Goal: Transaction & Acquisition: Purchase product/service

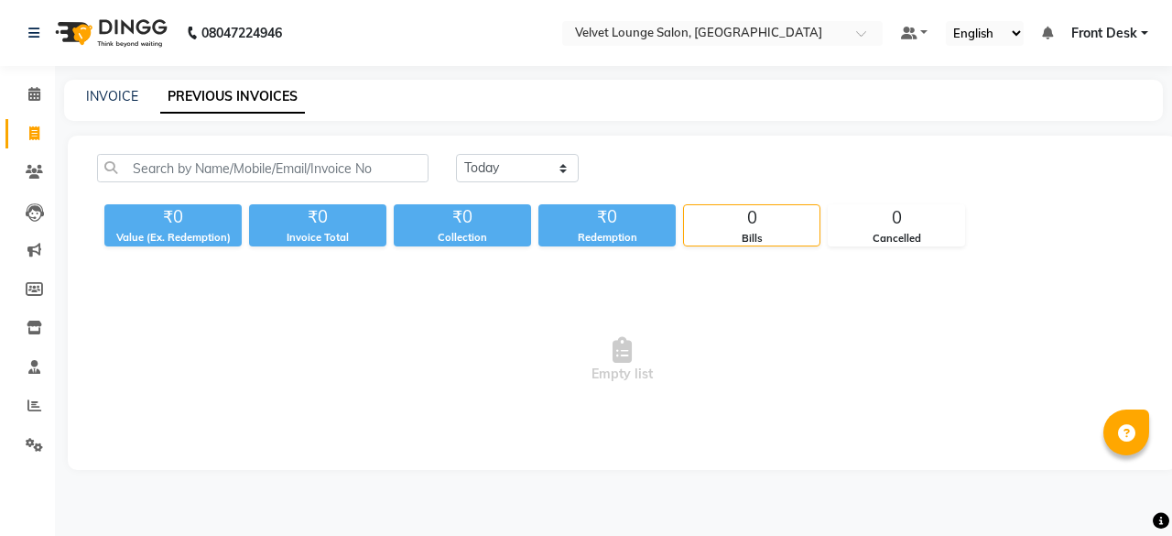
drag, startPoint x: 0, startPoint y: 0, endPoint x: 27, endPoint y: 188, distance: 189.7
click at [27, 188] on li "Clients" at bounding box center [27, 172] width 55 height 39
click at [28, 180] on span at bounding box center [34, 172] width 32 height 21
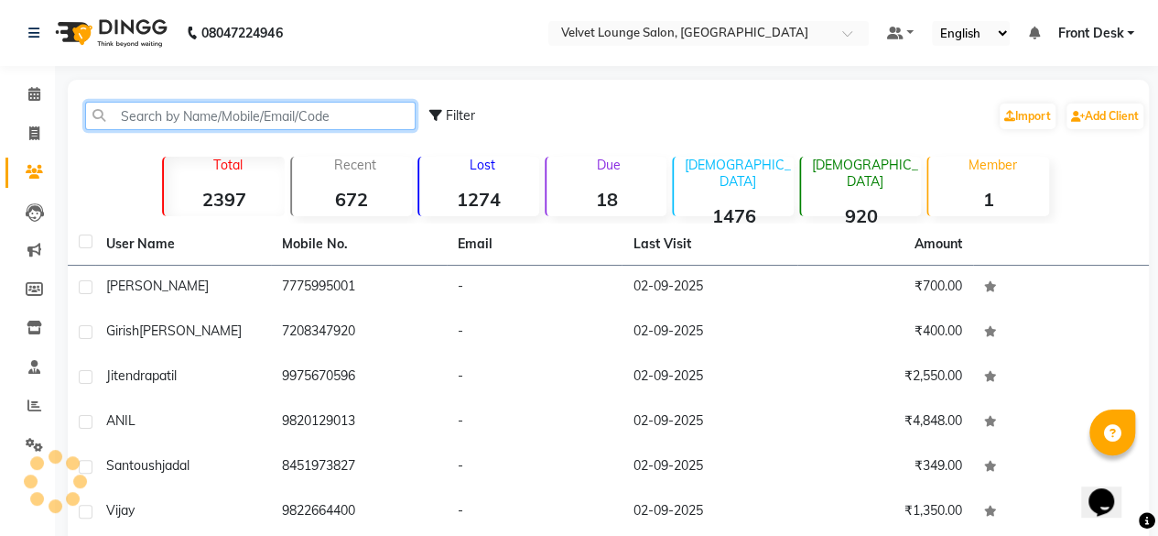
click at [134, 121] on input "text" at bounding box center [250, 116] width 331 height 28
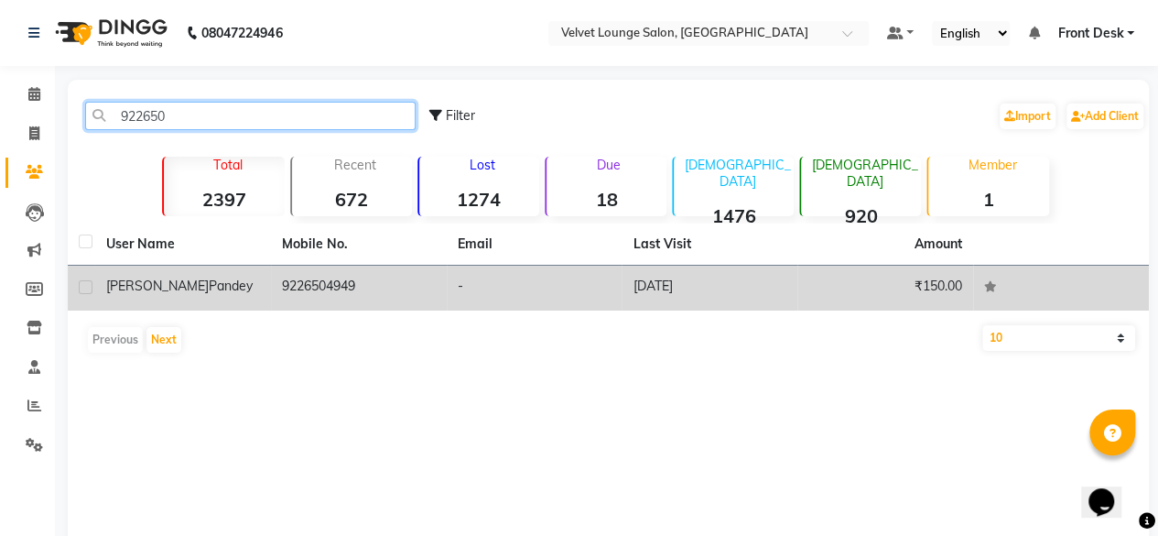
type input "922650"
click at [624, 292] on td "[DATE]" at bounding box center [710, 288] width 176 height 45
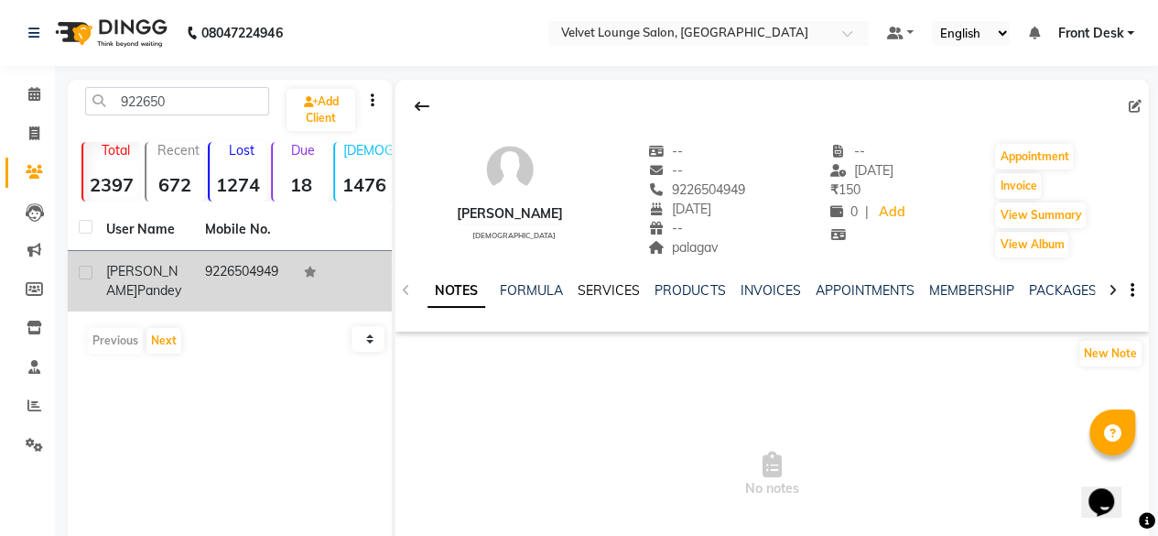
click at [602, 286] on link "SERVICES" at bounding box center [609, 290] width 62 height 16
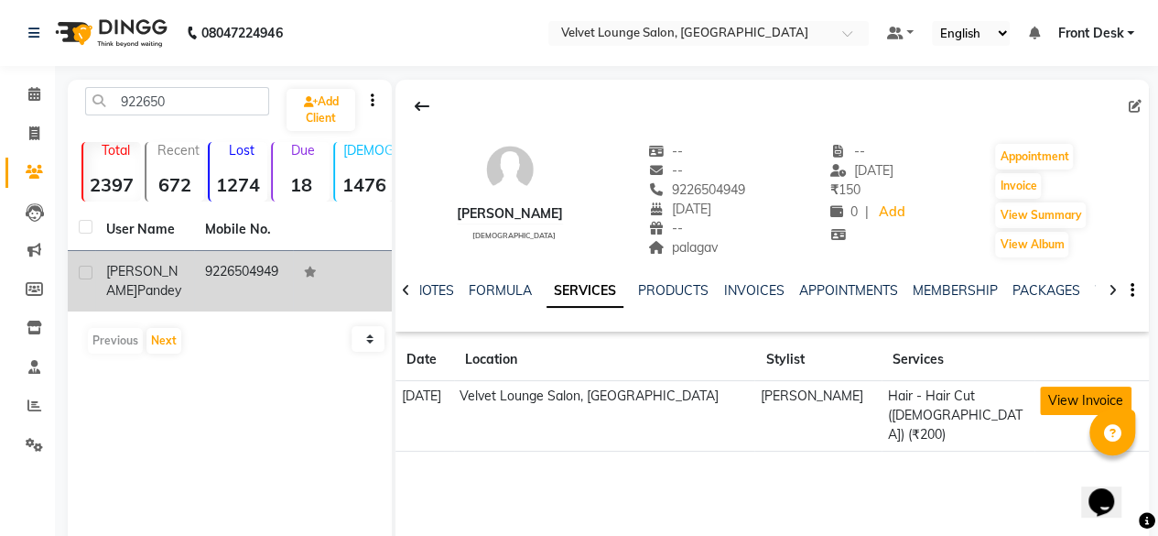
click at [1091, 398] on button "View Invoice" at bounding box center [1086, 400] width 92 height 28
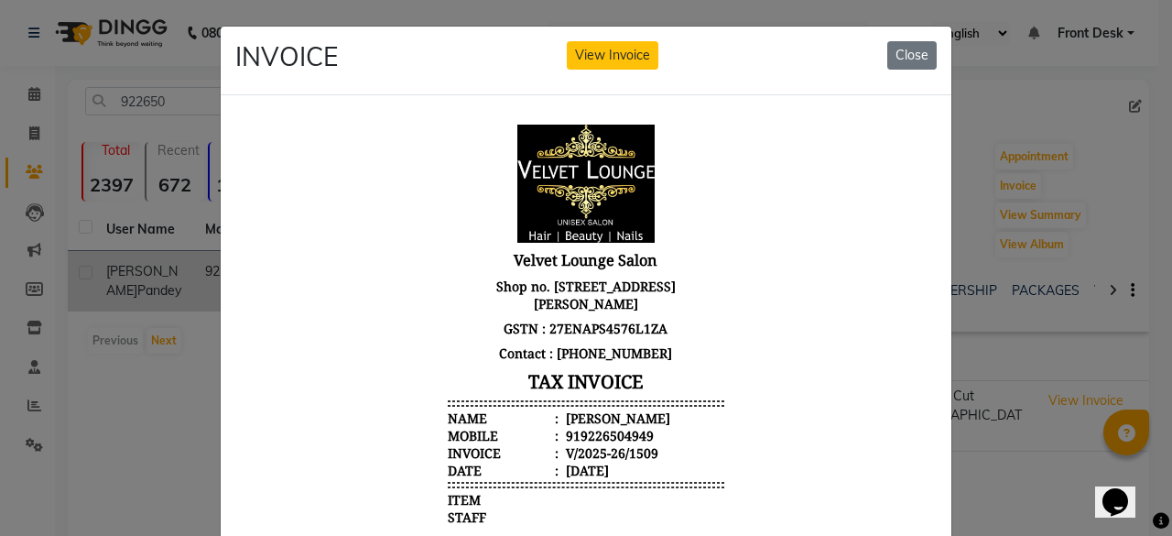
scroll to position [336, 0]
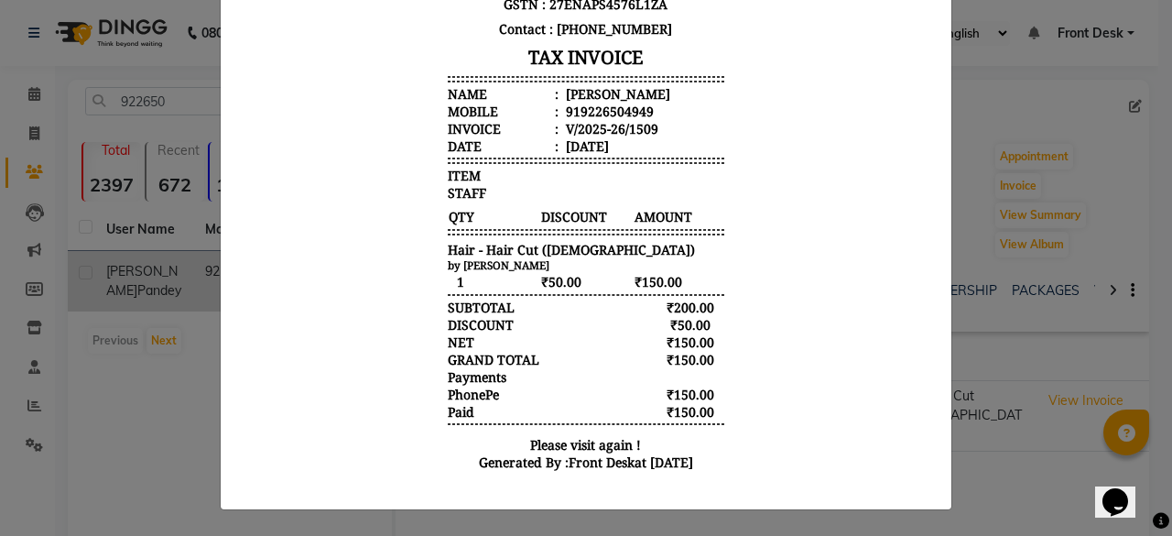
click at [1097, 404] on ngb-modal-window "INVOICE View Invoice Close" at bounding box center [586, 268] width 1172 height 536
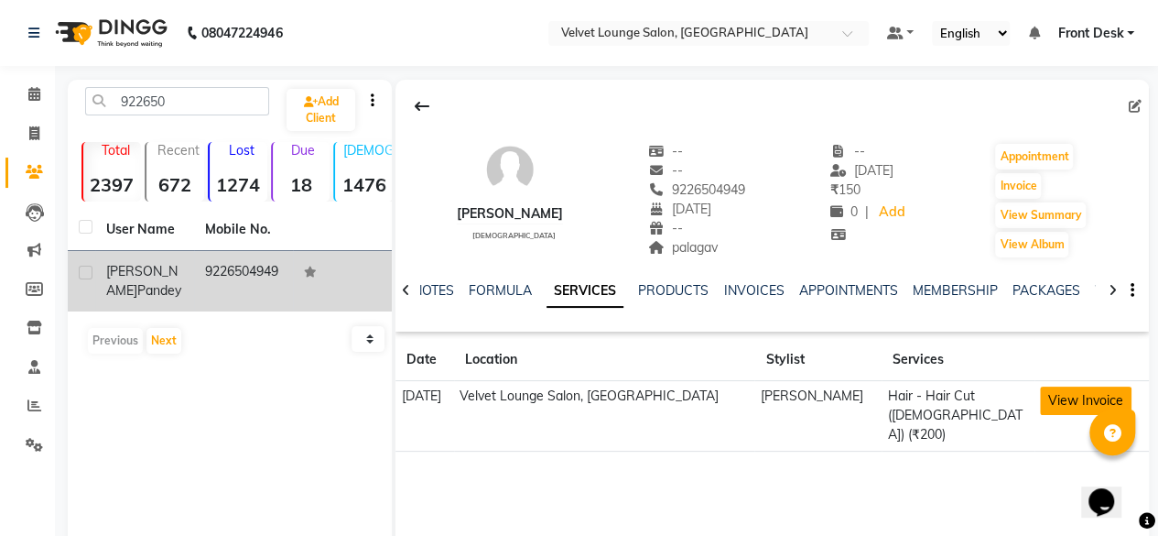
click at [1088, 397] on button "View Invoice" at bounding box center [1086, 400] width 92 height 28
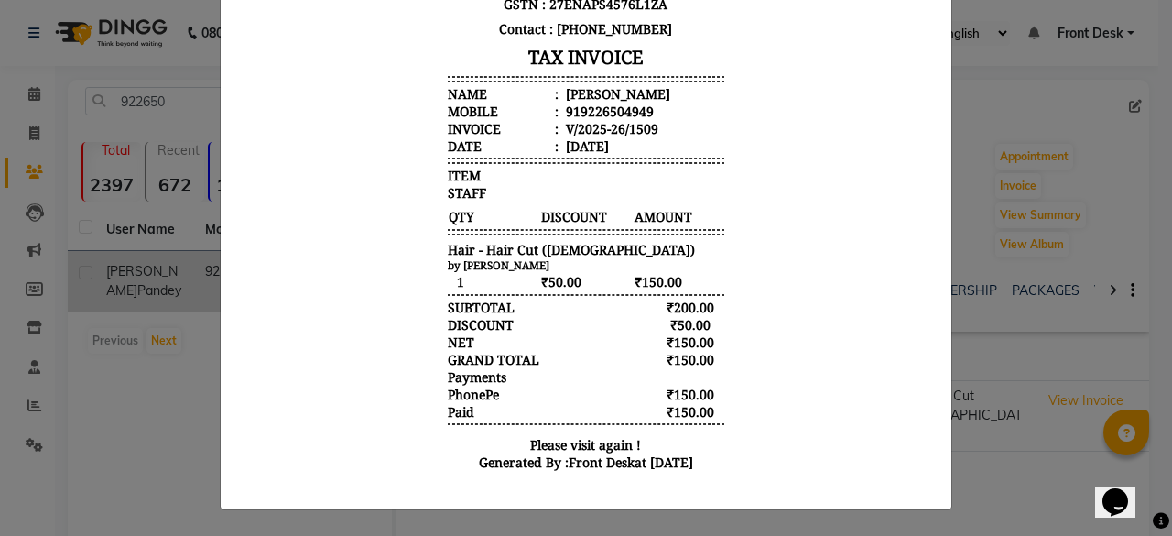
click at [1007, 463] on ngb-modal-window "INVOICE View Invoice Close" at bounding box center [586, 268] width 1172 height 536
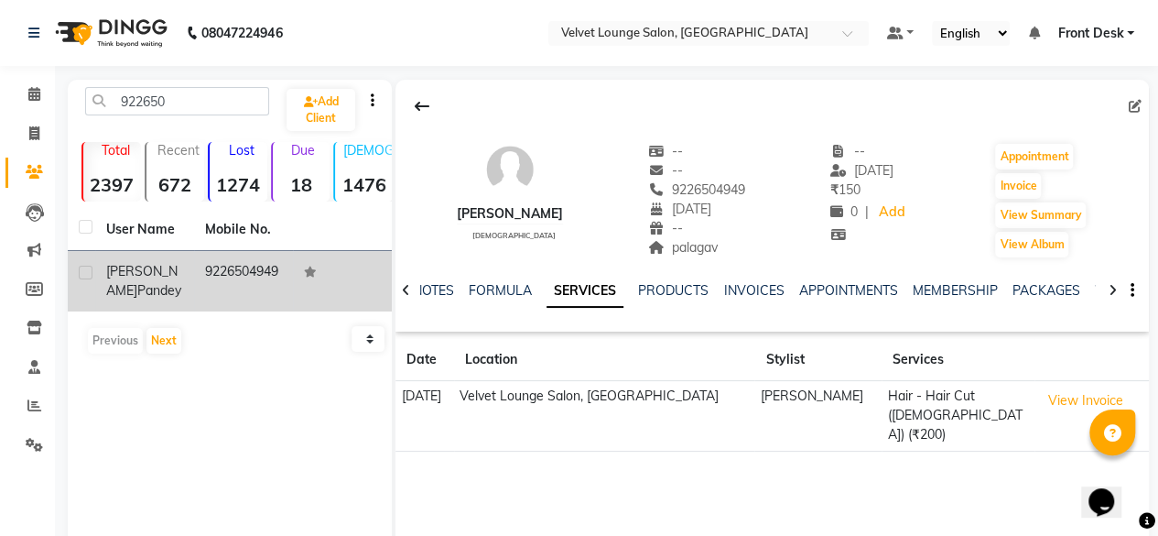
click at [1053, 494] on div "prathamesh pandey male -- -- 9226504949 14-09-1970 -- palagav -- 15-08-2025 ₹ 1…" at bounding box center [773, 354] width 754 height 549
click at [1056, 398] on button "View Invoice" at bounding box center [1086, 400] width 92 height 28
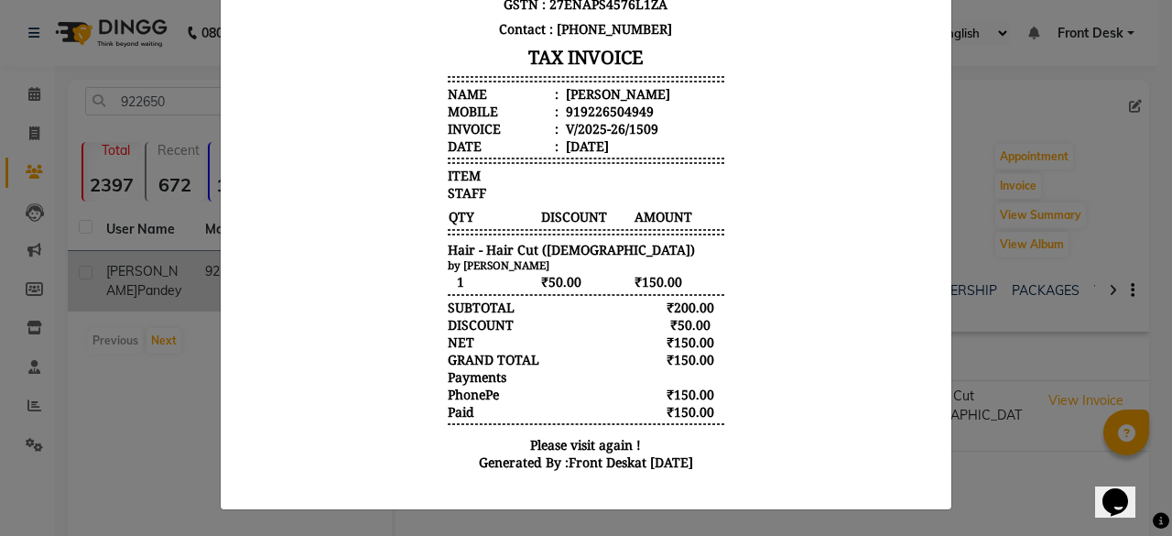
click at [972, 98] on ngb-modal-window "INVOICE View Invoice Close" at bounding box center [586, 268] width 1172 height 536
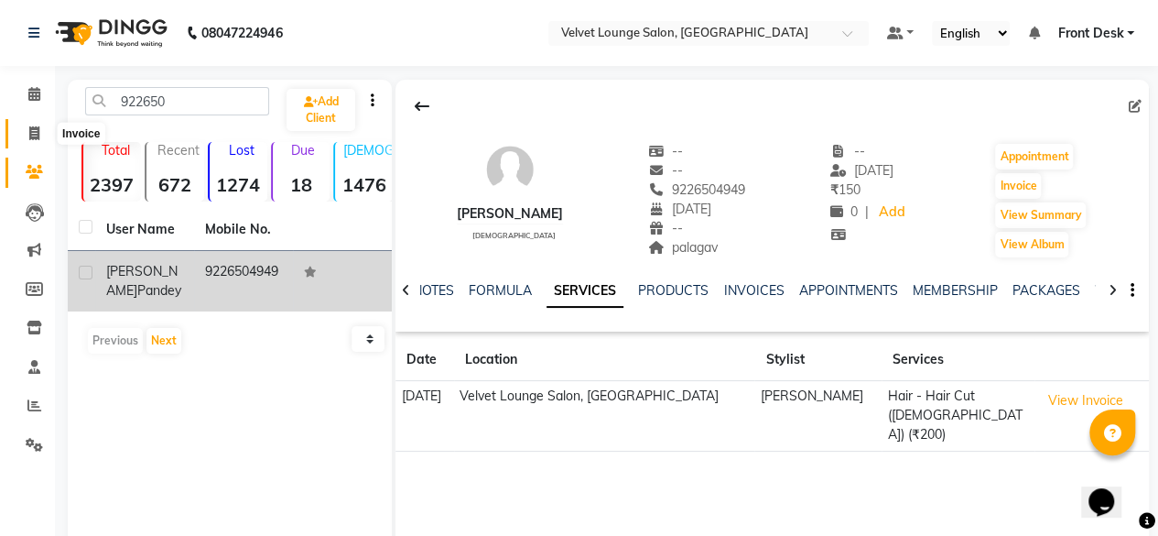
click at [27, 137] on span at bounding box center [34, 134] width 32 height 21
select select "service"
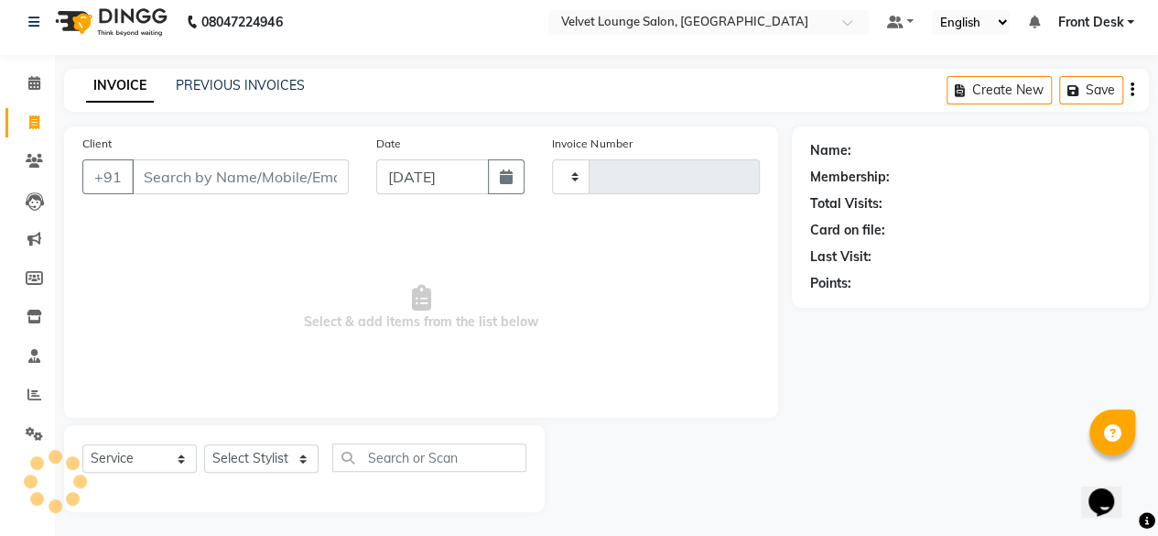
type input "1718"
select select "5962"
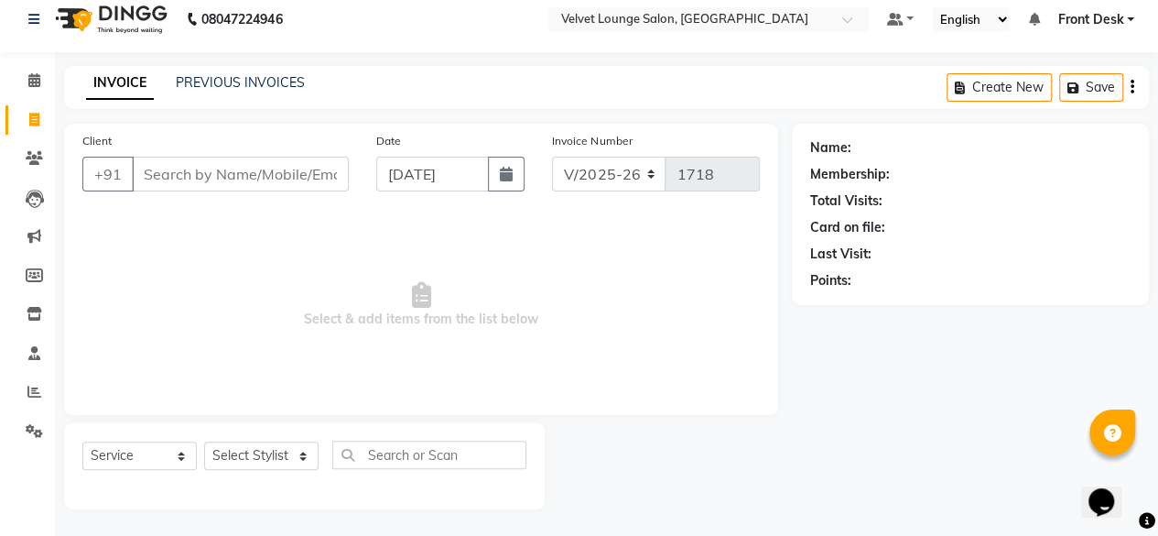
click at [195, 71] on div "INVOICE PREVIOUS INVOICES Create New Save" at bounding box center [606, 87] width 1085 height 43
click at [204, 76] on link "PREVIOUS INVOICES" at bounding box center [240, 82] width 129 height 16
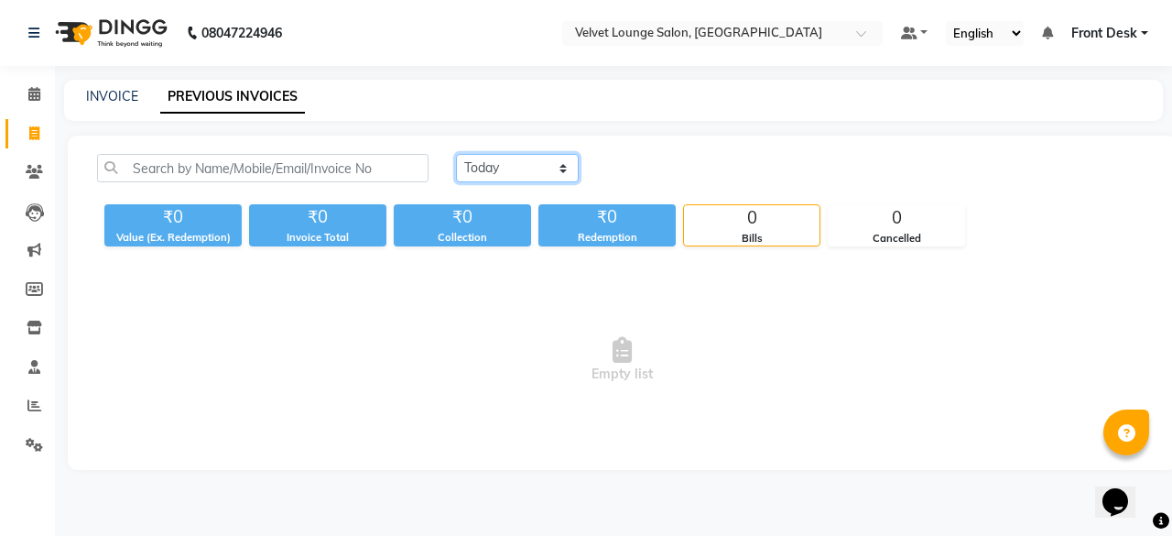
click at [524, 170] on select "Today Yesterday Custom Range" at bounding box center [517, 168] width 123 height 28
select select "range"
click at [456, 154] on select "Today Yesterday Custom Range" at bounding box center [517, 168] width 123 height 28
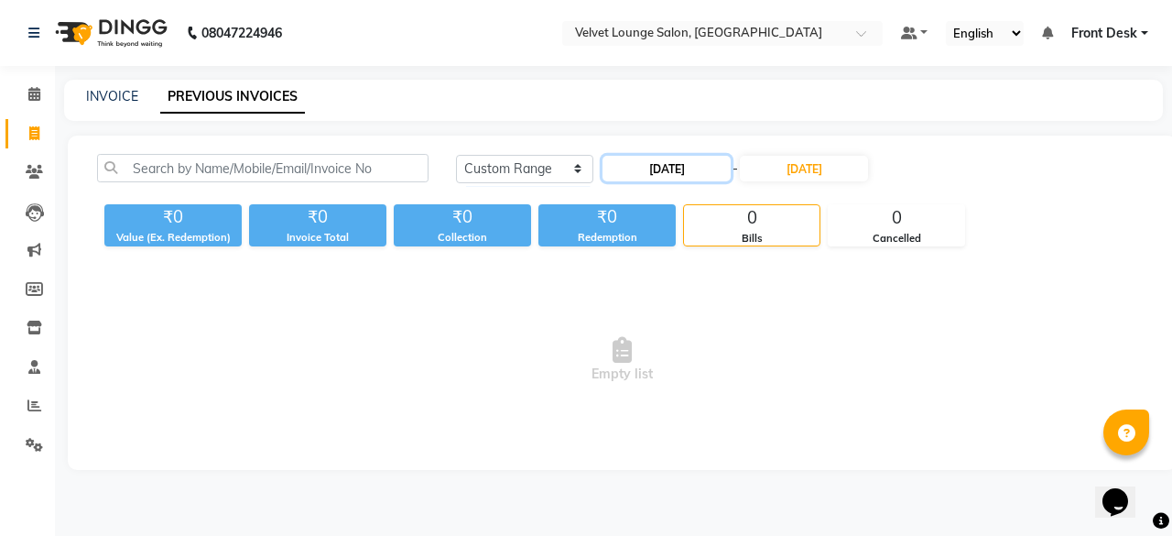
click at [673, 171] on input "03-09-2025" at bounding box center [666, 169] width 128 height 26
select select "9"
select select "2025"
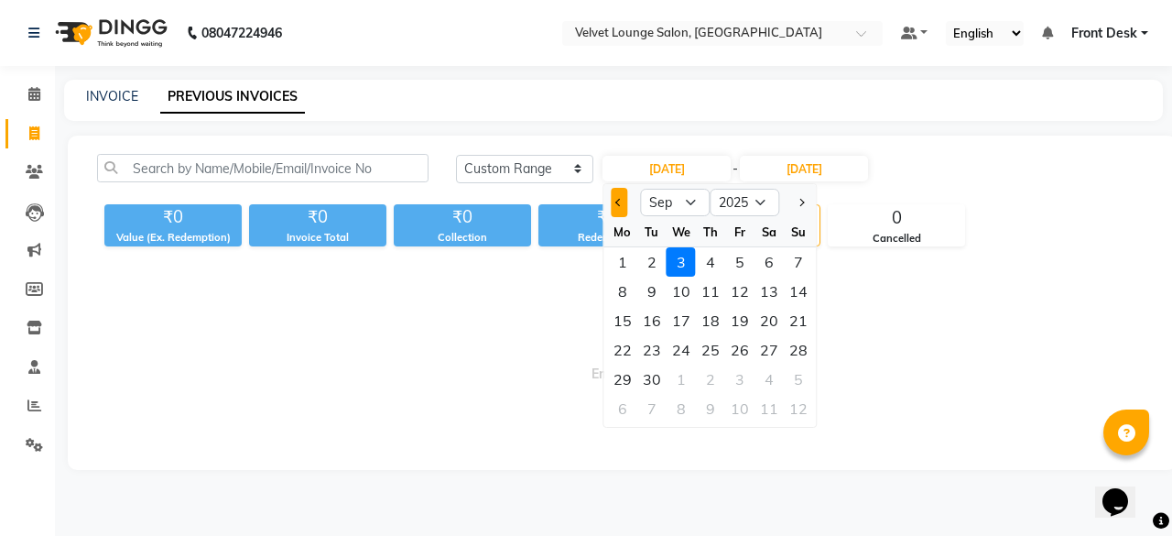
click at [612, 212] on button "Previous month" at bounding box center [620, 202] width 16 height 29
select select "8"
click at [732, 331] on div "15" at bounding box center [739, 320] width 29 height 29
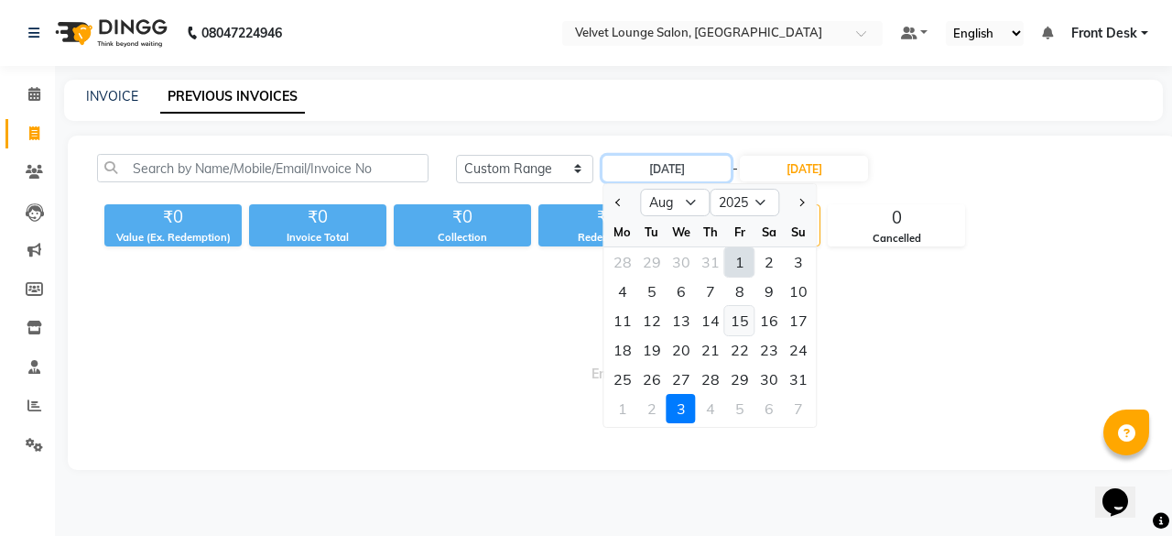
type input "[DATE]"
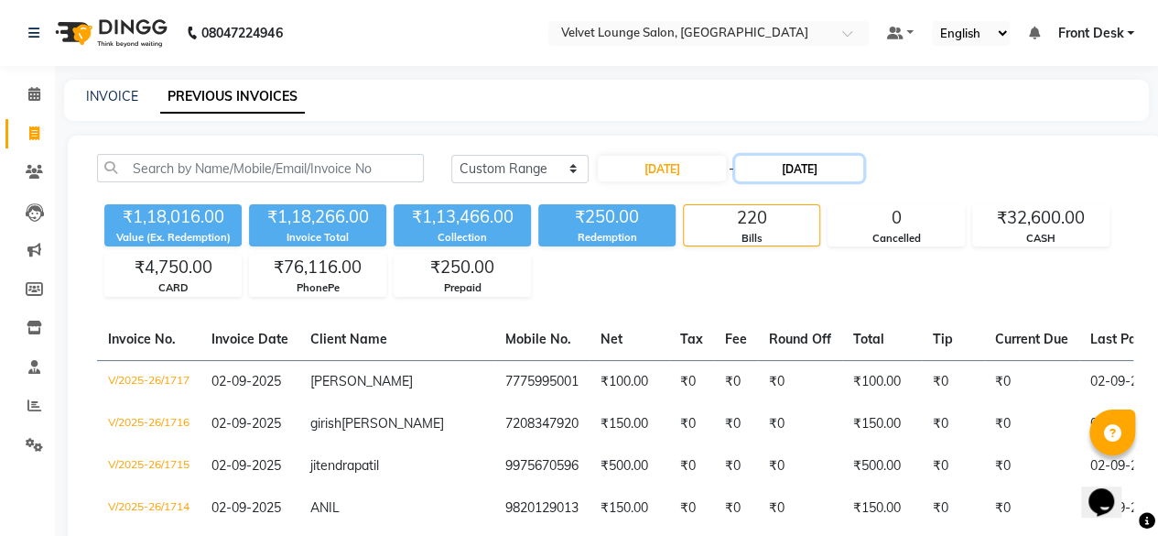
click at [782, 172] on input "03-09-2025" at bounding box center [799, 169] width 128 height 26
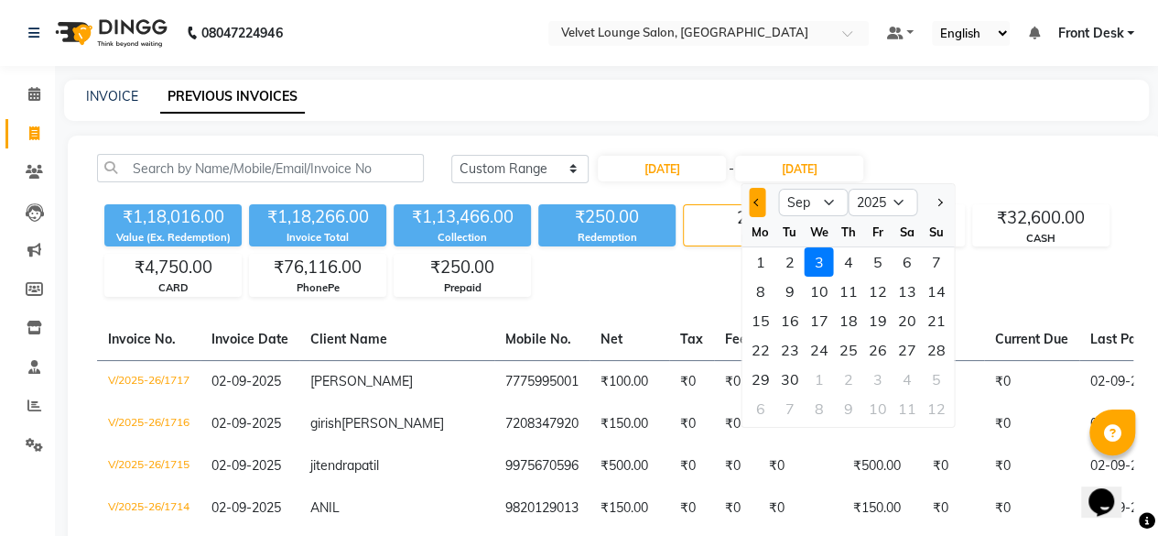
click at [760, 205] on button "Previous month" at bounding box center [758, 202] width 16 height 29
select select "8"
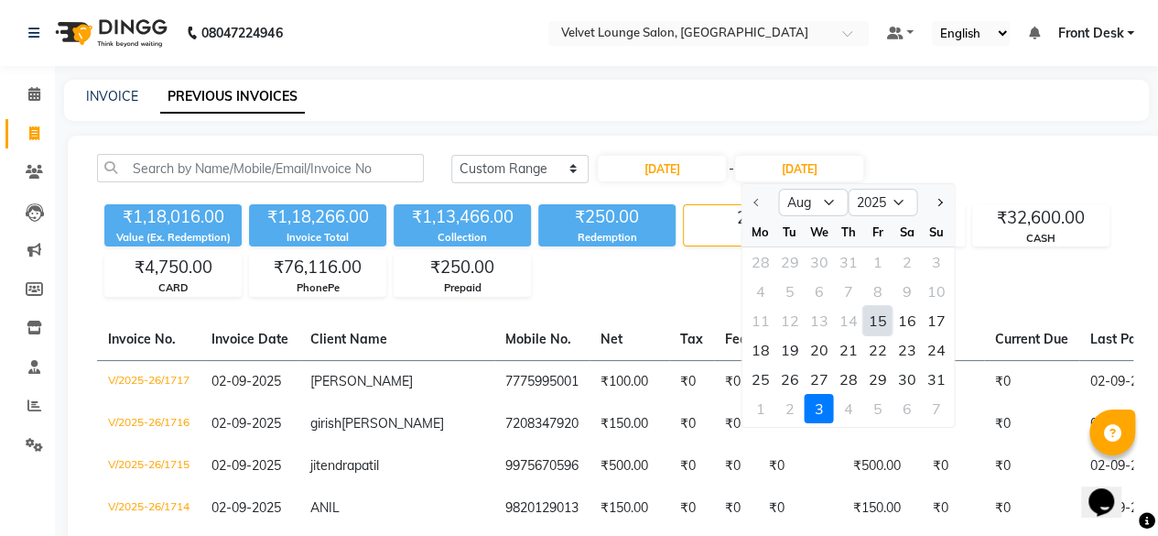
click at [872, 328] on div "15" at bounding box center [877, 320] width 29 height 29
type input "[DATE]"
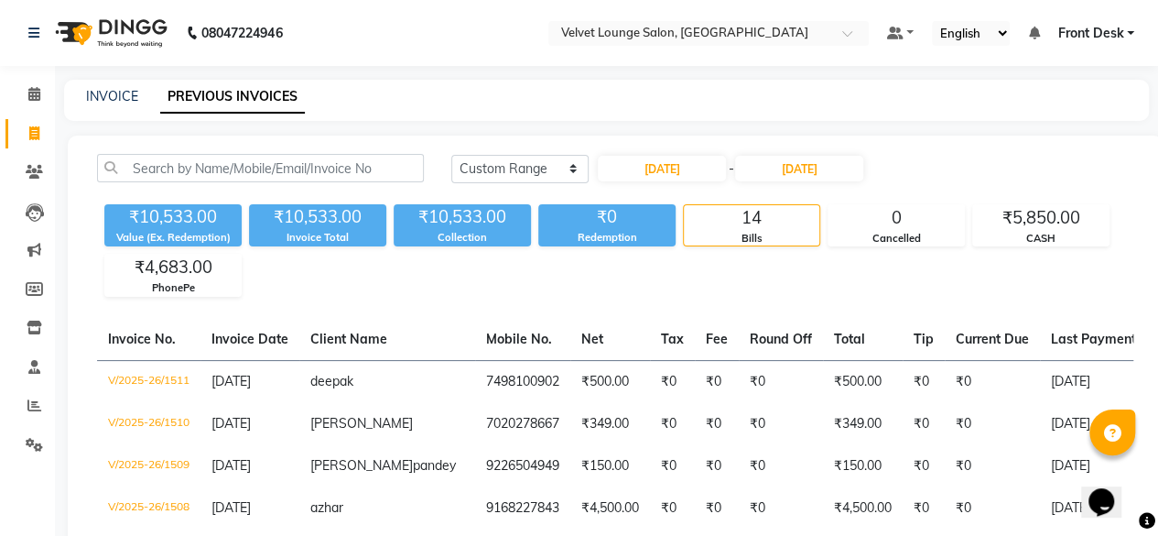
click at [1015, 160] on div "Today Yesterday Custom Range 15-08-2025 - 15-08-2025" at bounding box center [792, 168] width 682 height 29
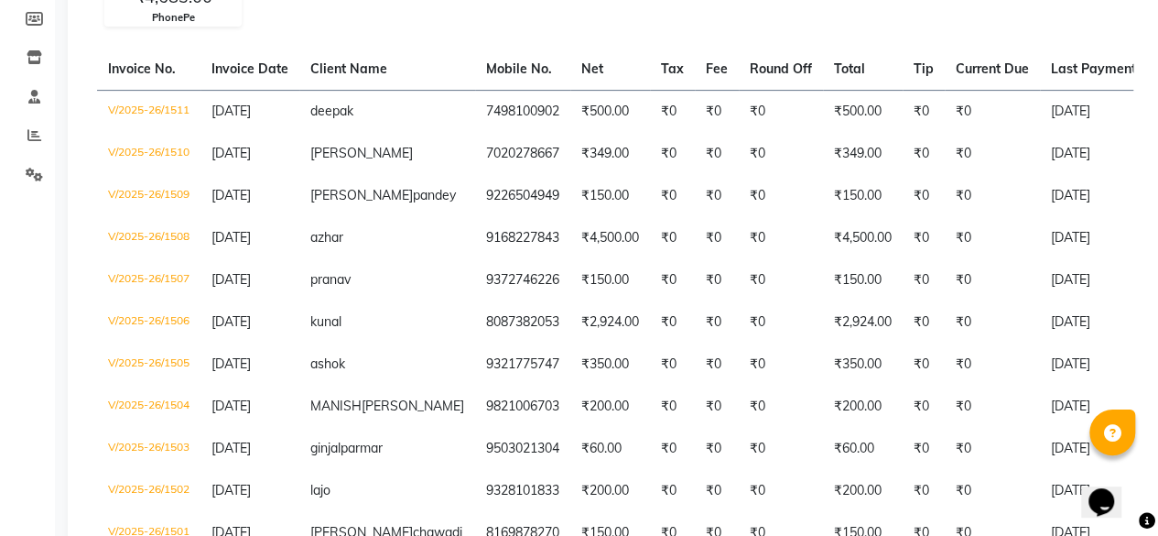
scroll to position [267, 0]
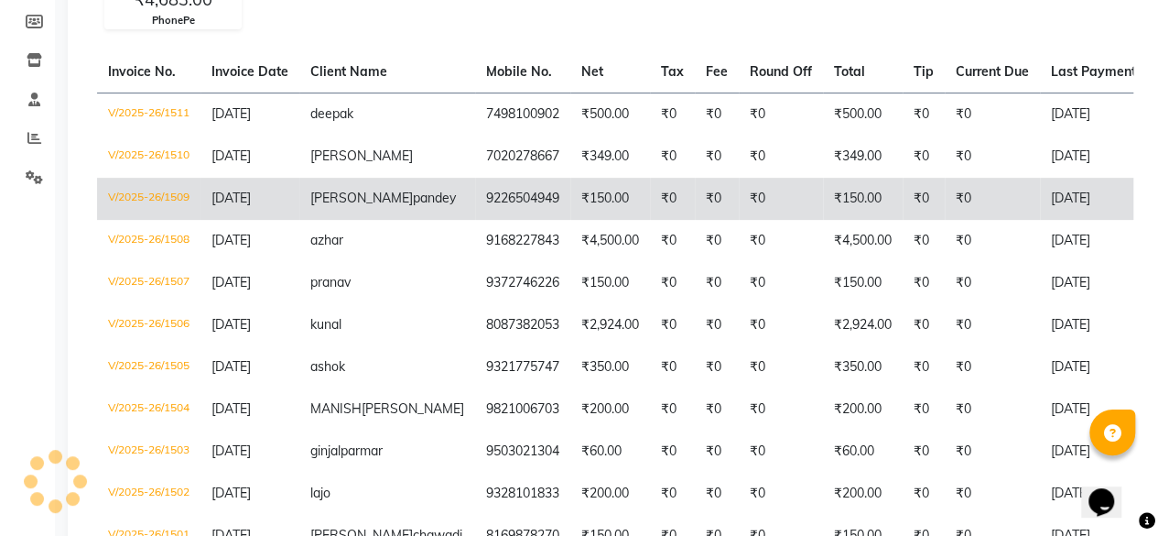
click at [1040, 208] on td "[DATE]" at bounding box center [1110, 199] width 141 height 42
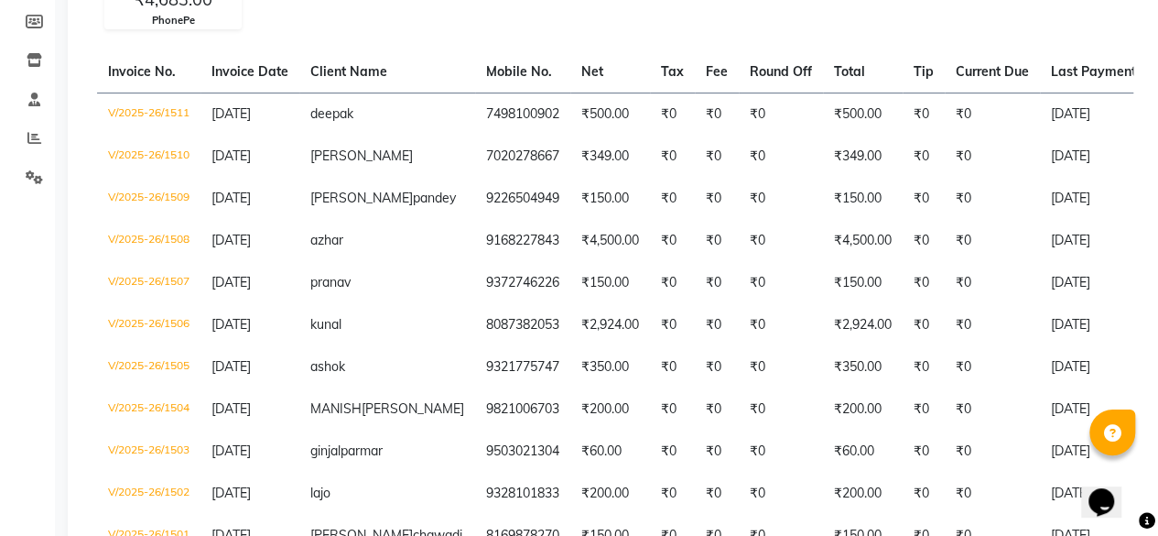
scroll to position [0, 0]
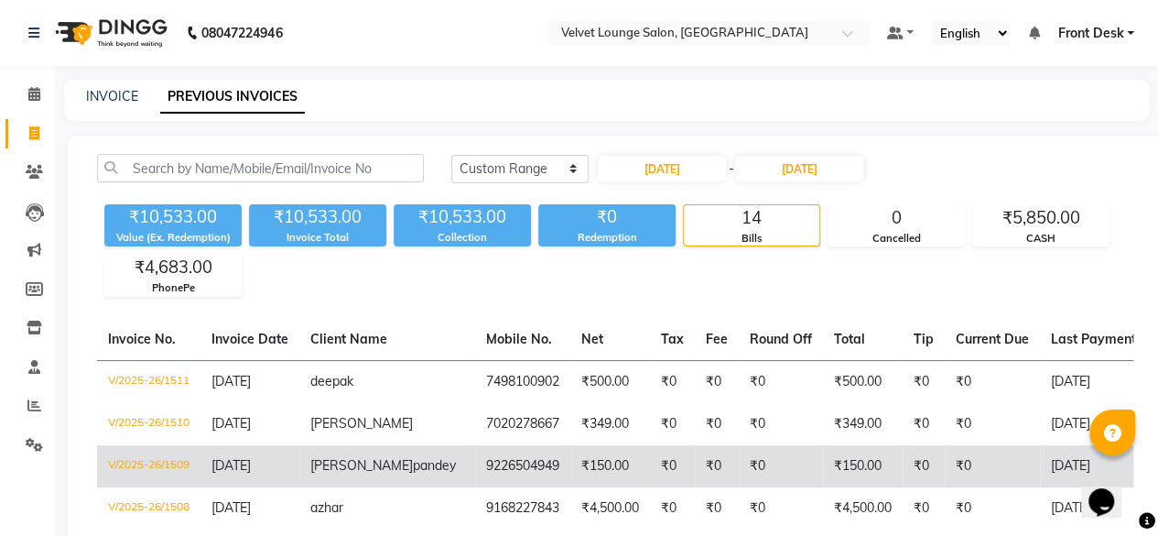
click at [650, 467] on td "₹0" at bounding box center [672, 466] width 45 height 42
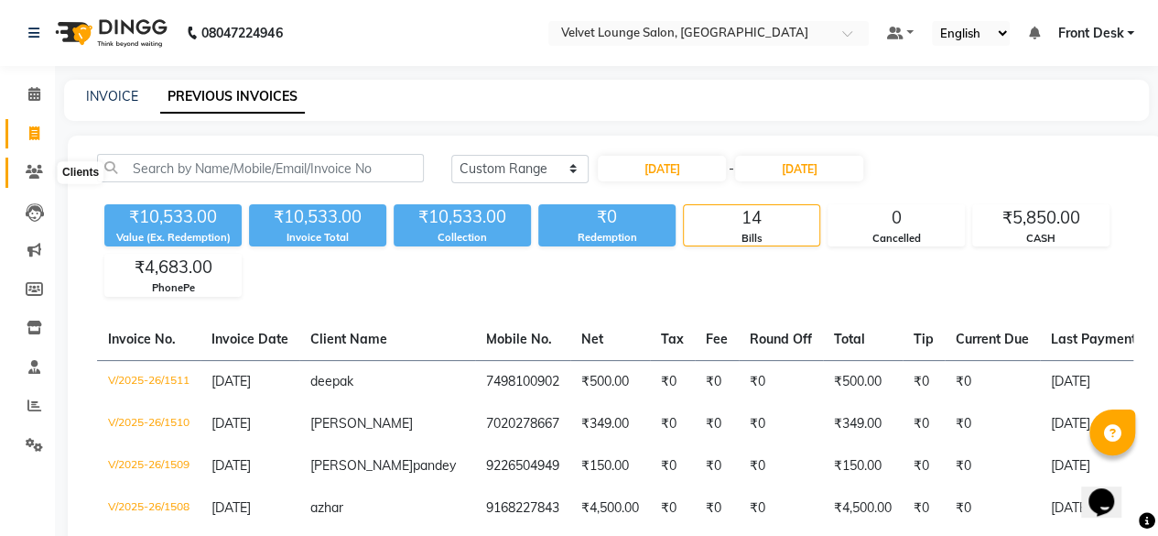
click at [41, 168] on icon at bounding box center [34, 172] width 17 height 14
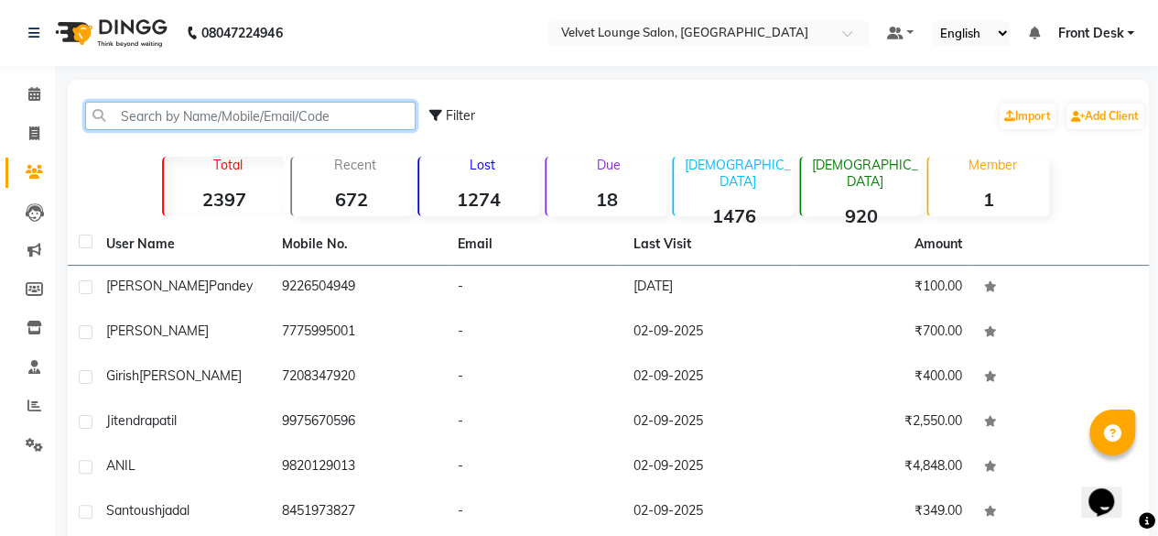
click at [176, 121] on input "text" at bounding box center [250, 116] width 331 height 28
paste input "919226504949"
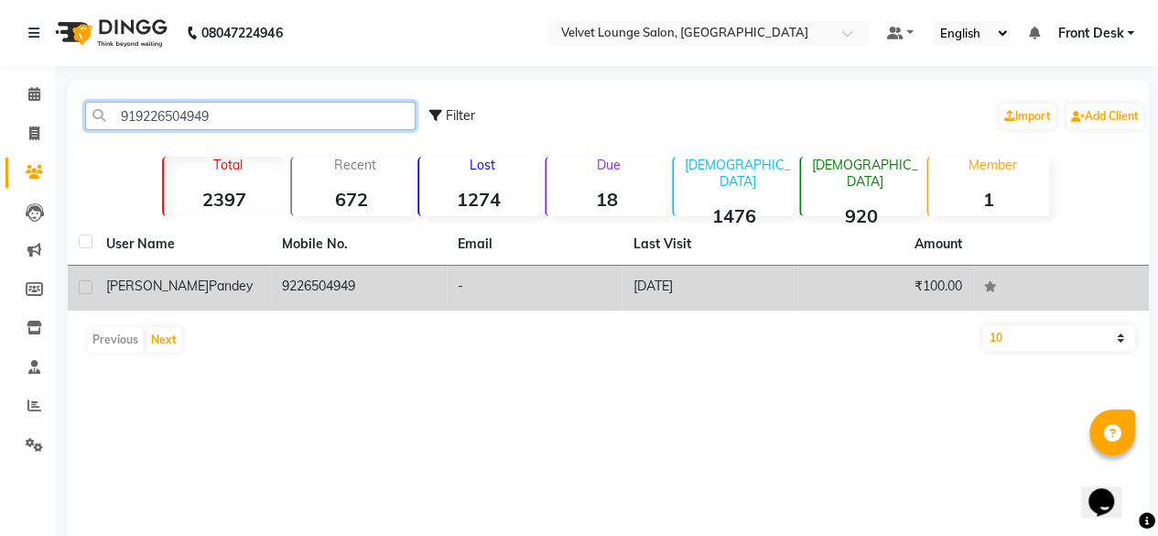
type input "919226504949"
click at [612, 307] on td "-" at bounding box center [535, 288] width 176 height 45
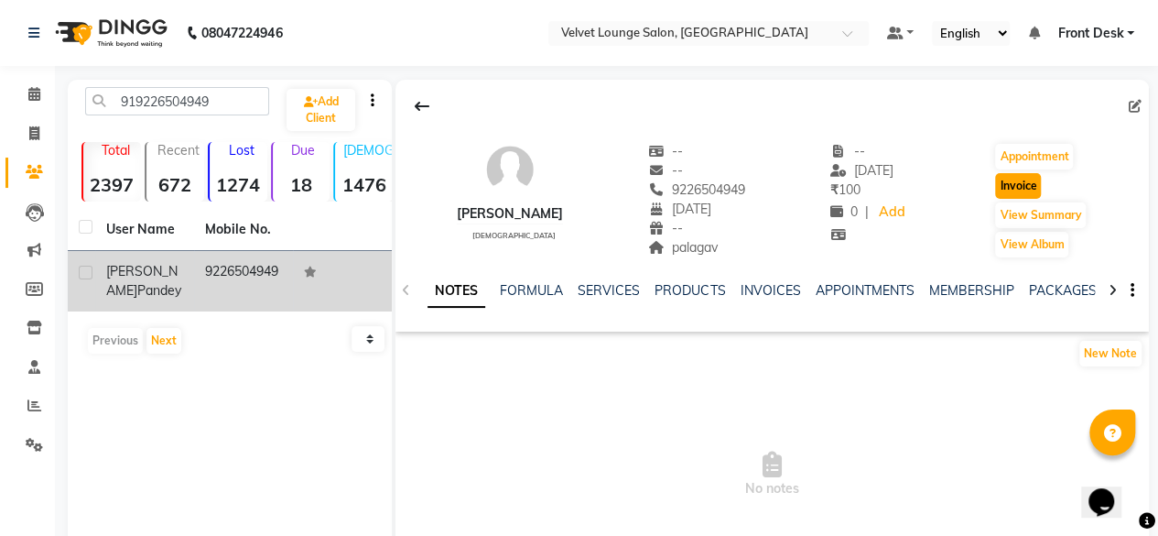
click at [1037, 178] on button "Invoice" at bounding box center [1018, 186] width 46 height 26
select select "service"
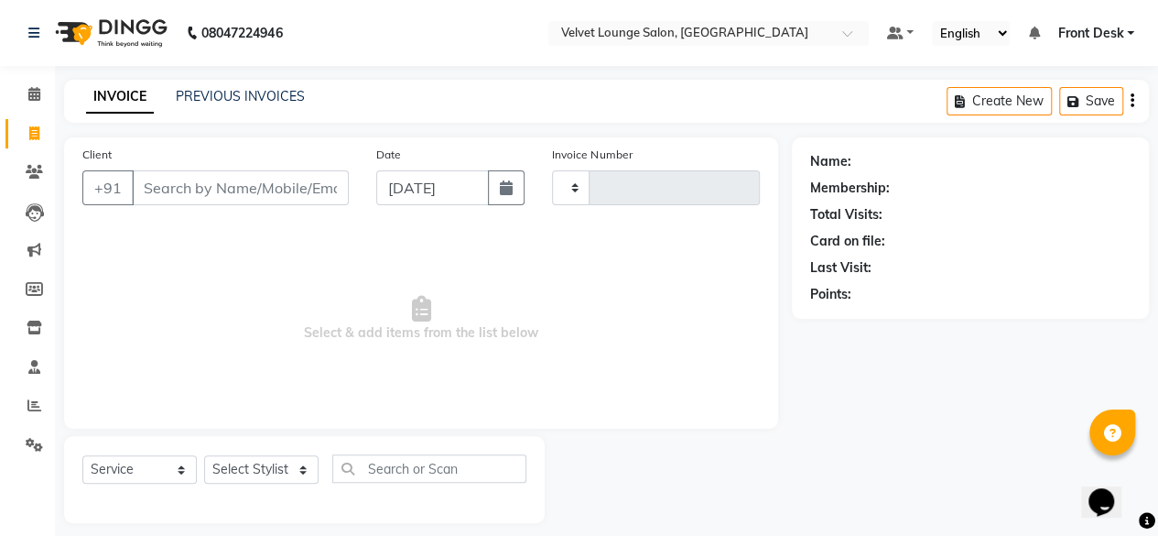
type input "1718"
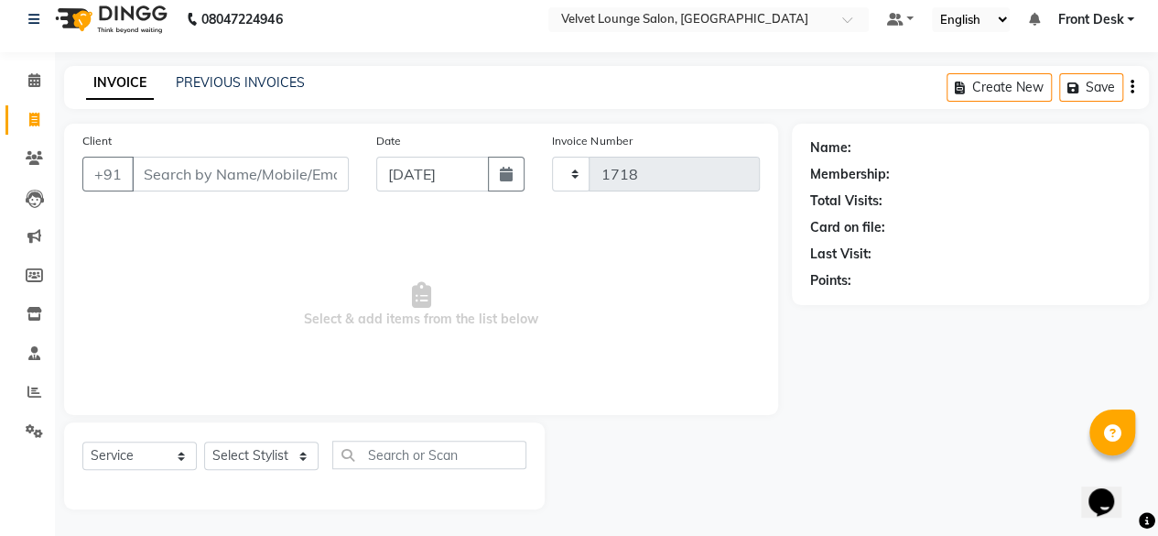
select select "5962"
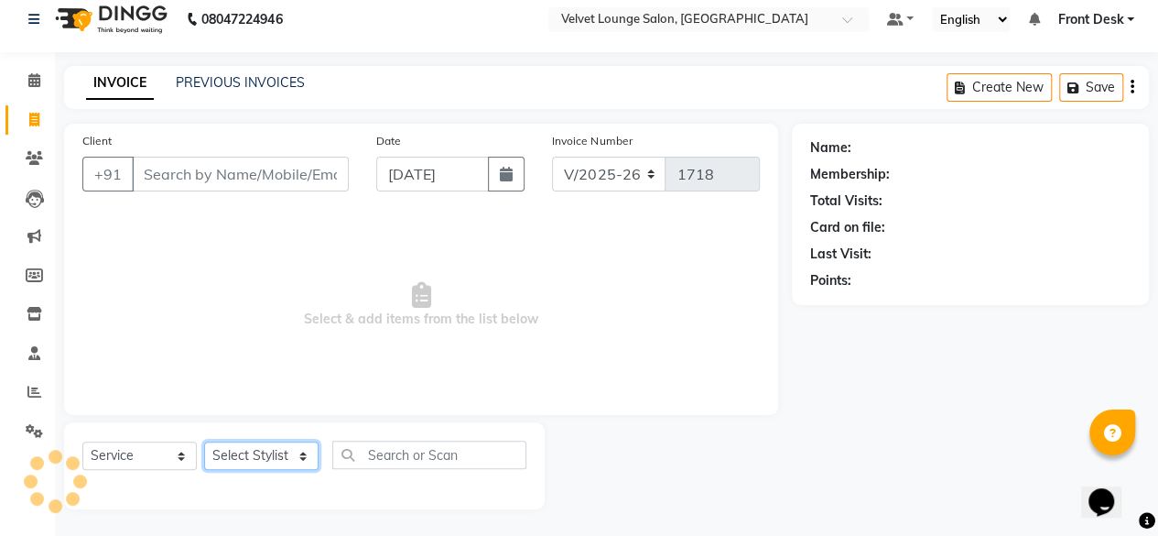
type input "9226504949"
click at [245, 451] on select "Select Stylist Aadil zaher aman shah Arif ashish Front Desk Jaya jyoti madhu Ma…" at bounding box center [261, 455] width 114 height 28
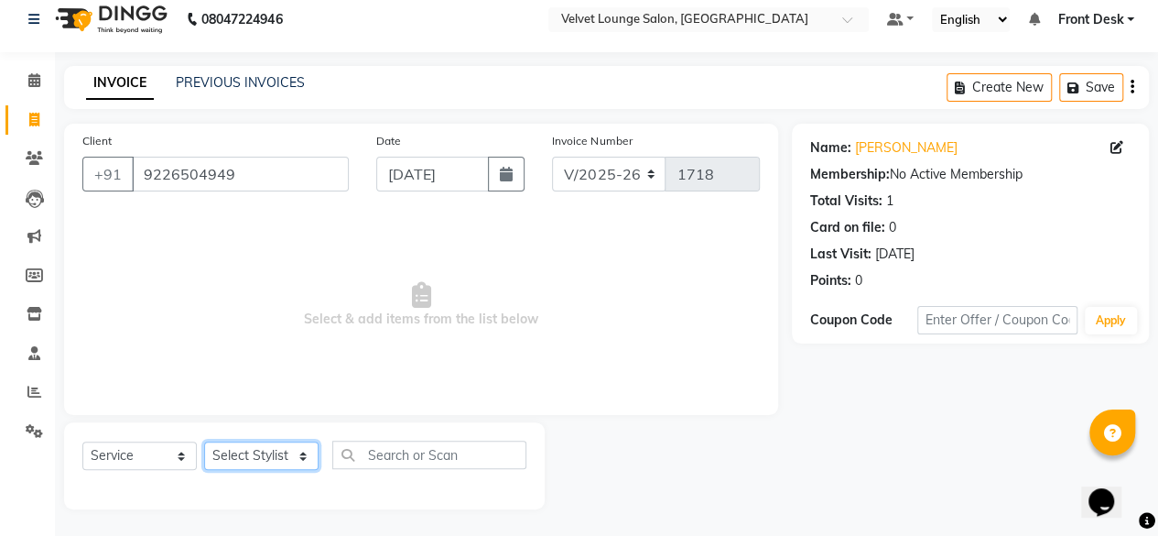
select select "42846"
click at [204, 441] on select "Select Stylist Aadil zaher aman shah Arif ashish Front Desk Jaya jyoti madhu Ma…" at bounding box center [261, 455] width 114 height 28
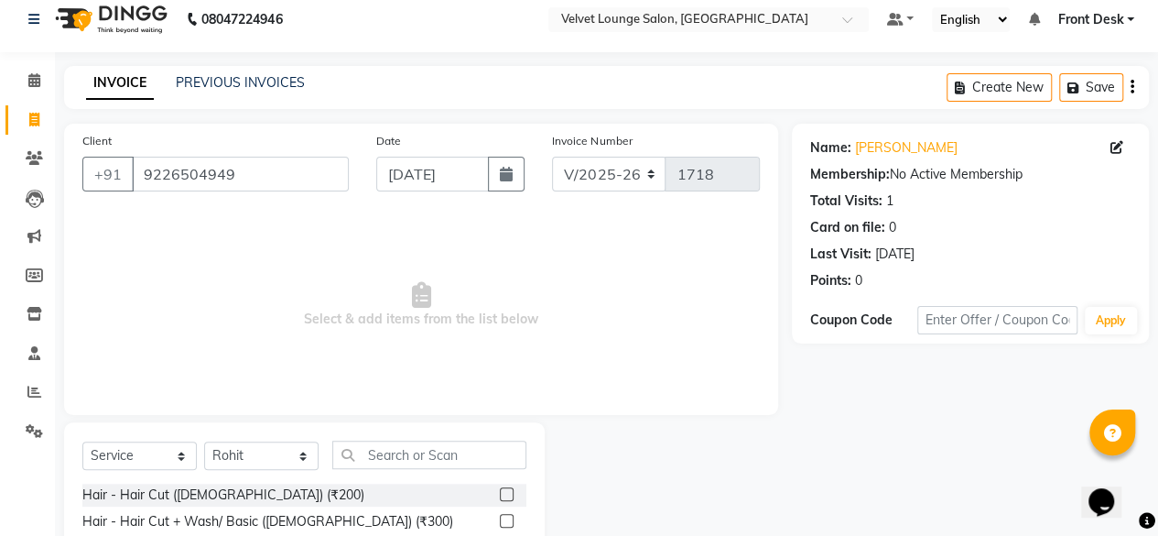
click at [500, 493] on label at bounding box center [507, 494] width 14 height 14
click at [500, 493] on input "checkbox" at bounding box center [506, 495] width 12 height 12
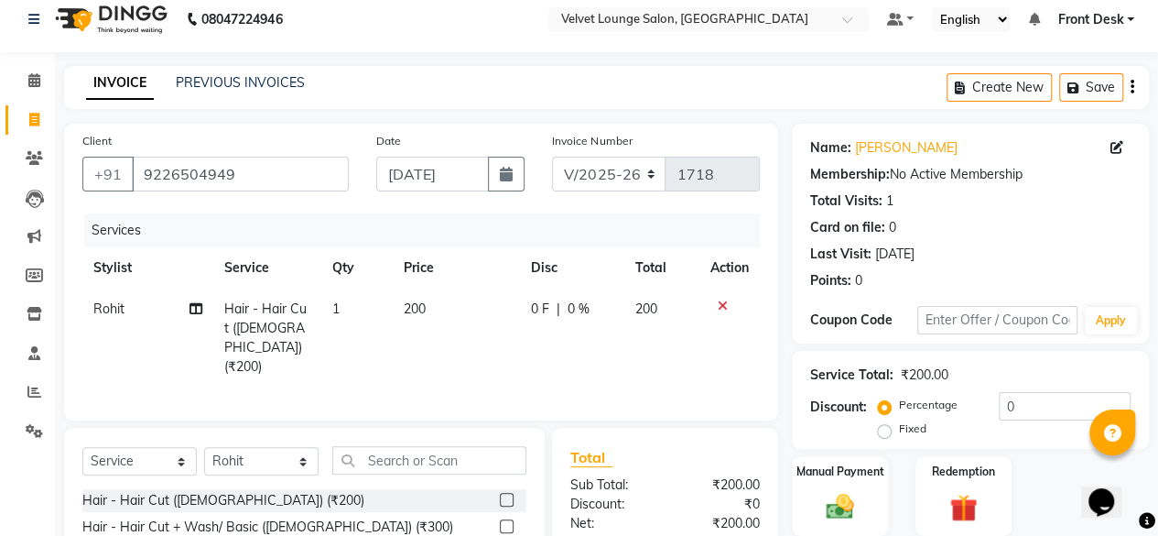
checkbox input "false"
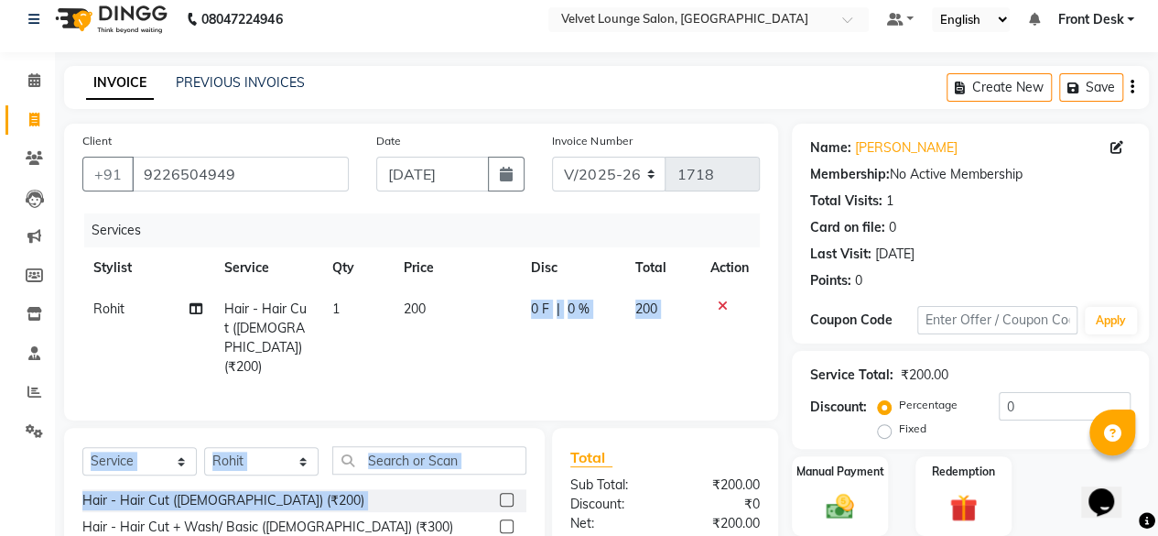
drag, startPoint x: 492, startPoint y: 493, endPoint x: 534, endPoint y: 320, distance: 178.1
click at [534, 320] on div "Client +91 9226504949 Date 03-09-2025 Invoice Number V/2025 V/2025-26 1718 Serv…" at bounding box center [421, 411] width 742 height 574
click at [534, 320] on td "0 F | 0 %" at bounding box center [572, 337] width 104 height 99
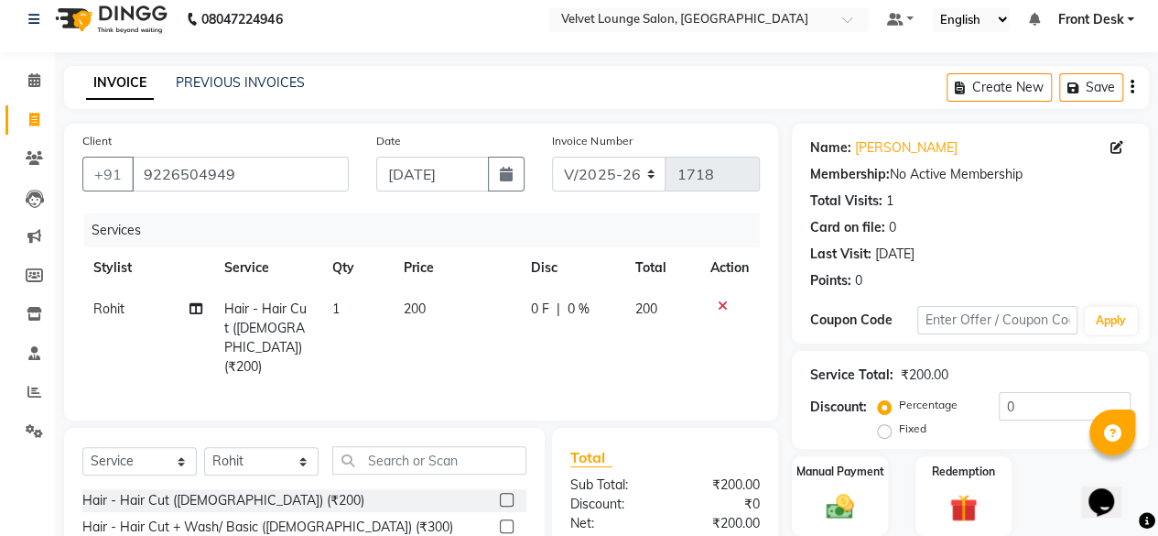
select select "42846"
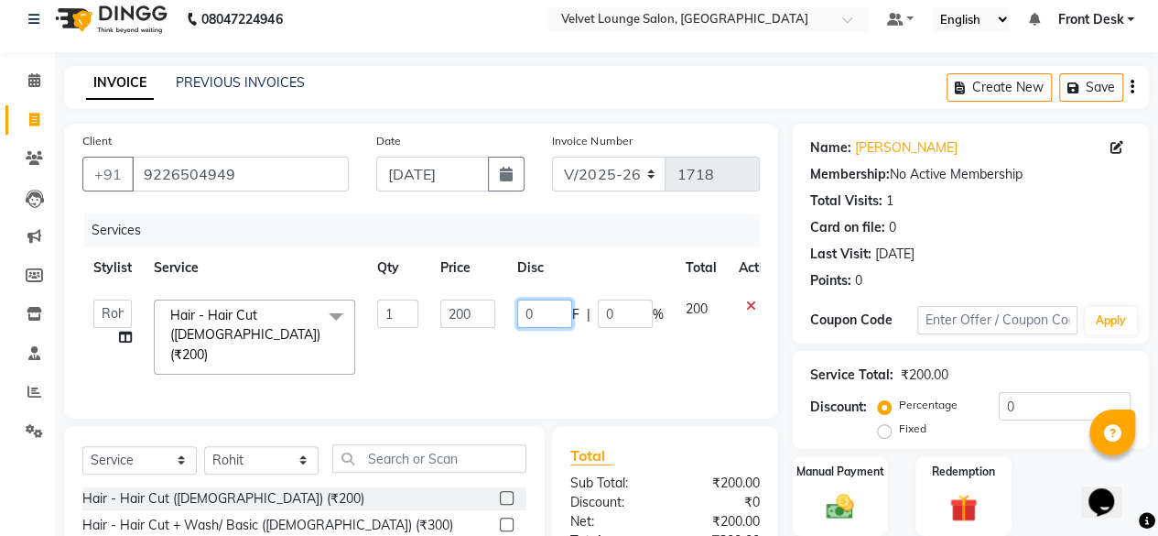
click at [520, 313] on input "0" at bounding box center [544, 313] width 55 height 28
type input "100"
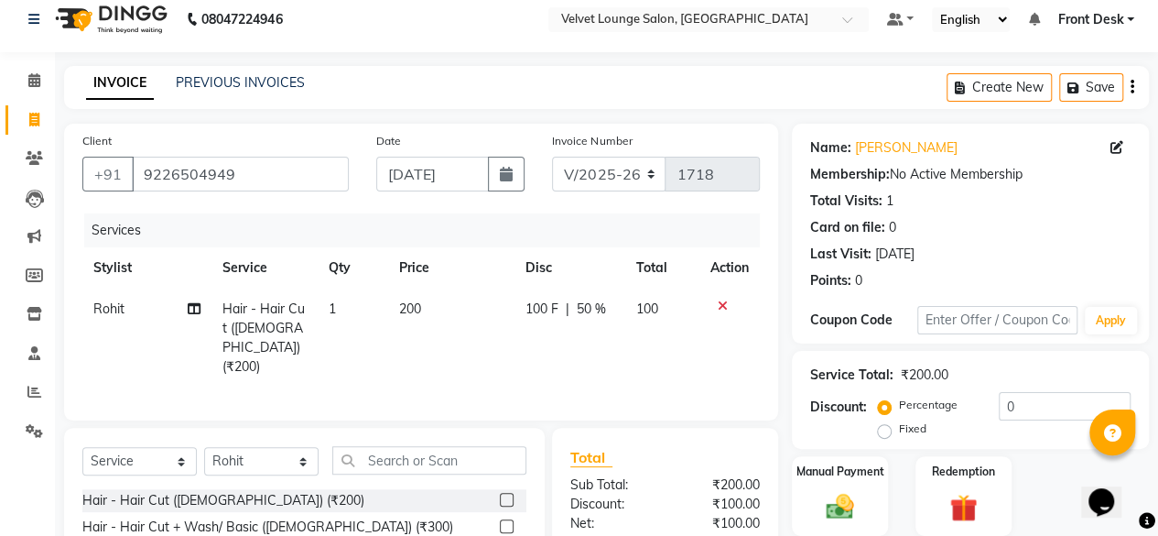
click at [681, 431] on div "Total Sub Total: ₹200.00 Discount: ₹100.00 Net: ₹100.00 Total: ₹100.00 Add Tip …" at bounding box center [665, 543] width 226 height 231
click at [852, 474] on label "Manual Payment" at bounding box center [841, 469] width 92 height 17
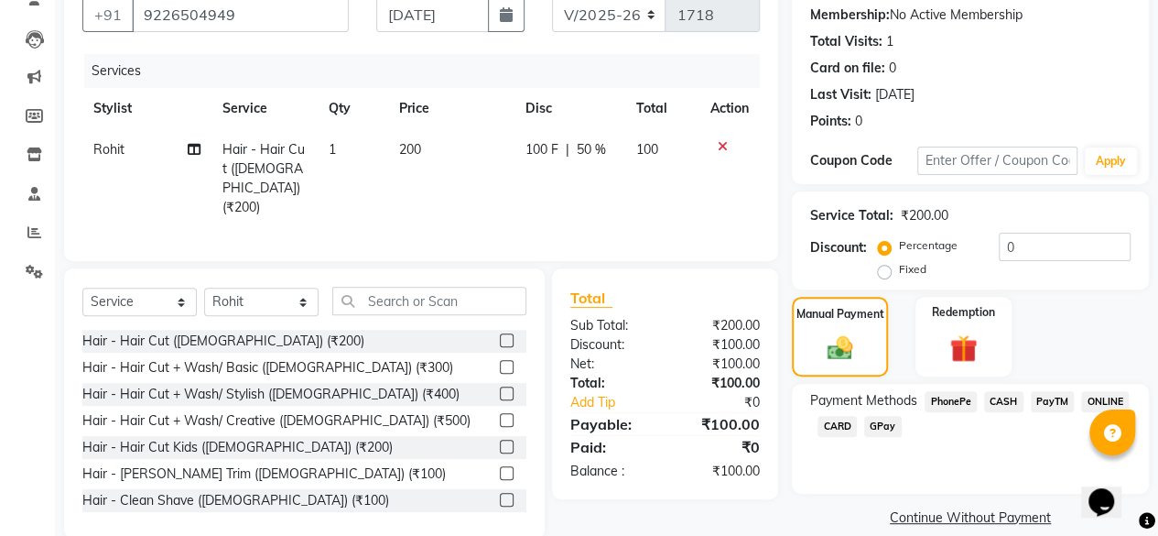
scroll to position [197, 0]
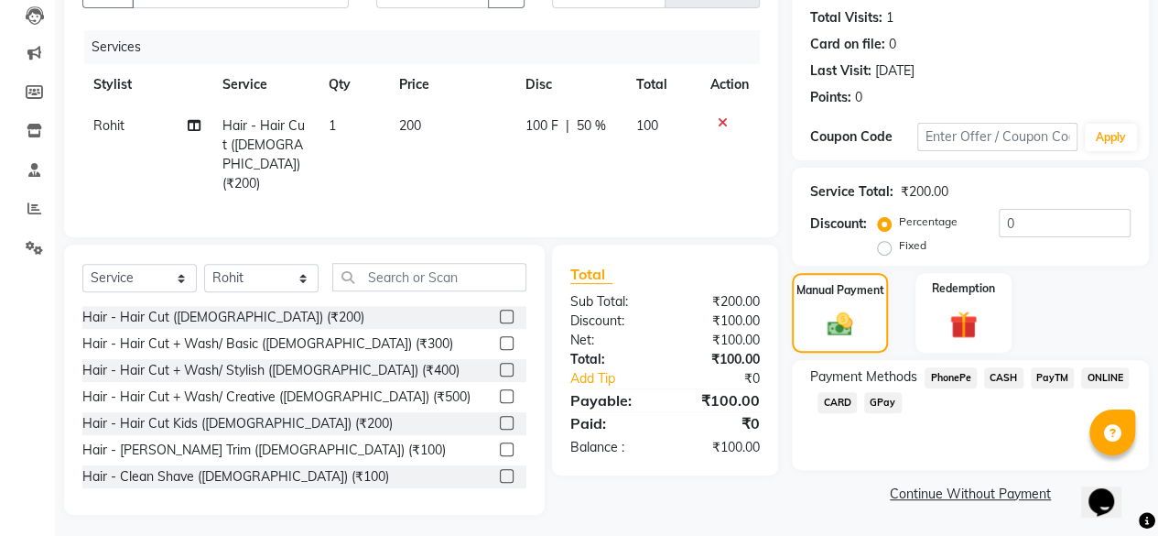
click at [998, 385] on span "CASH" at bounding box center [1003, 377] width 39 height 21
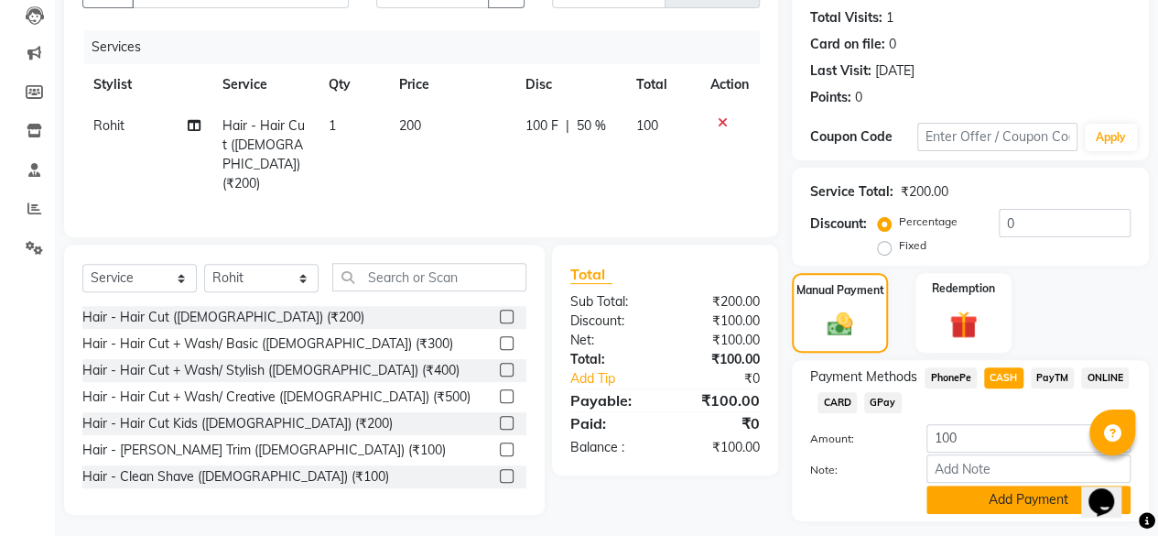
click at [1020, 505] on button "Add Payment" at bounding box center [1029, 499] width 204 height 28
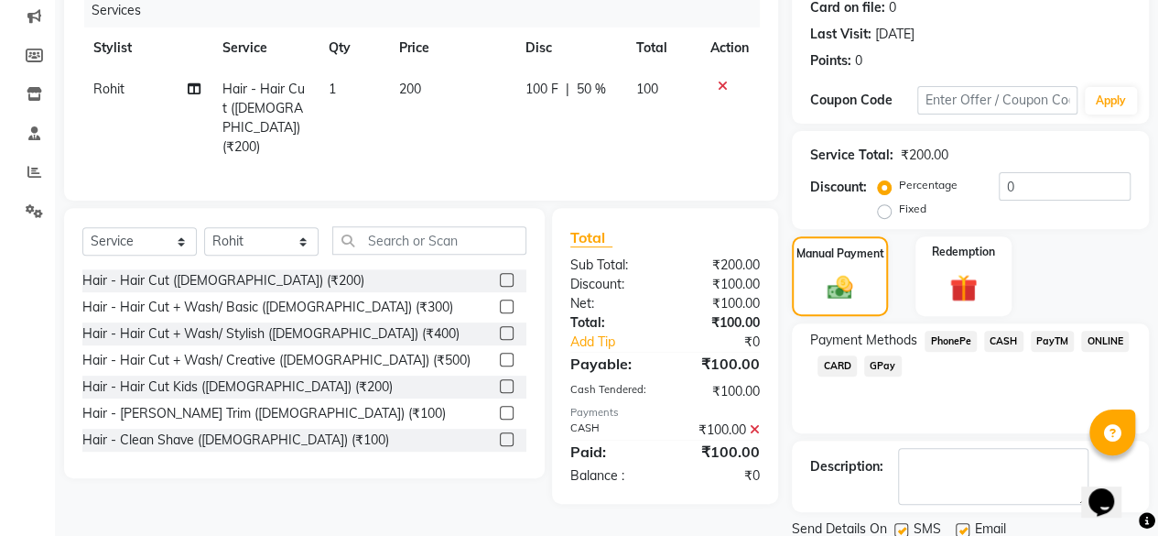
scroll to position [297, 0]
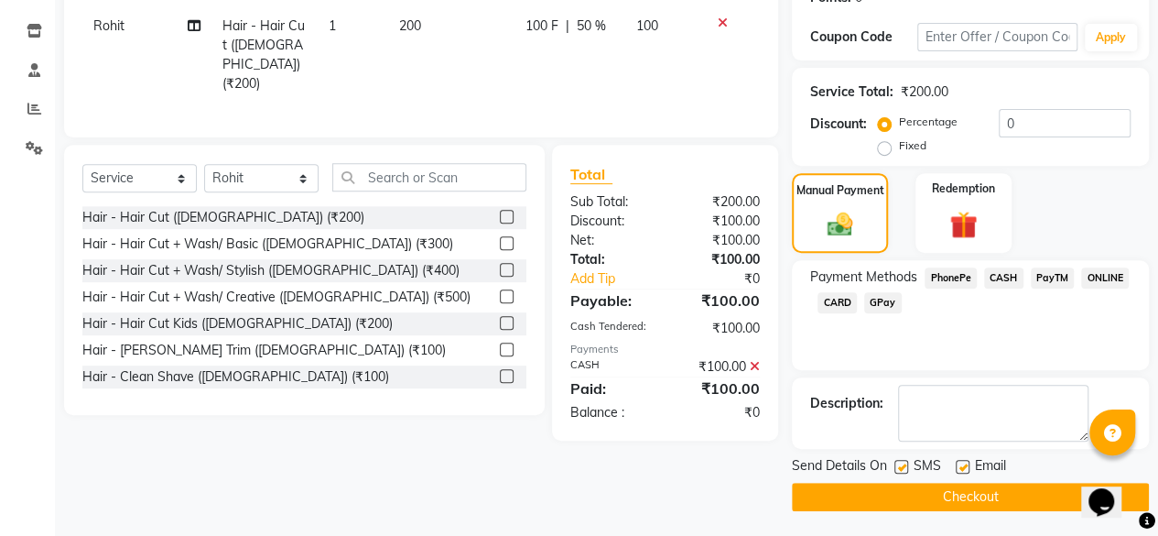
click at [954, 496] on button "Checkout" at bounding box center [970, 497] width 357 height 28
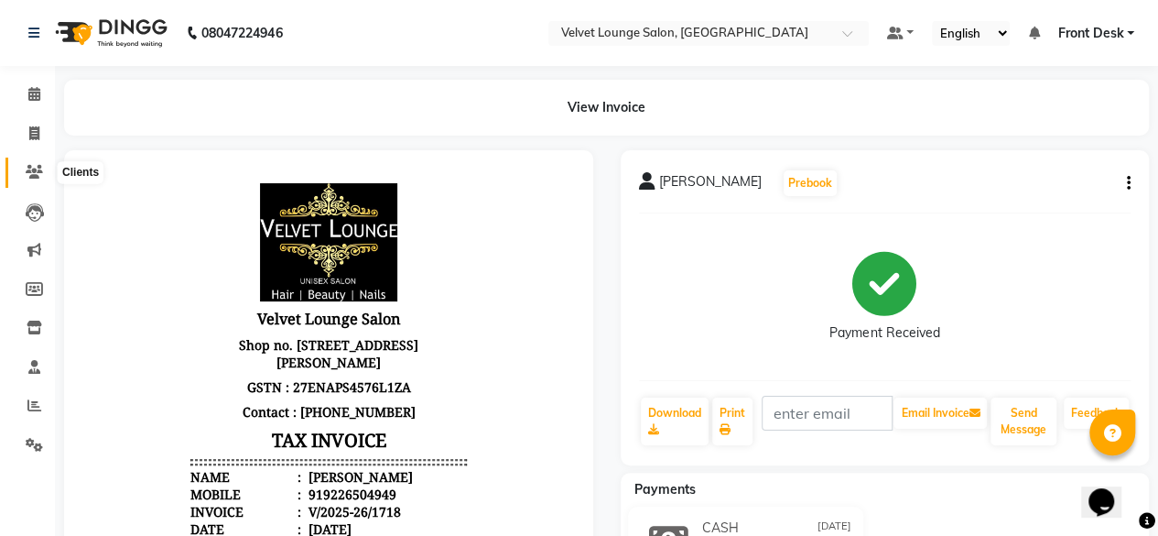
click at [35, 181] on span at bounding box center [34, 172] width 32 height 21
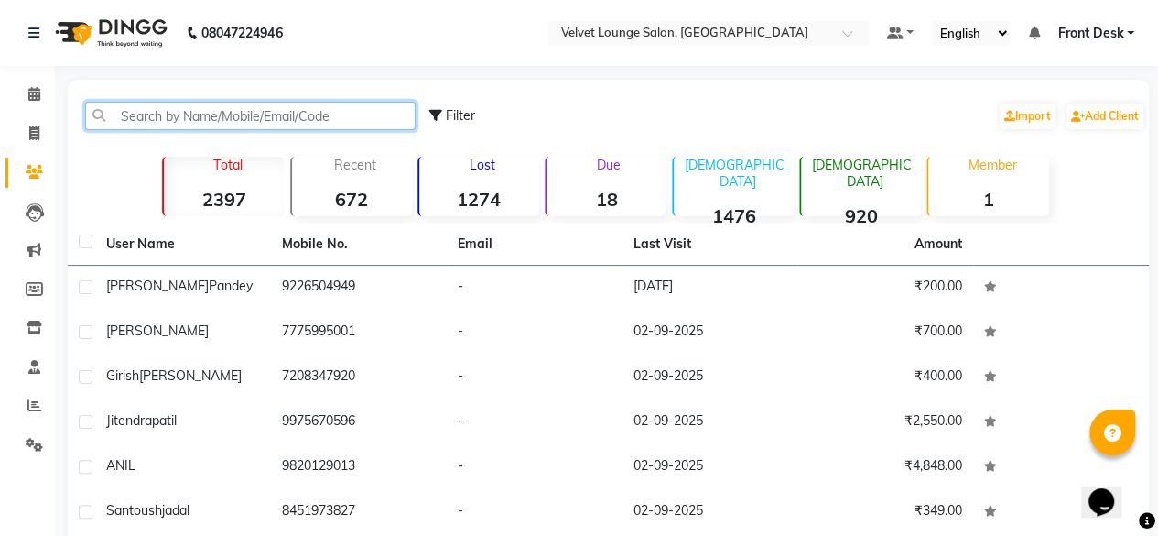
click at [236, 111] on input "text" at bounding box center [250, 116] width 331 height 28
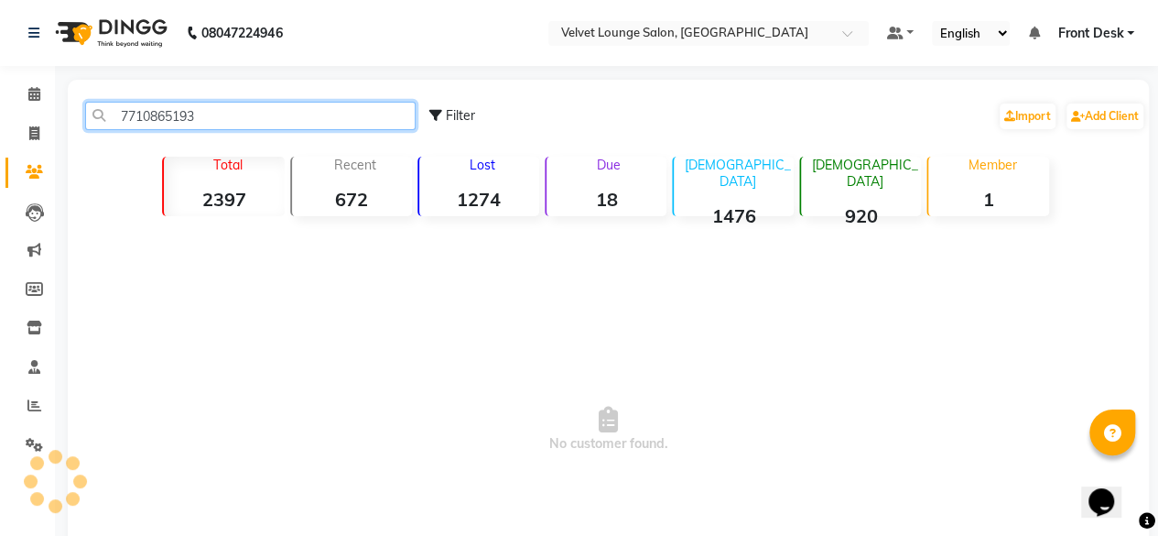
click at [236, 111] on input "7710865193" at bounding box center [250, 116] width 331 height 28
type input "7710865193"
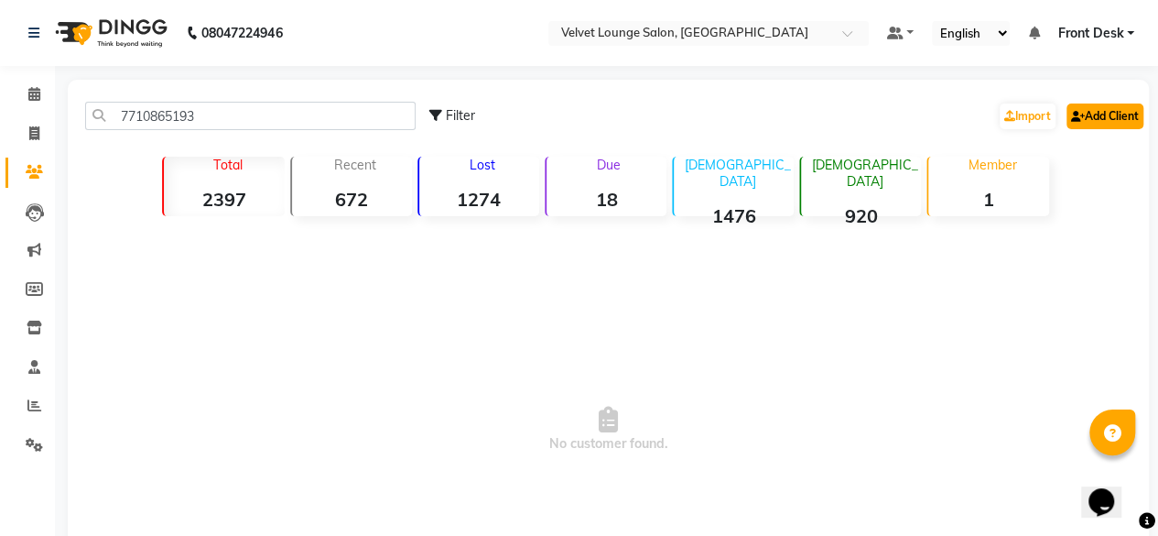
click at [1087, 114] on link "Add Client" at bounding box center [1105, 116] width 77 height 26
select select "22"
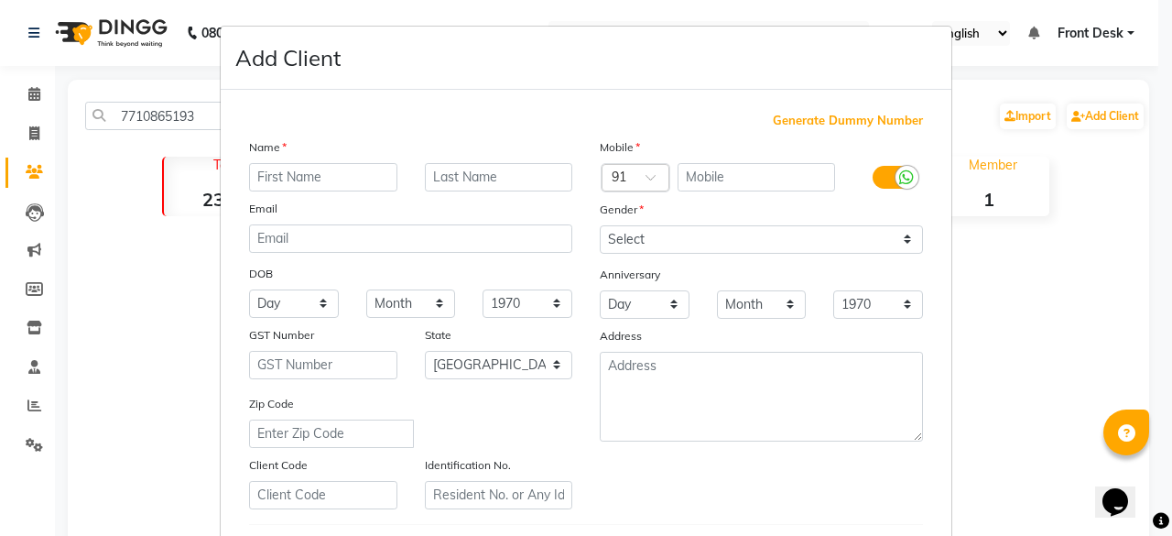
click at [294, 175] on input "text" at bounding box center [323, 177] width 148 height 28
type input "prashant"
click at [482, 183] on input "text" at bounding box center [499, 177] width 148 height 28
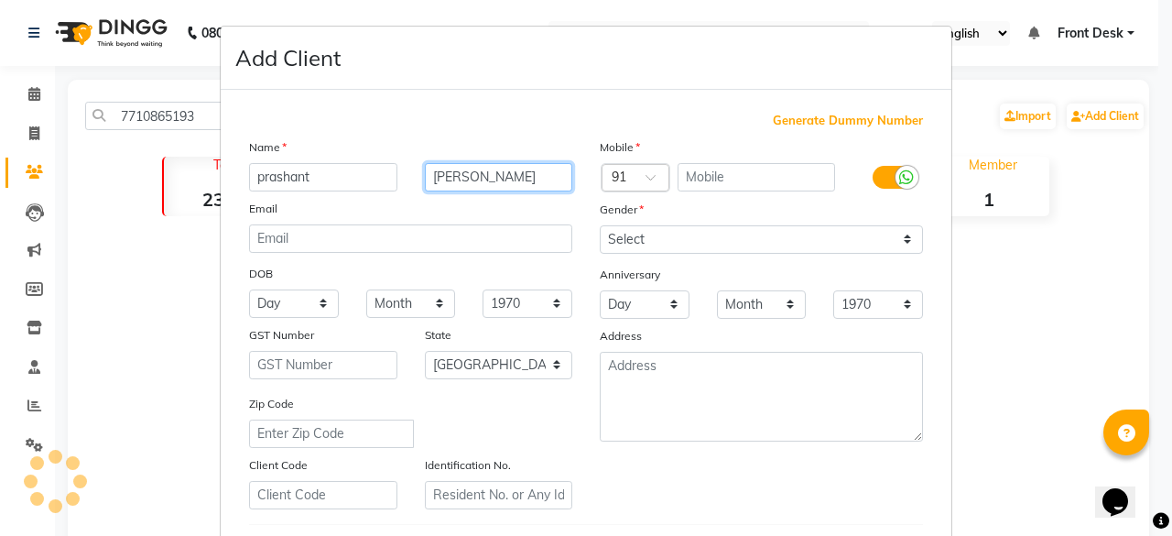
type input "kamble"
click at [708, 191] on div "Mobile Country Code × 91 Gender Select Male Female Other Prefer Not To Say Anni…" at bounding box center [761, 323] width 351 height 372
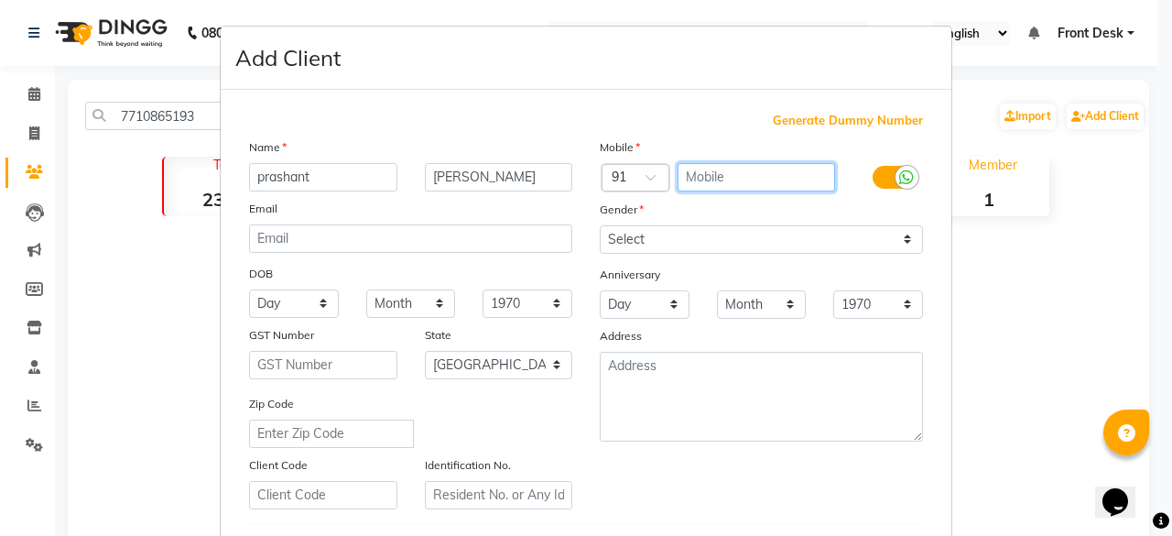
click at [708, 183] on input "text" at bounding box center [757, 177] width 158 height 28
paste input "7710865193"
type input "7710865193"
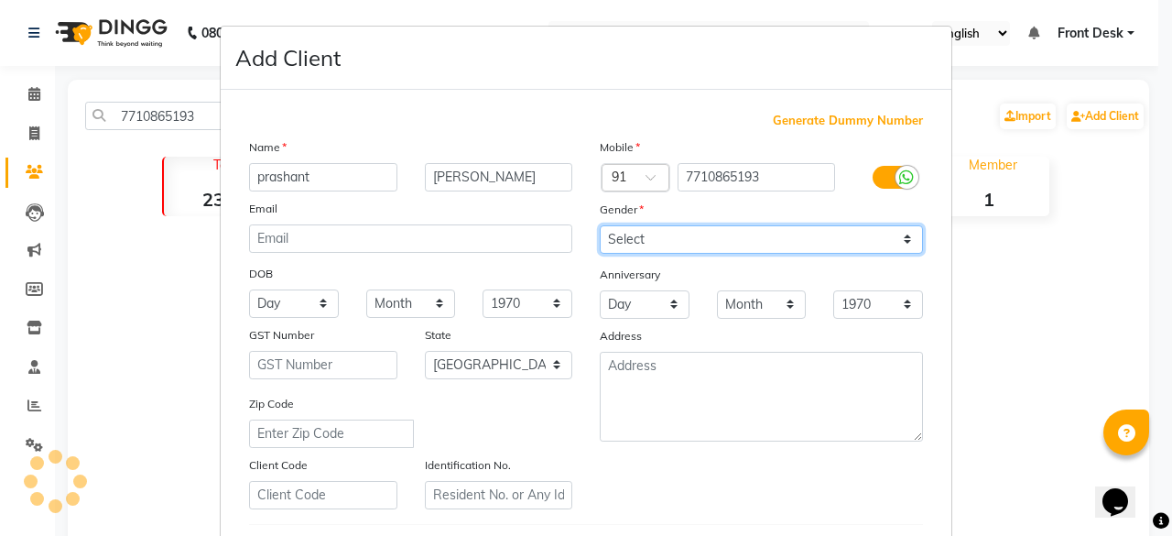
click at [678, 233] on select "Select Male Female Other Prefer Not To Say" at bounding box center [761, 239] width 323 height 28
select select "female"
click at [600, 225] on select "Select Male Female Other Prefer Not To Say" at bounding box center [761, 239] width 323 height 28
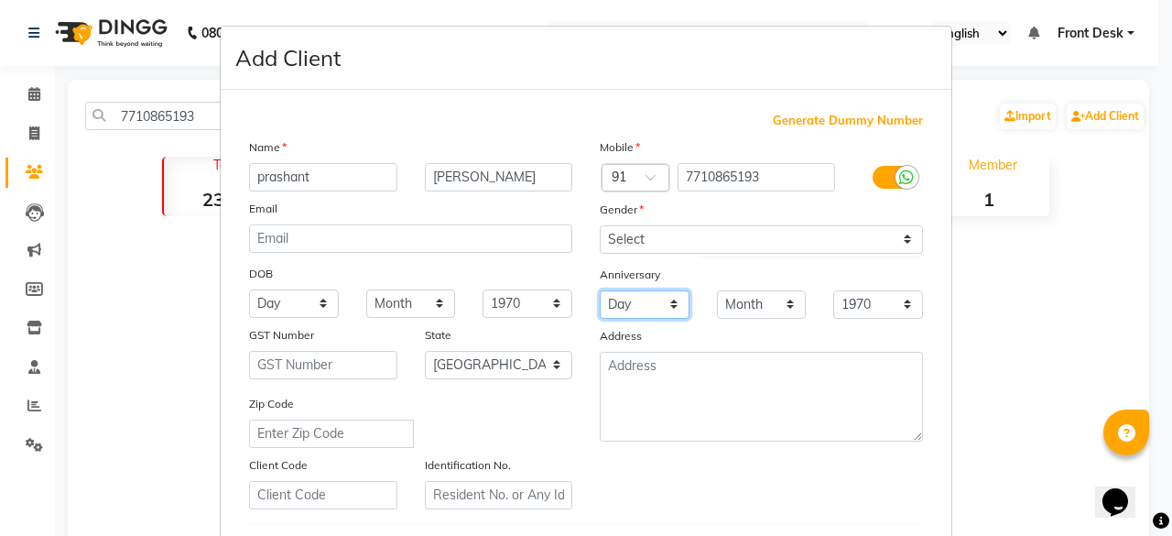
click at [665, 299] on select "Day 01 02 03 04 05 06 07 08 09 10 11 12 13 14 15 16 17 18 19 20 21 22 23 24 25 …" at bounding box center [645, 304] width 90 height 28
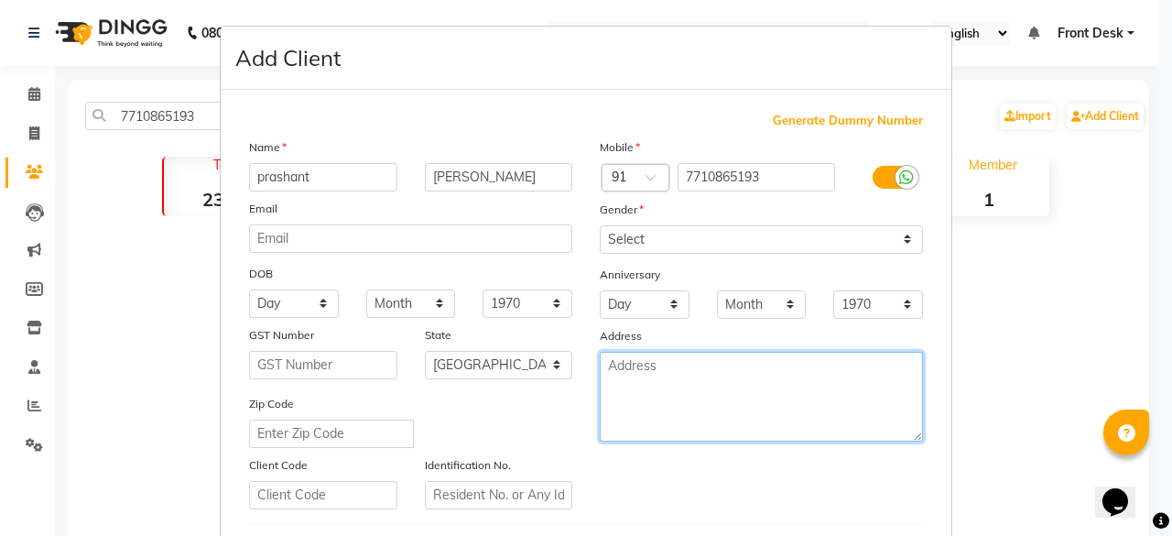
drag, startPoint x: 787, startPoint y: 375, endPoint x: 890, endPoint y: 380, distance: 102.7
click at [787, 375] on textarea at bounding box center [761, 397] width 323 height 90
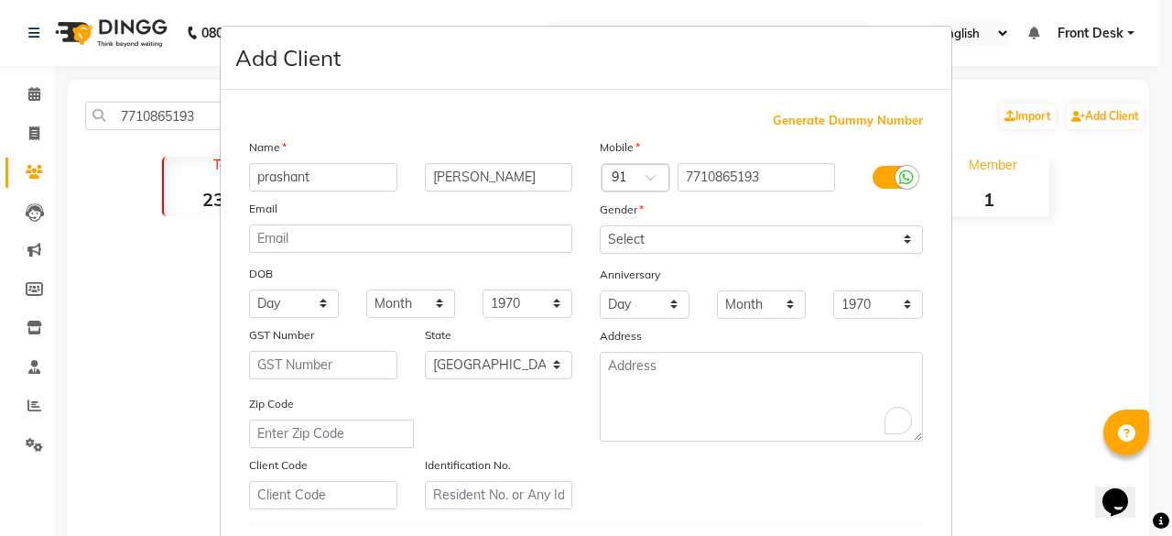
scroll to position [306, 0]
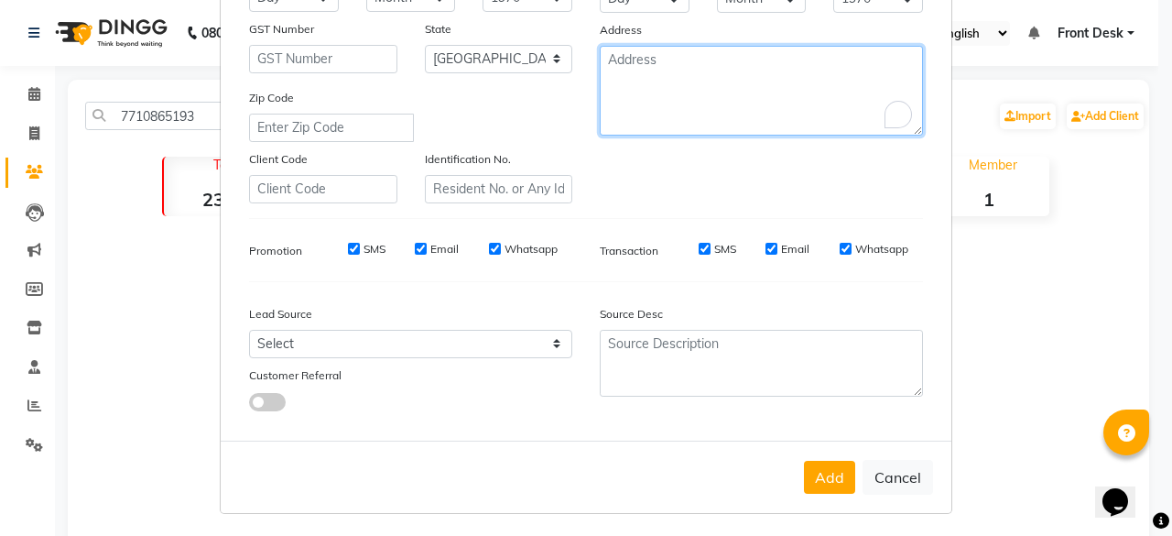
click at [719, 76] on textarea "To enrich screen reader interactions, please activate Accessibility in Grammarl…" at bounding box center [761, 91] width 323 height 90
type textarea "laxmi nagar"
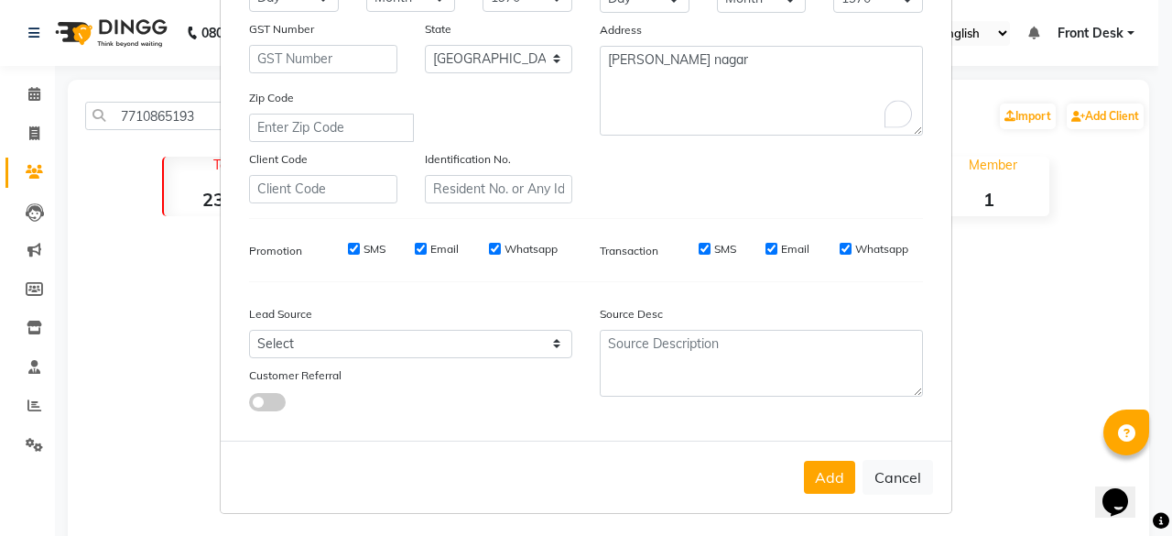
scroll to position [0, 0]
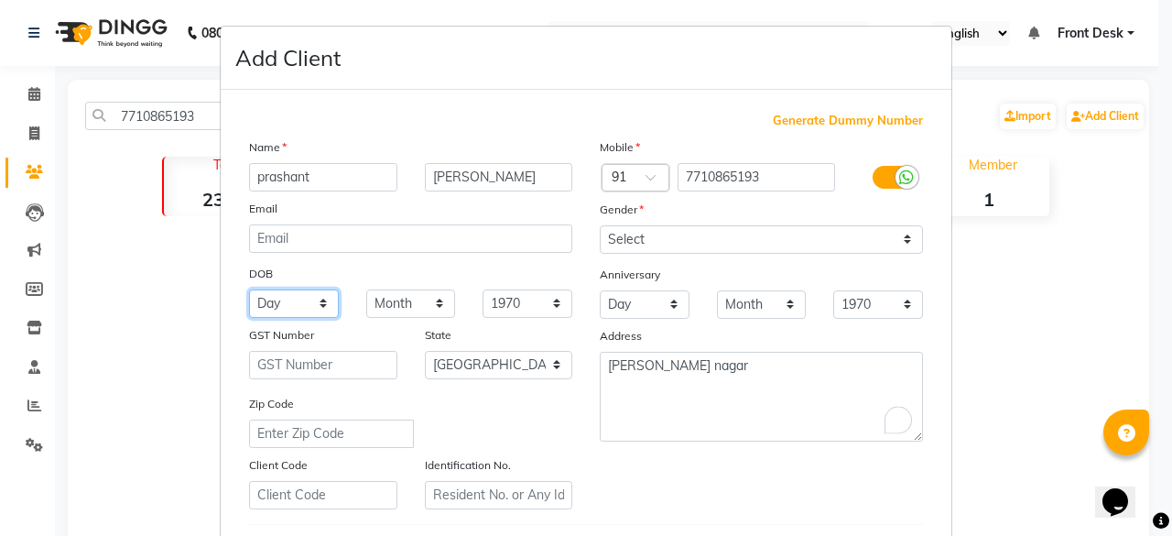
click at [289, 309] on select "Day 01 02 03 04 05 06 07 08 09 10 11 12 13 14 15 16 17 18 19 20 21 22 23 24 25 …" at bounding box center [294, 303] width 90 height 28
select select "27"
click at [390, 312] on select "Month January February March April May June July August September October Novem…" at bounding box center [411, 303] width 90 height 28
select select "12"
click at [366, 289] on select "Month January February March April May June July August September October Novem…" at bounding box center [411, 303] width 90 height 28
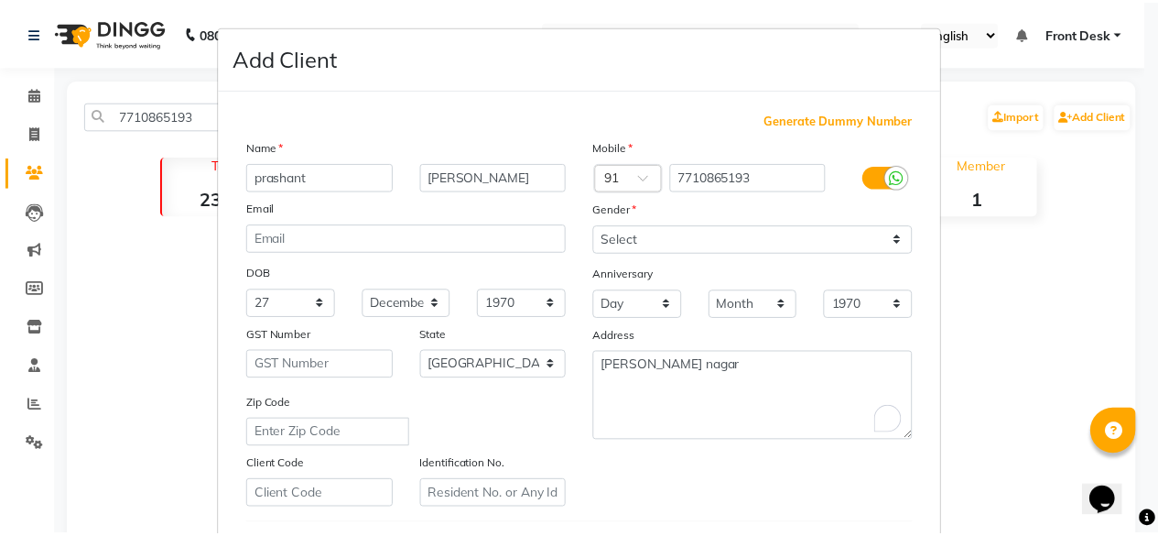
scroll to position [306, 0]
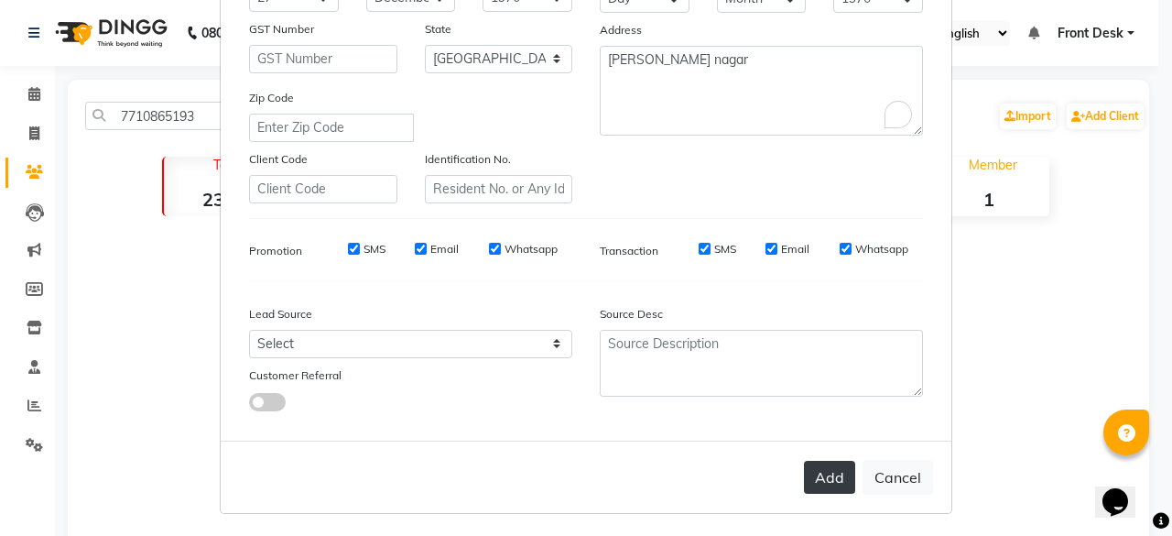
click at [844, 470] on button "Add" at bounding box center [829, 477] width 51 height 33
select select
select select "null"
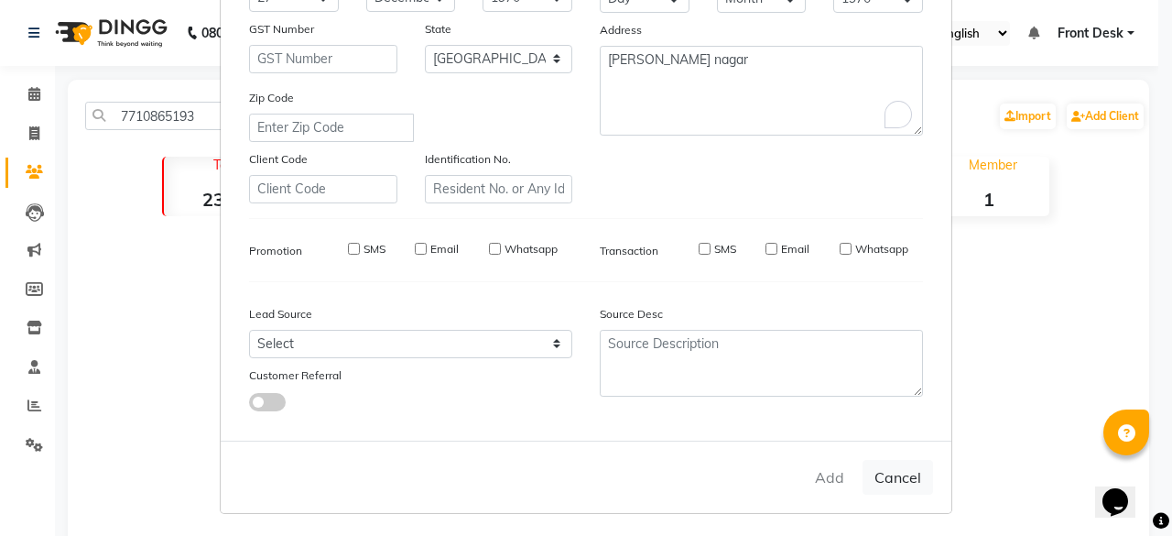
select select
checkbox input "false"
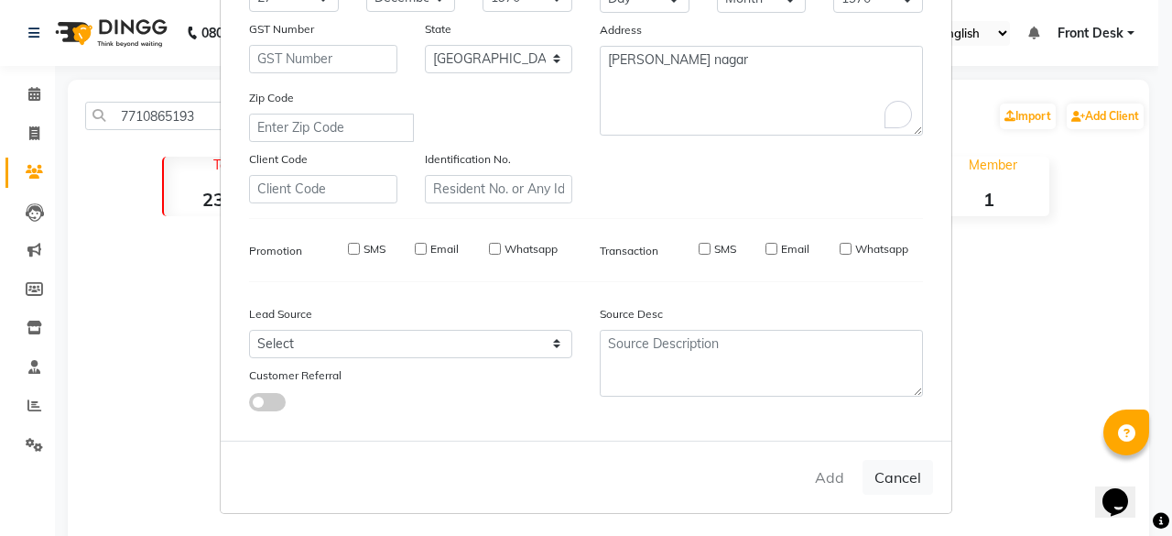
checkbox input "false"
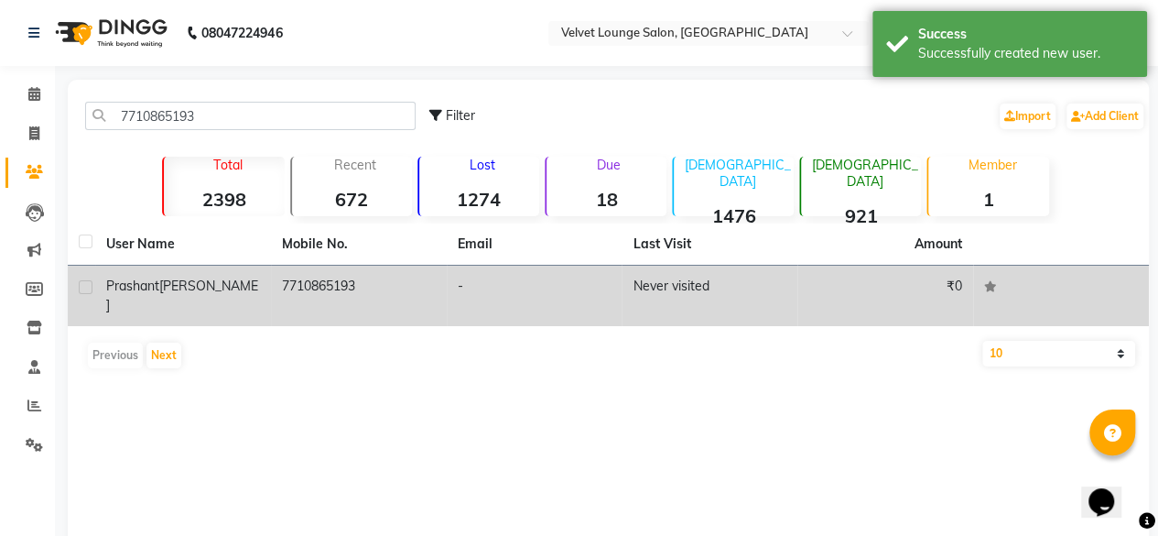
click at [703, 279] on td "Never visited" at bounding box center [710, 296] width 176 height 60
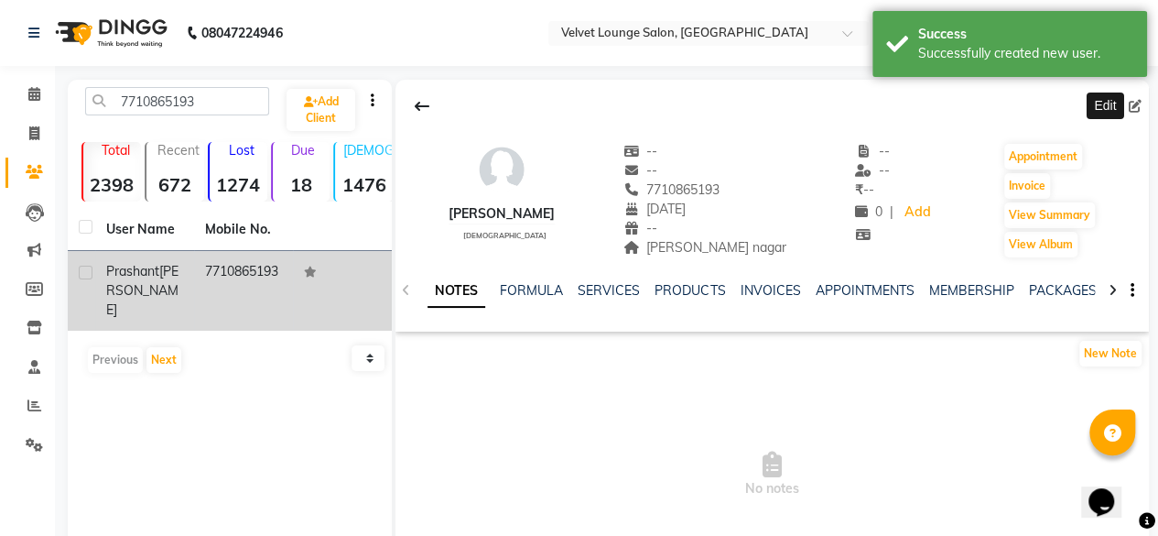
click at [1143, 103] on span at bounding box center [1139, 106] width 20 height 19
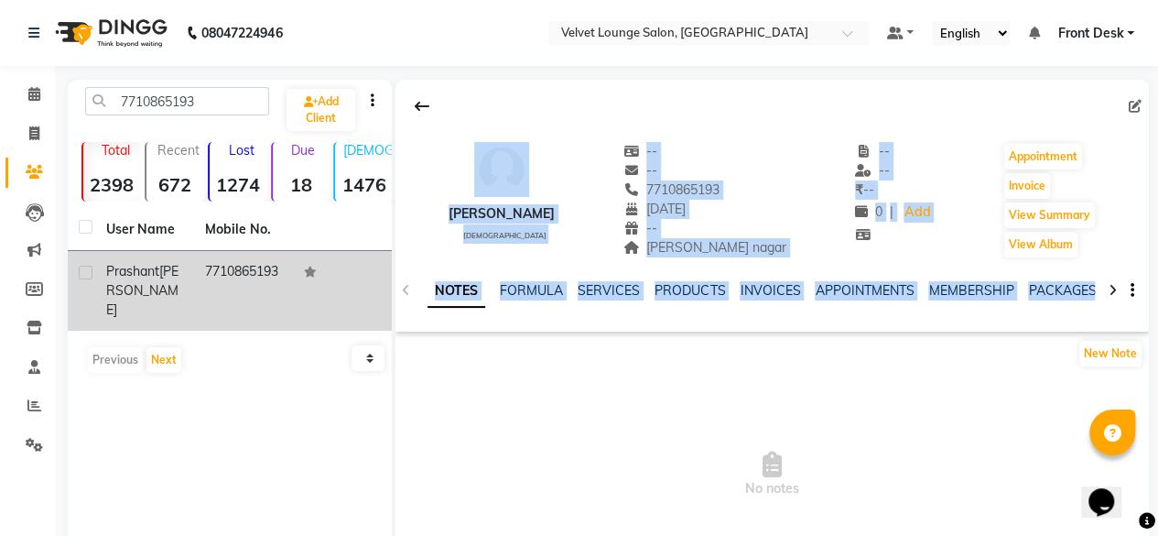
click at [586, 349] on div "New Note" at bounding box center [773, 357] width 754 height 37
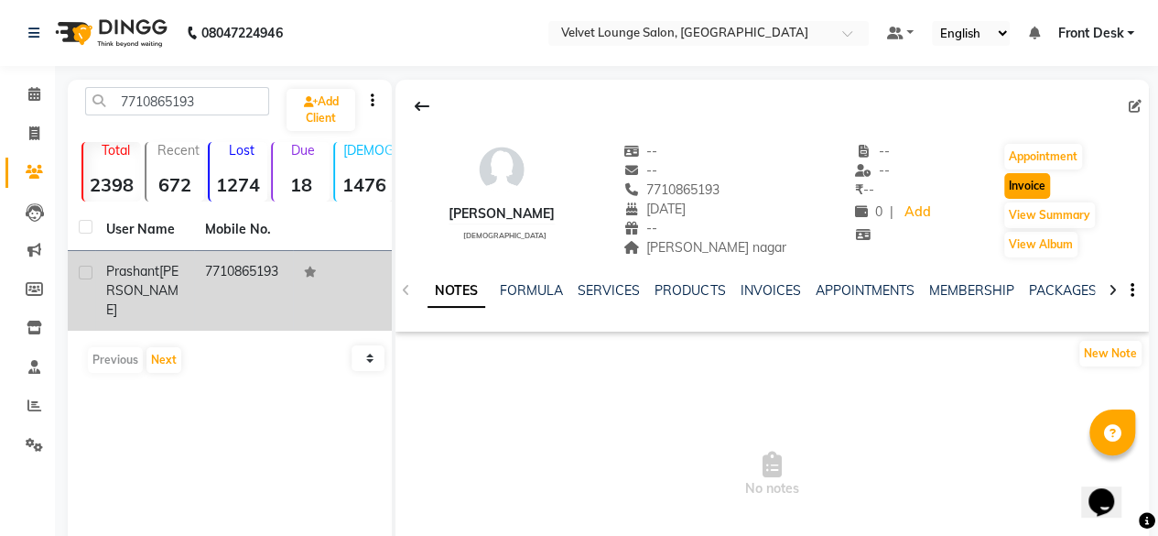
click at [1027, 186] on button "Invoice" at bounding box center [1027, 186] width 46 height 26
select select "5962"
select select "service"
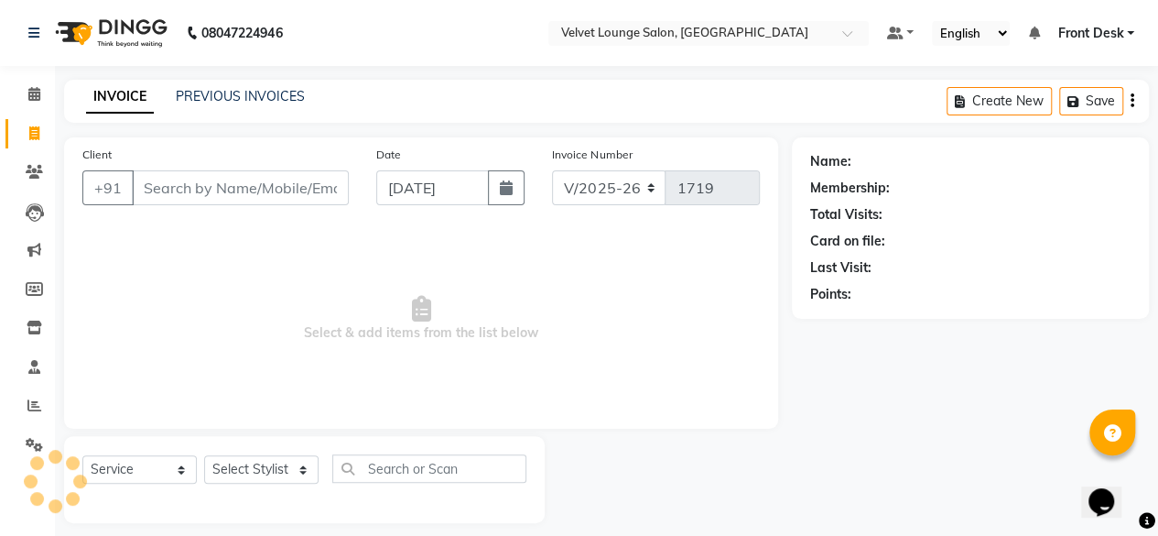
scroll to position [14, 0]
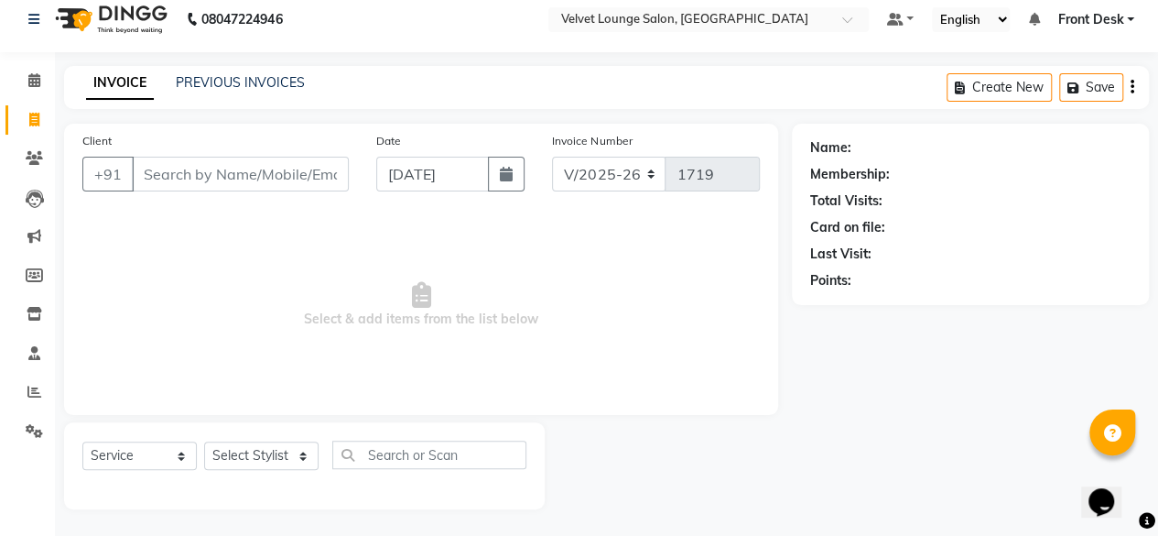
type input "7710865193"
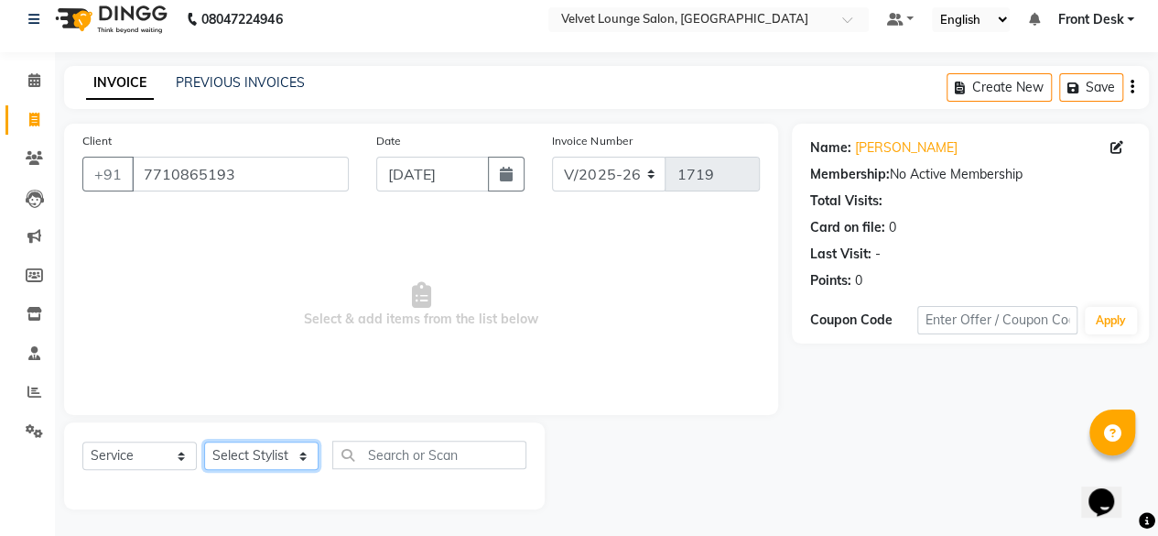
click at [231, 455] on select "Select Stylist Aadil zaher aman shah Arif ashish Front Desk Jaya jyoti madhu Ma…" at bounding box center [261, 455] width 114 height 28
select select "50611"
click at [204, 441] on select "Select Stylist Aadil zaher aman shah Arif ashish Front Desk Jaya jyoti madhu Ma…" at bounding box center [261, 455] width 114 height 28
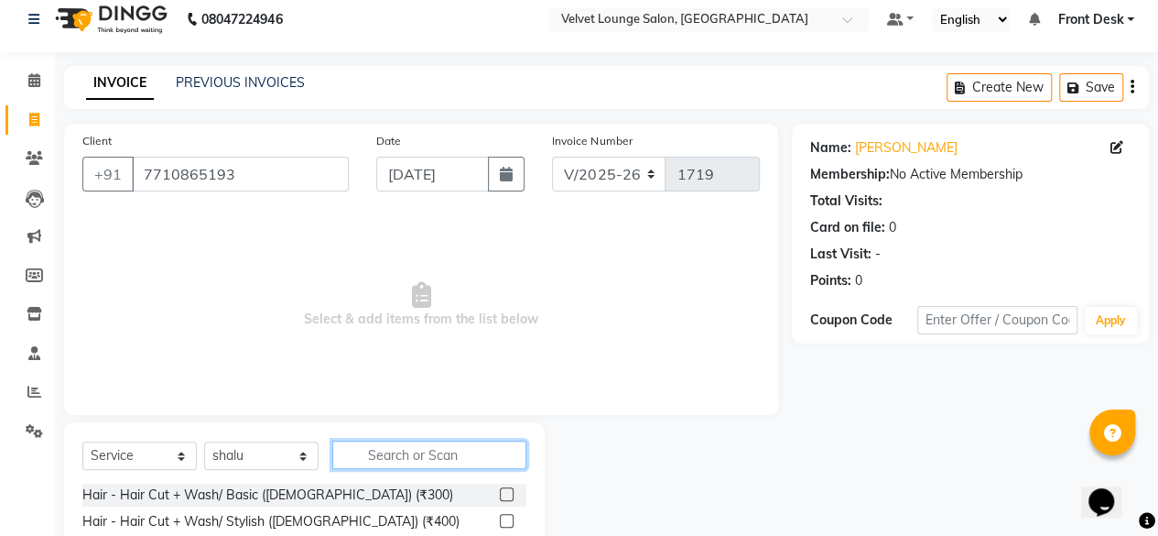
click at [363, 451] on input "text" at bounding box center [429, 454] width 194 height 28
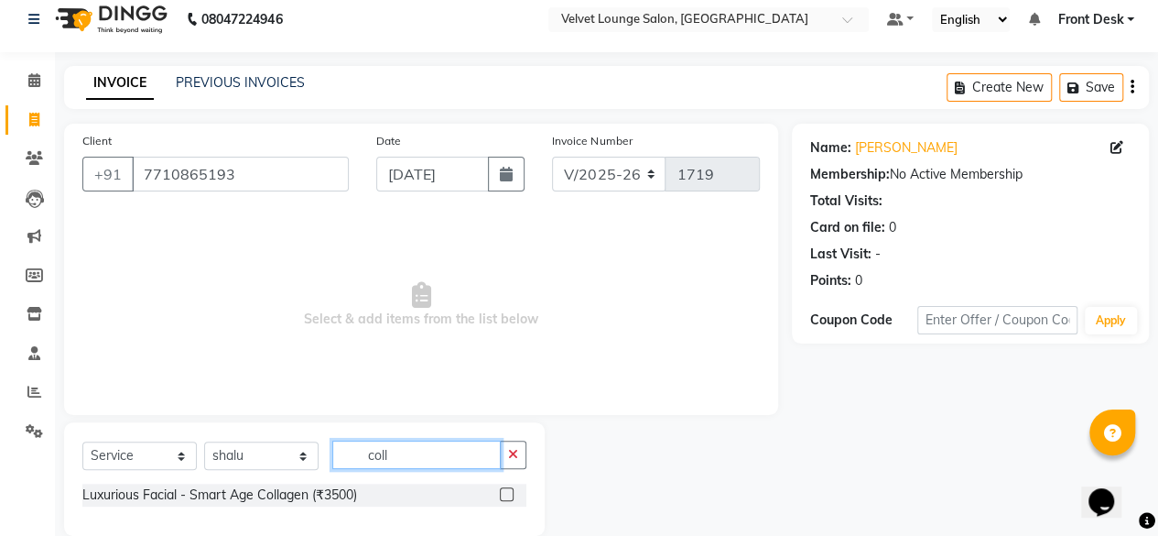
type input "coll"
click at [504, 492] on label at bounding box center [507, 494] width 14 height 14
click at [504, 492] on input "checkbox" at bounding box center [506, 495] width 12 height 12
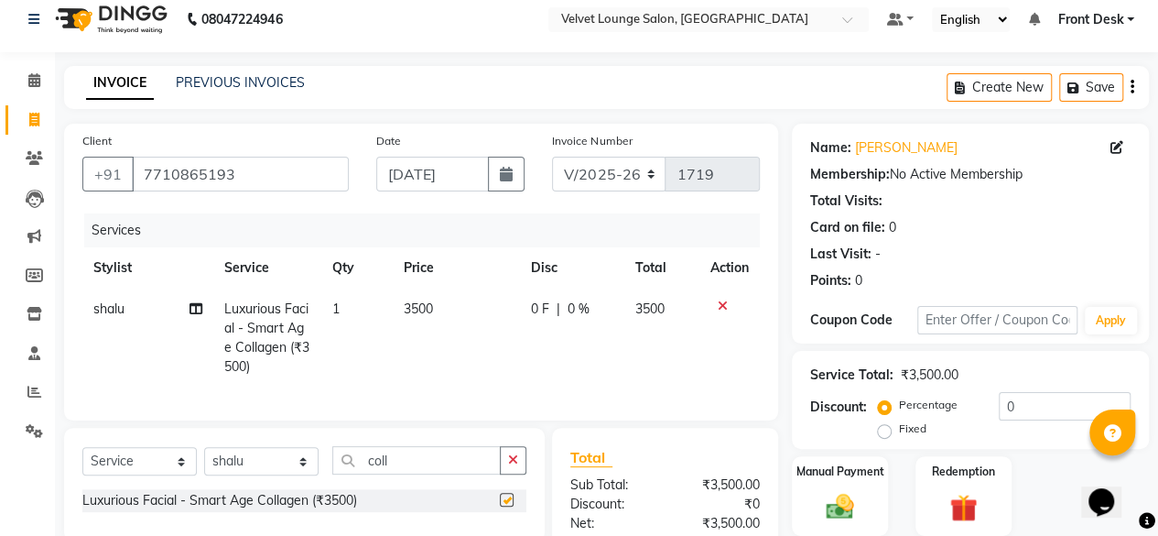
checkbox input "false"
click at [441, 472] on input "coll" at bounding box center [416, 460] width 168 height 28
type input "\"
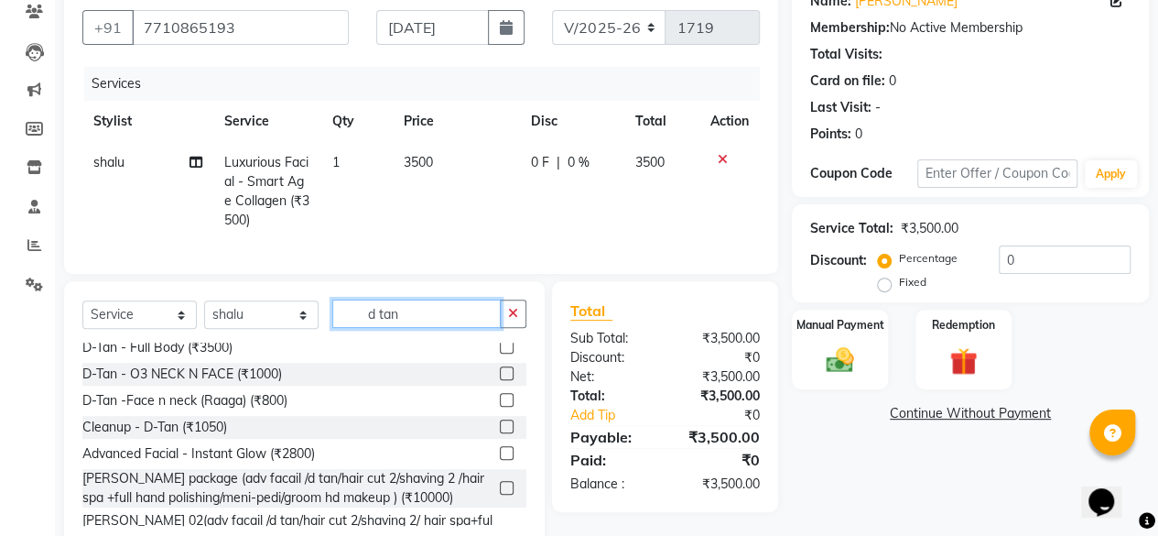
scroll to position [256, 0]
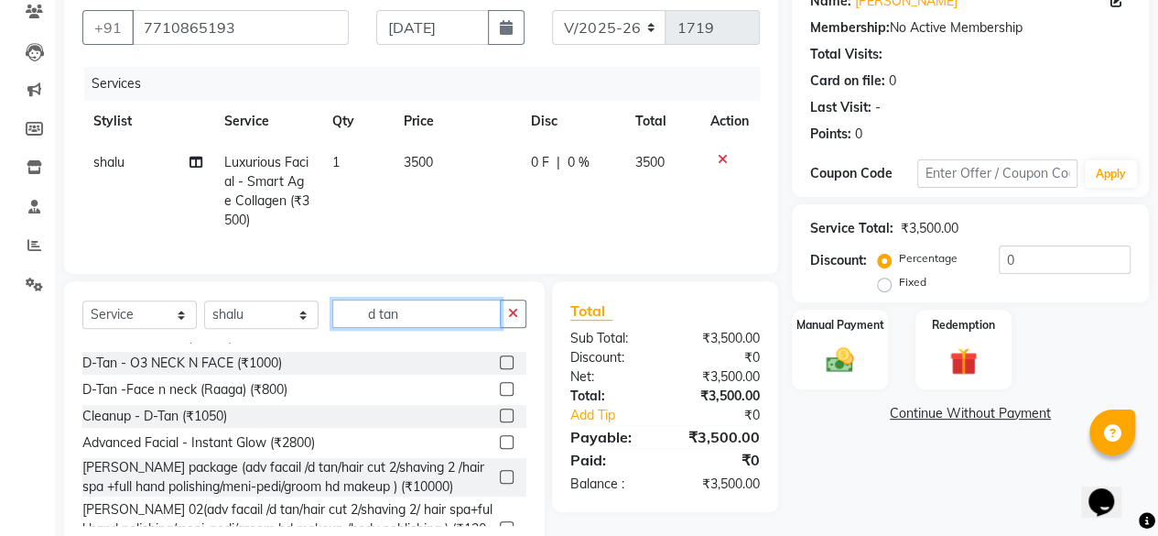
type input "d tan"
click at [500, 369] on label at bounding box center [507, 362] width 14 height 14
click at [500, 369] on input "checkbox" at bounding box center [506, 363] width 12 height 12
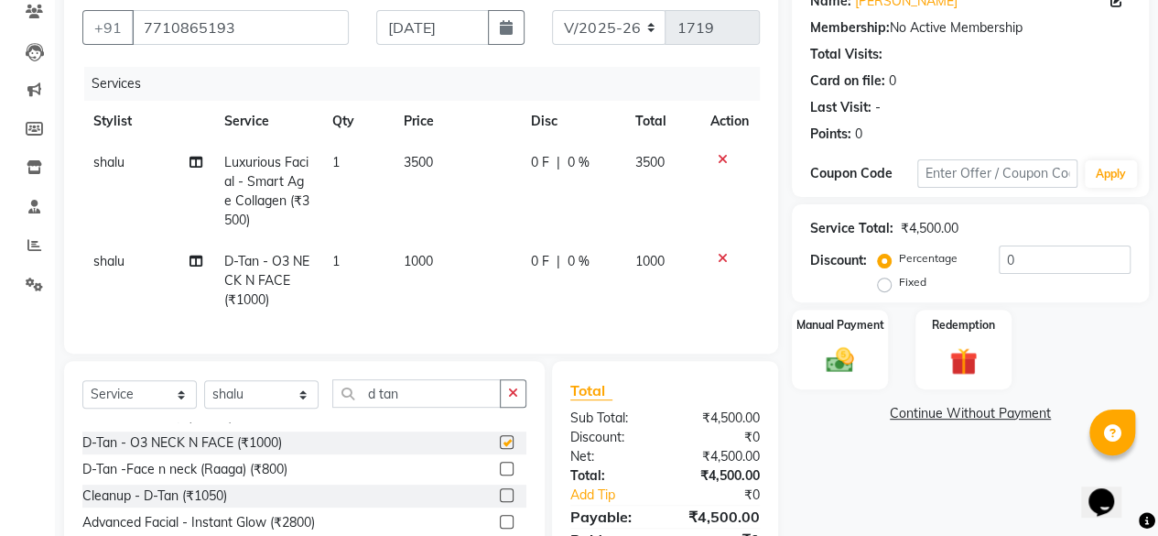
checkbox input "false"
click at [526, 270] on td "0 F | 0 %" at bounding box center [572, 281] width 104 height 80
select select "50611"
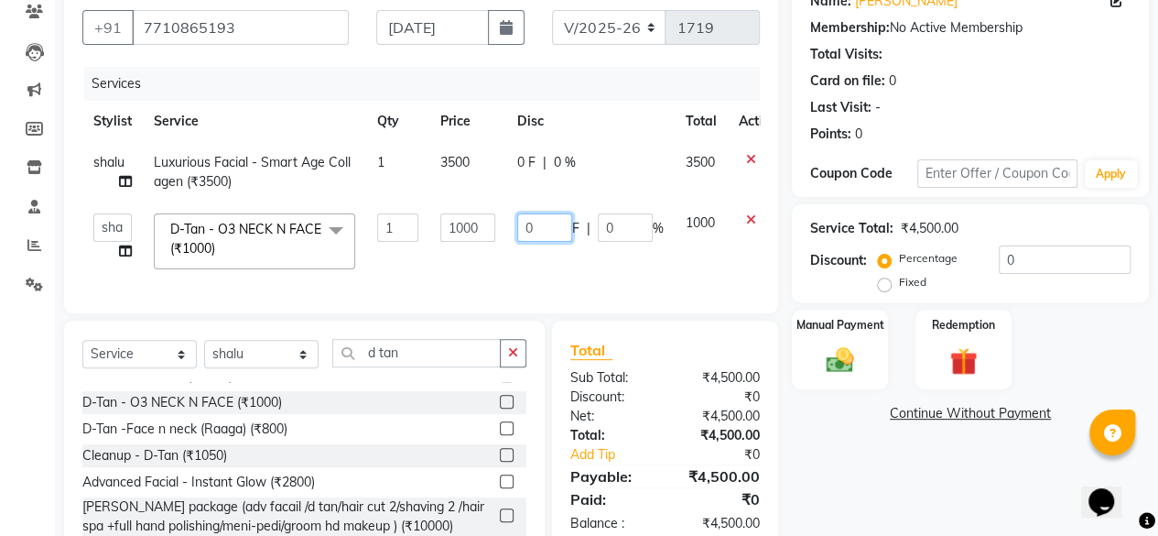
click at [521, 235] on input "0" at bounding box center [544, 227] width 55 height 28
type input "1000"
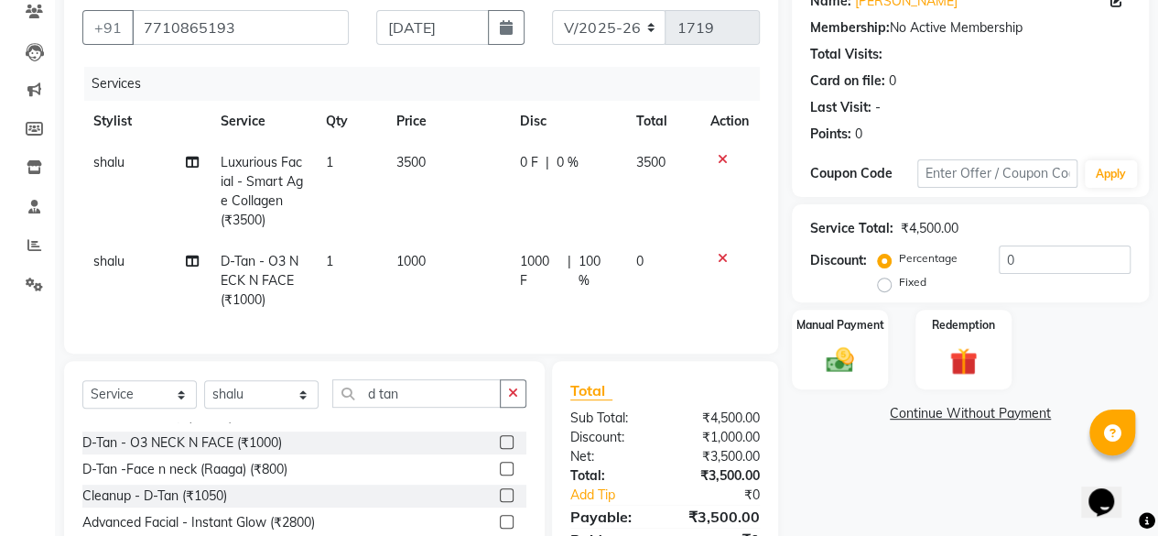
click at [616, 255] on td "1000 F | 100 %" at bounding box center [567, 281] width 116 height 80
select select "50611"
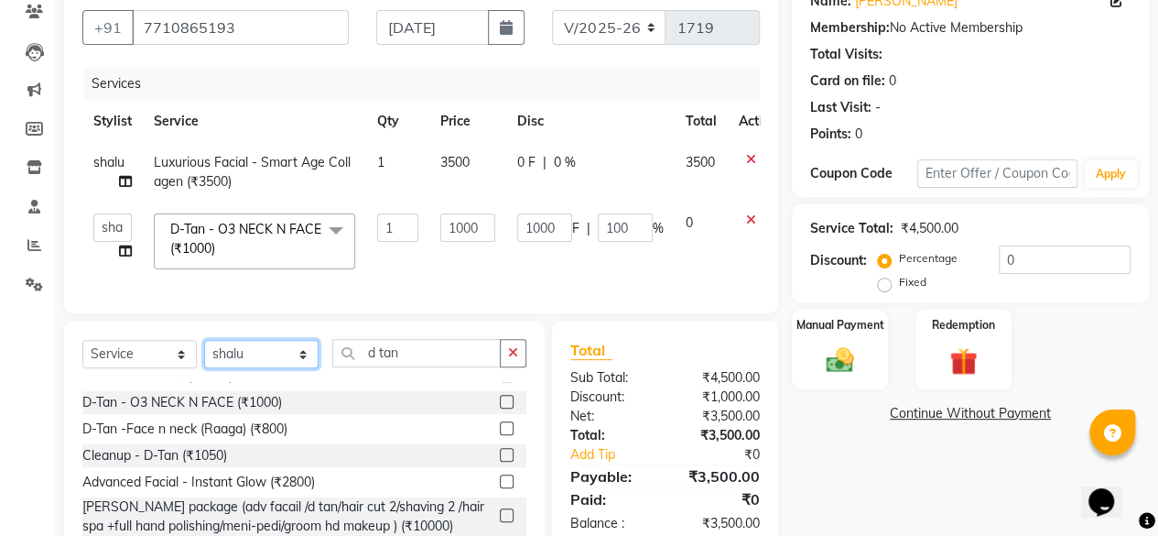
click at [266, 368] on select "Select Stylist Aadil zaher aman shah Arif ashish Front Desk Jaya jyoti madhu Ma…" at bounding box center [261, 354] width 114 height 28
select select "42846"
click at [204, 353] on select "Select Stylist Aadil zaher aman shah Arif ashish Front Desk Jaya jyoti madhu Ma…" at bounding box center [261, 354] width 114 height 28
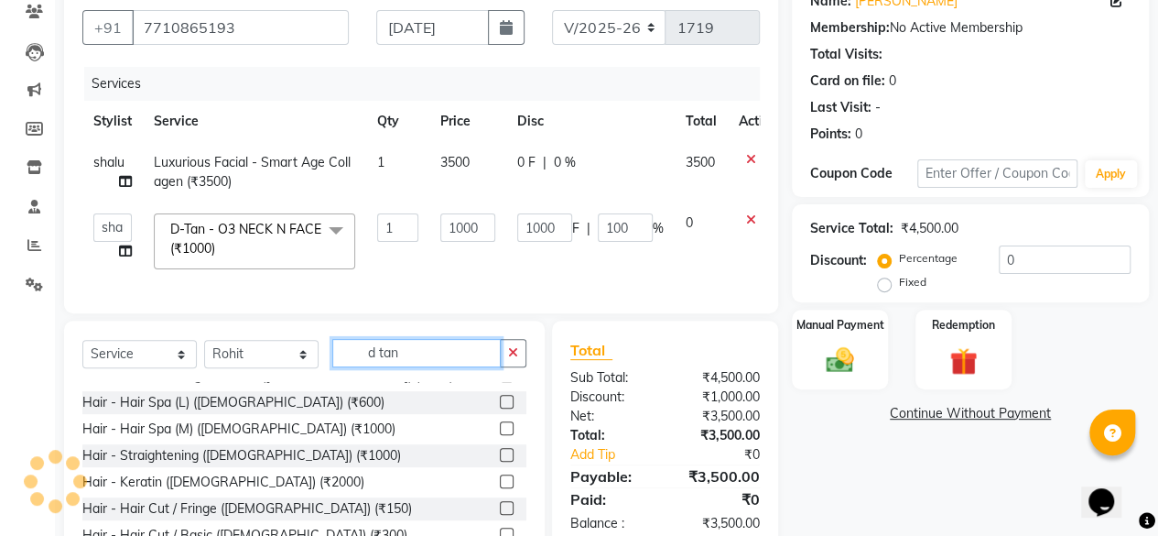
click at [433, 367] on input "d tan" at bounding box center [416, 353] width 168 height 28
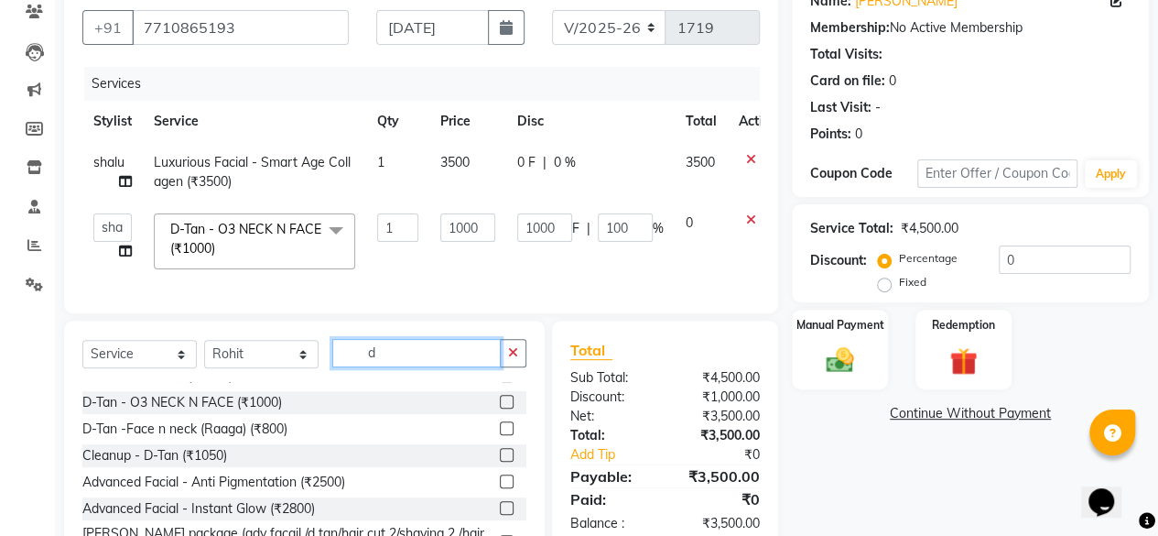
scroll to position [808, 0]
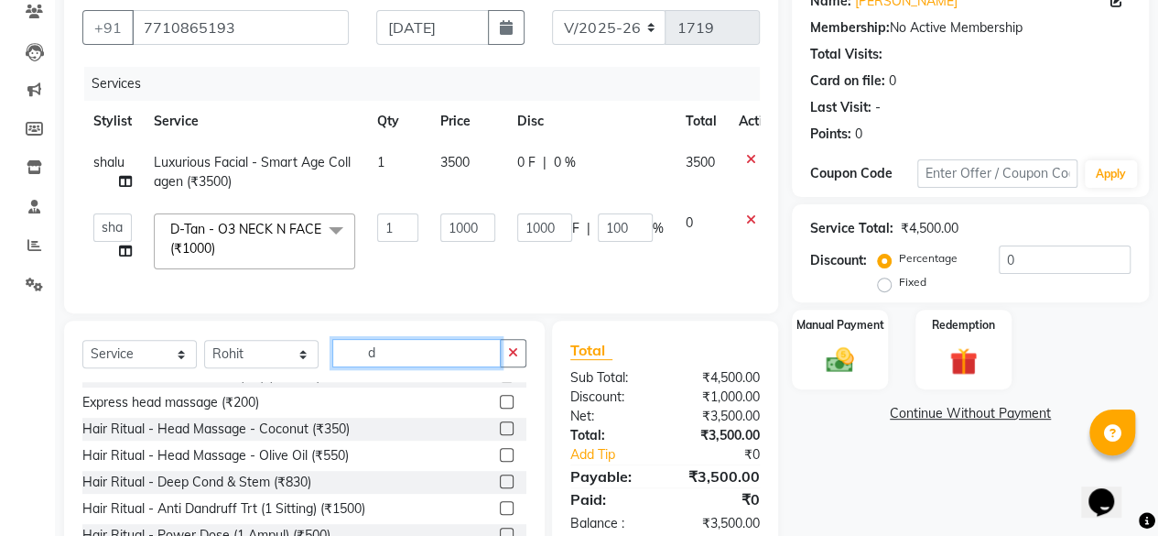
type input "d"
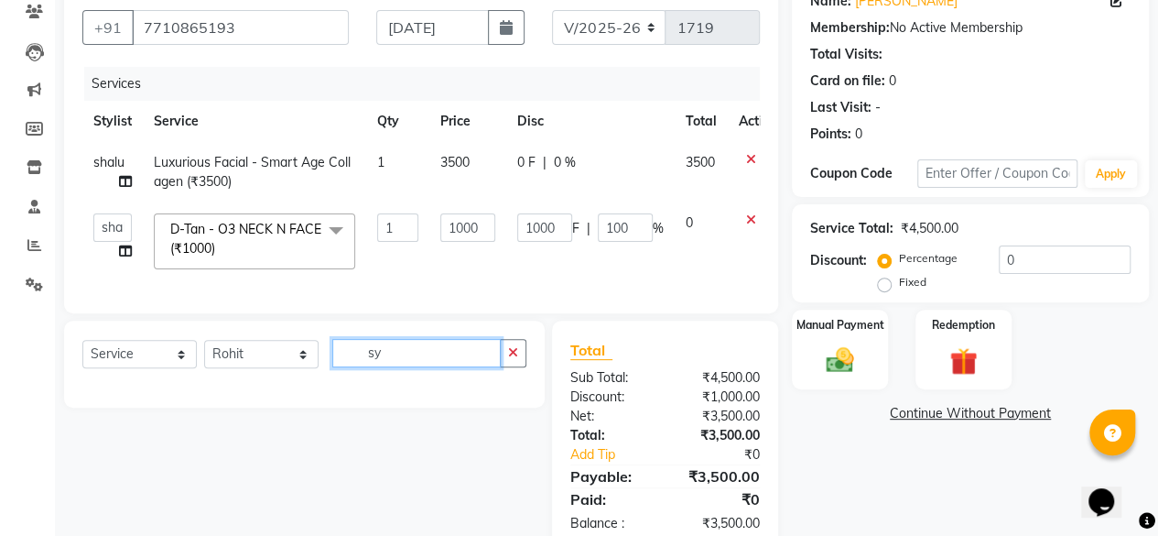
scroll to position [0, 0]
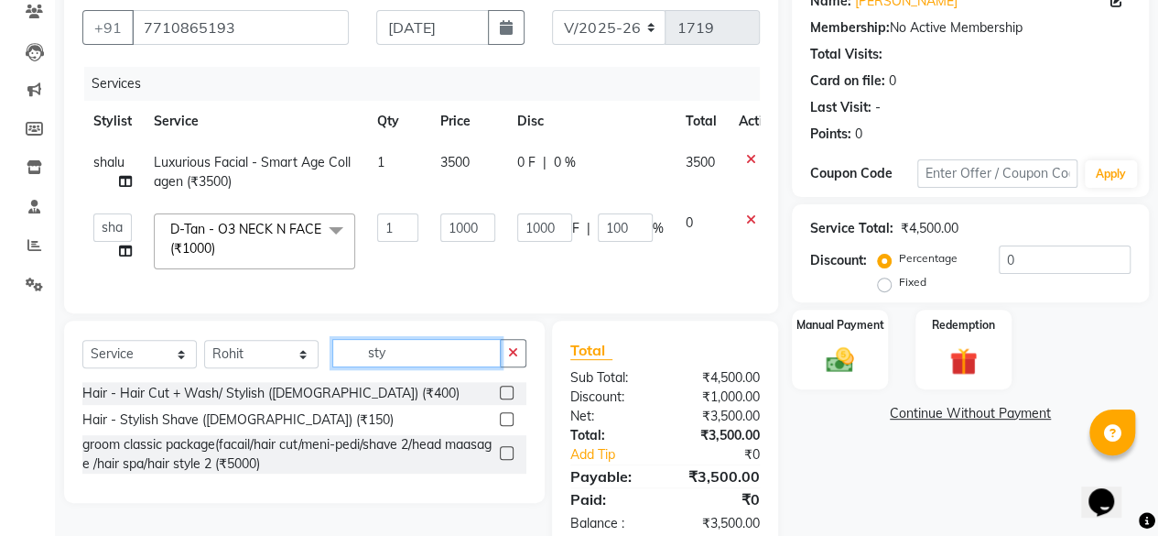
type input "sty"
click at [504, 426] on label at bounding box center [507, 419] width 14 height 14
click at [504, 426] on input "checkbox" at bounding box center [506, 420] width 12 height 12
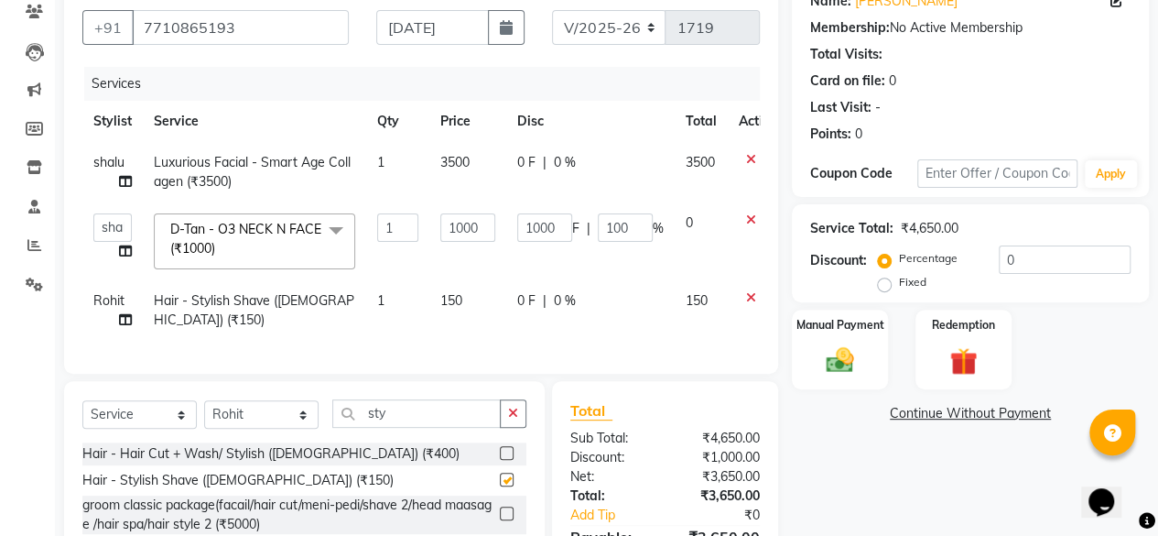
checkbox input "false"
click at [435, 415] on input "sty" at bounding box center [416, 413] width 168 height 28
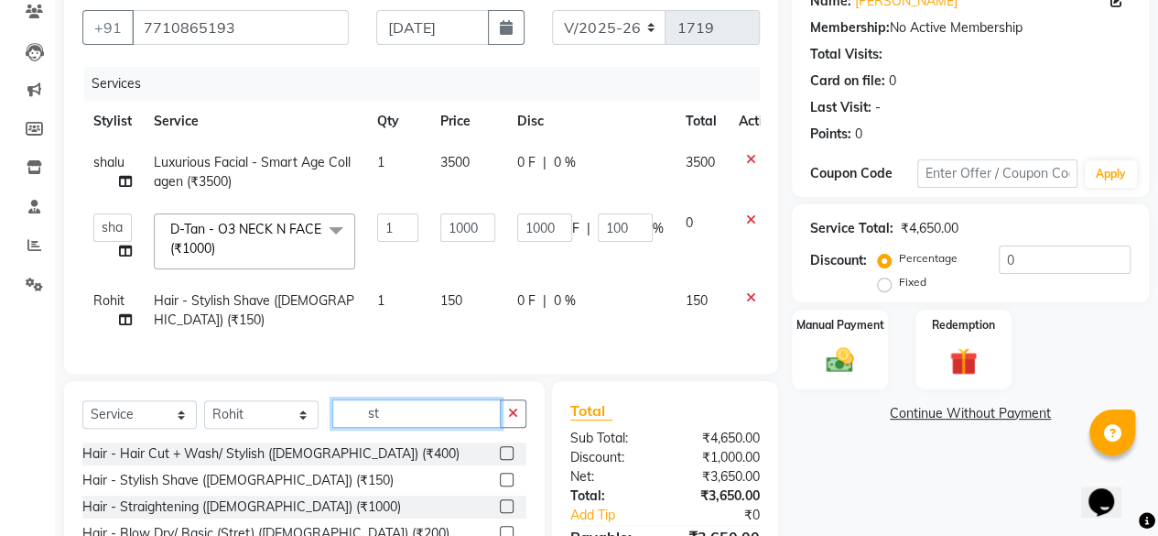
type input "s"
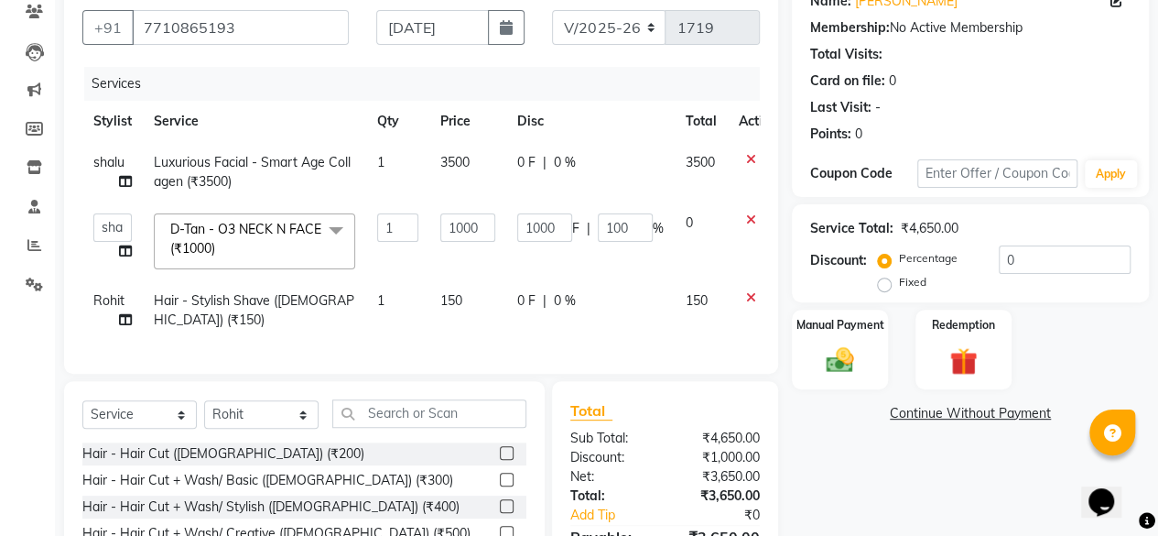
click at [500, 460] on label at bounding box center [507, 453] width 14 height 14
click at [500, 460] on input "checkbox" at bounding box center [506, 454] width 12 height 12
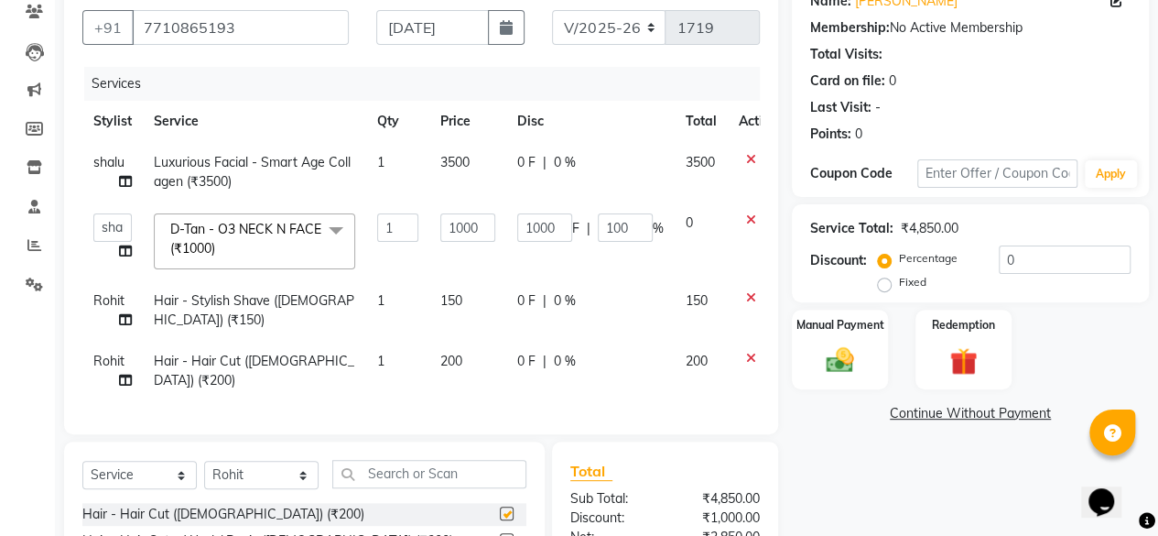
checkbox input "false"
click at [513, 360] on td "0 F | 0 %" at bounding box center [590, 371] width 168 height 60
select select "42846"
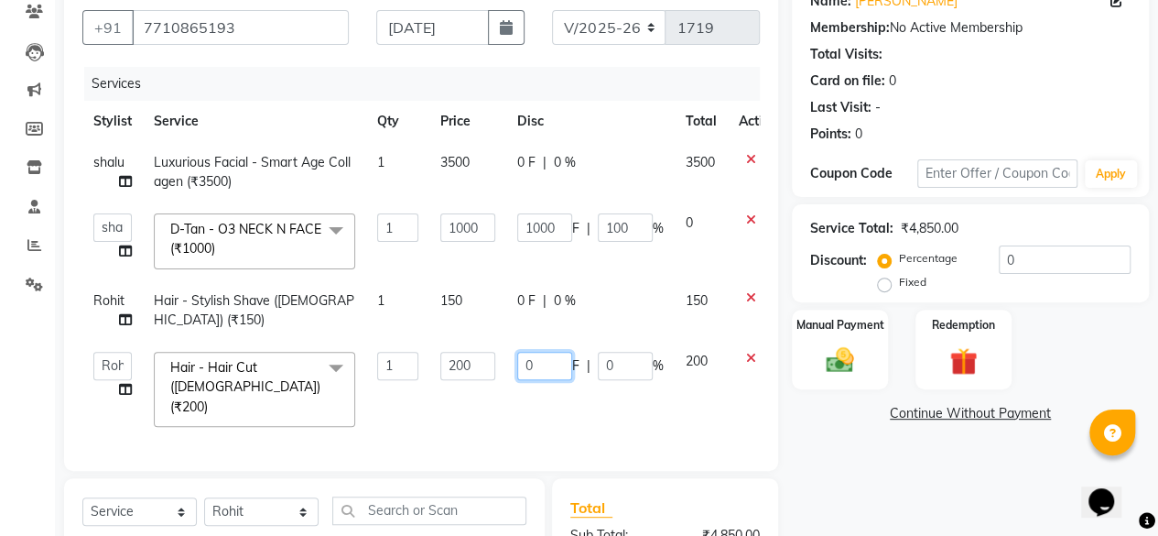
click at [522, 354] on input "0" at bounding box center [544, 366] width 55 height 28
type input "50"
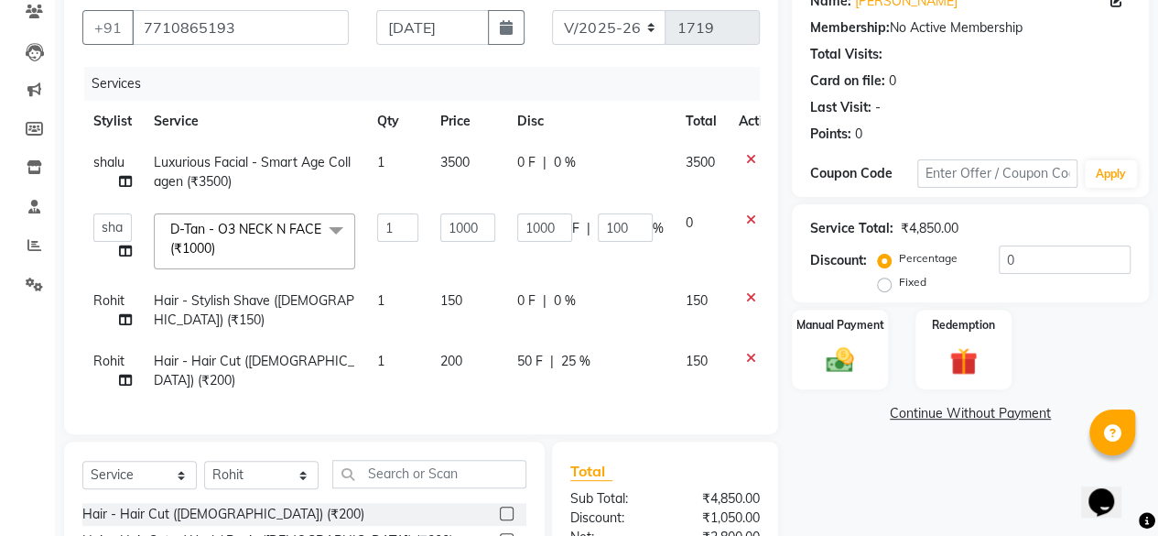
click at [511, 324] on td "0 F | 0 %" at bounding box center [590, 310] width 168 height 60
select select "42846"
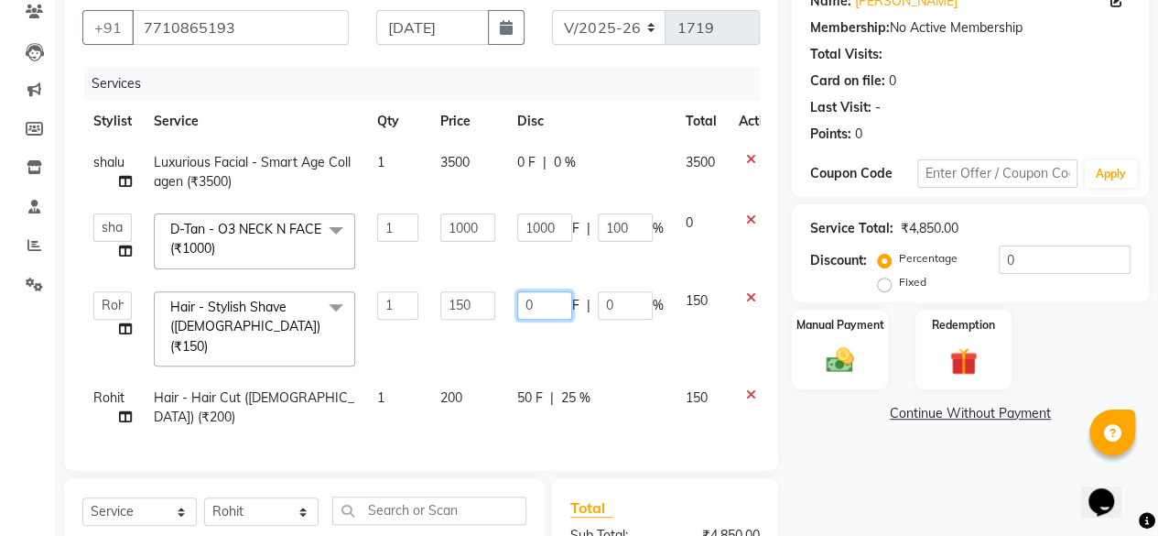
click at [528, 308] on input "0" at bounding box center [544, 305] width 55 height 28
type input "50"
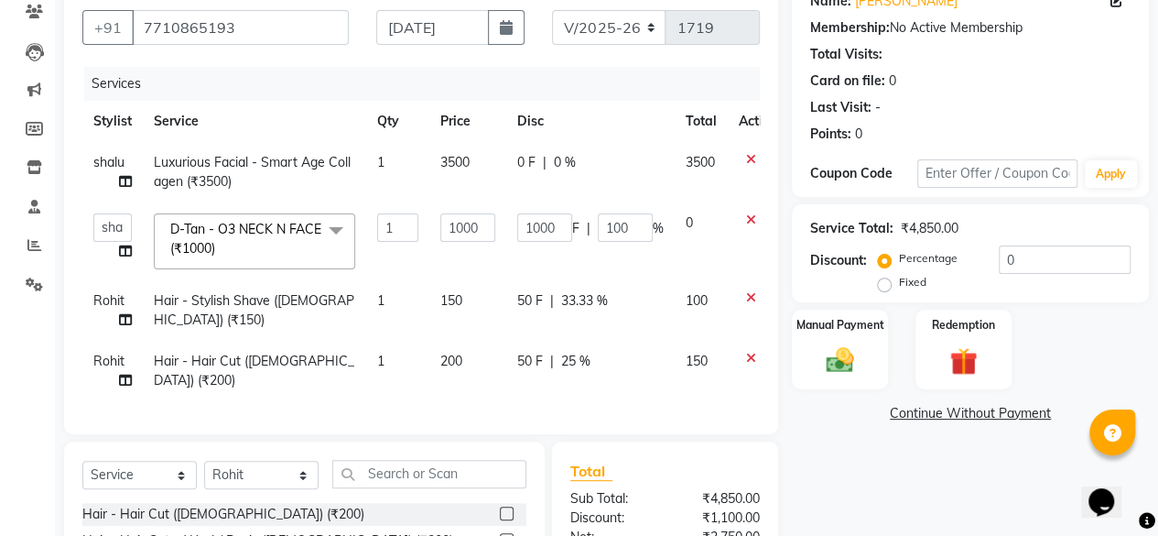
click at [878, 466] on div "Name: Prashant Kamble Membership: No Active Membership Total Visits: Card on fi…" at bounding box center [977, 344] width 371 height 734
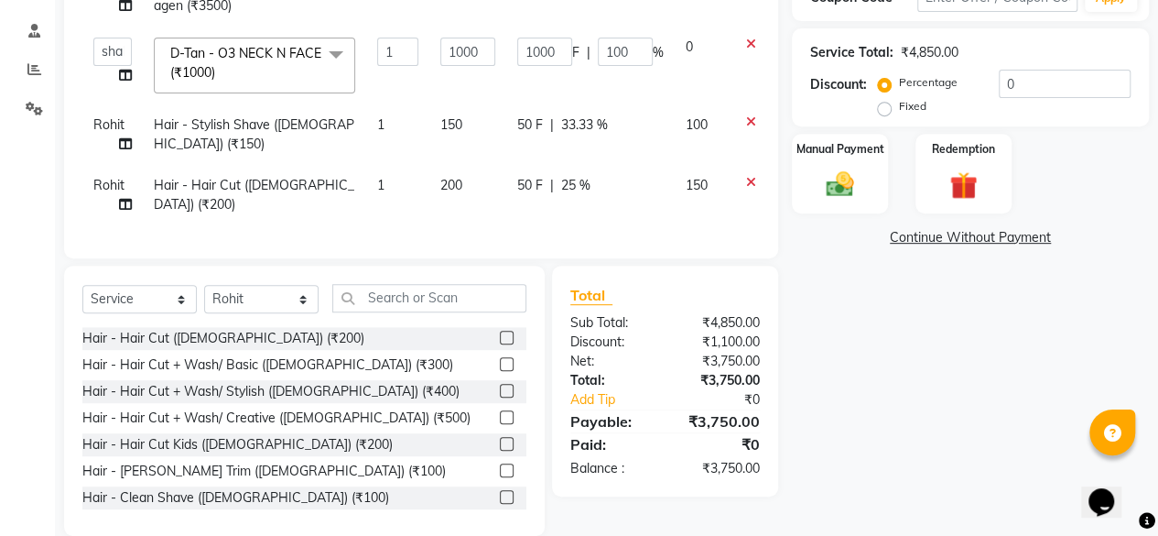
scroll to position [343, 0]
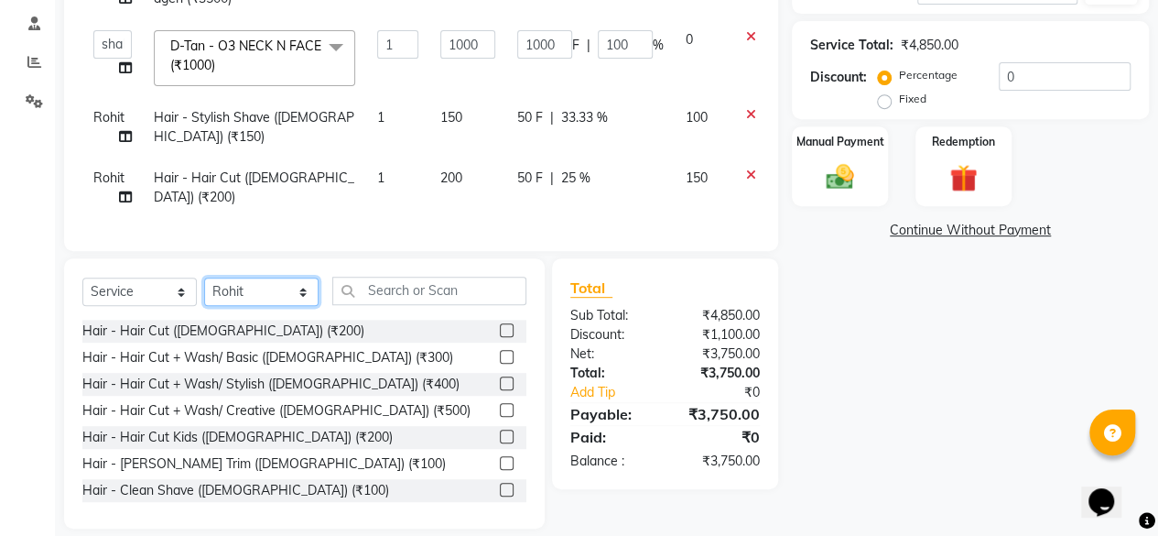
click at [283, 297] on select "Select Stylist Aadil zaher aman shah Arif ashish Front Desk Jaya jyoti madhu Ma…" at bounding box center [261, 291] width 114 height 28
select select "50611"
click at [204, 290] on select "Select Stylist Aadil zaher aman shah Arif ashish Front Desk Jaya jyoti madhu Ma…" at bounding box center [261, 291] width 114 height 28
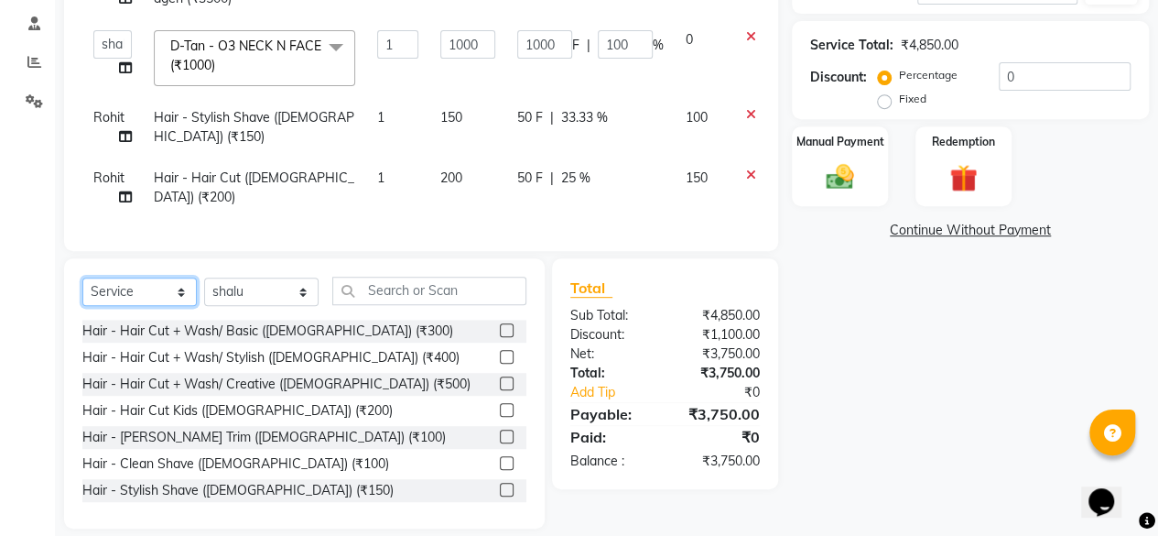
click at [139, 306] on select "Select Service Product Membership Package Voucher Prepaid Gift Card" at bounding box center [139, 291] width 114 height 28
select select "product"
click at [82, 290] on select "Select Service Product Membership Package Voucher Prepaid Gift Card" at bounding box center [139, 291] width 114 height 28
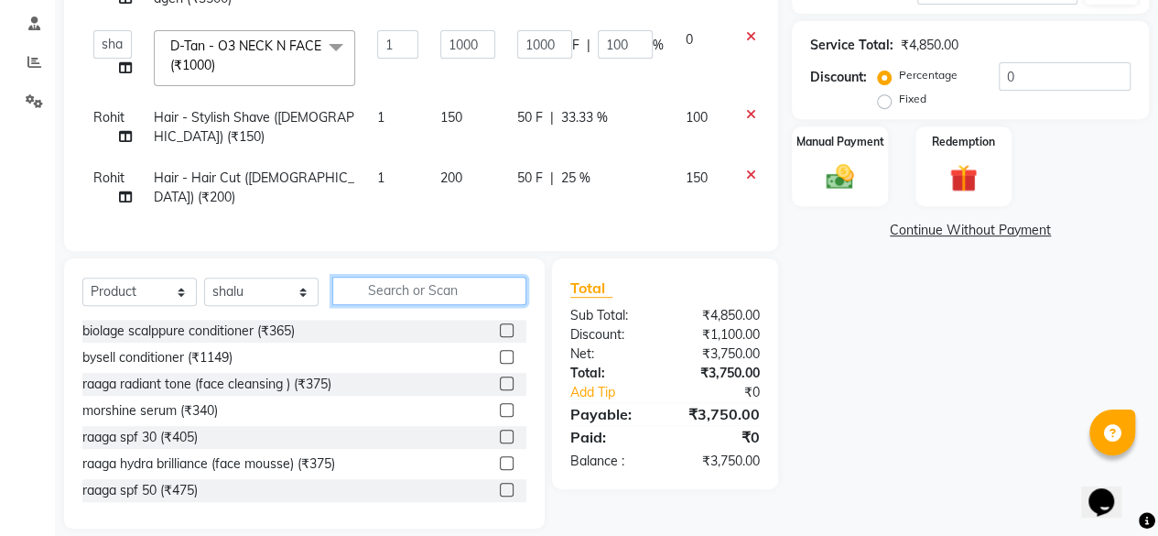
click at [436, 301] on input "text" at bounding box center [429, 291] width 194 height 28
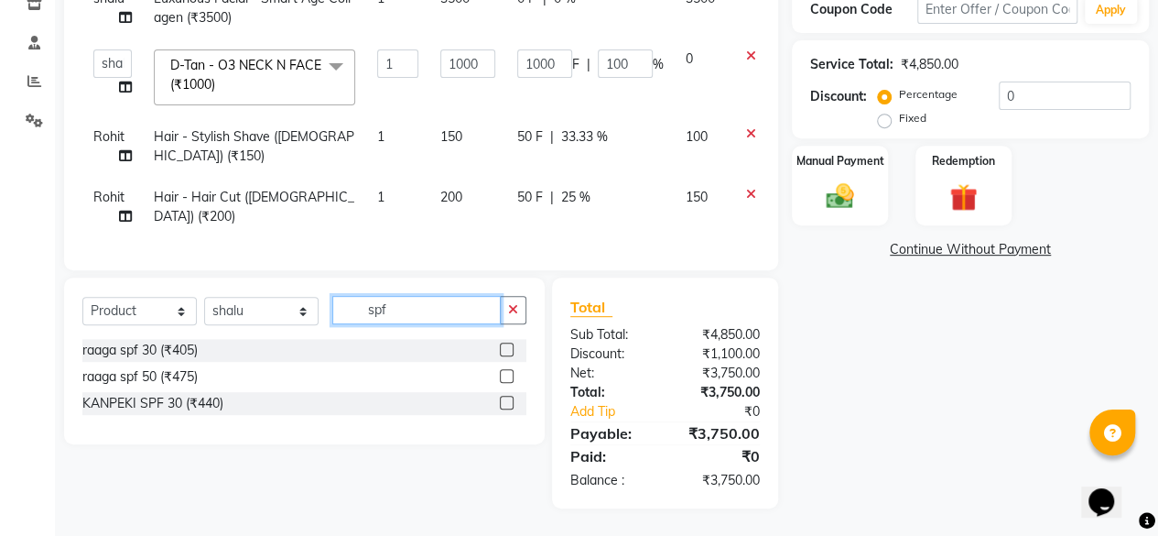
type input "spf"
click at [508, 400] on label at bounding box center [507, 403] width 14 height 14
click at [508, 400] on input "checkbox" at bounding box center [506, 403] width 12 height 12
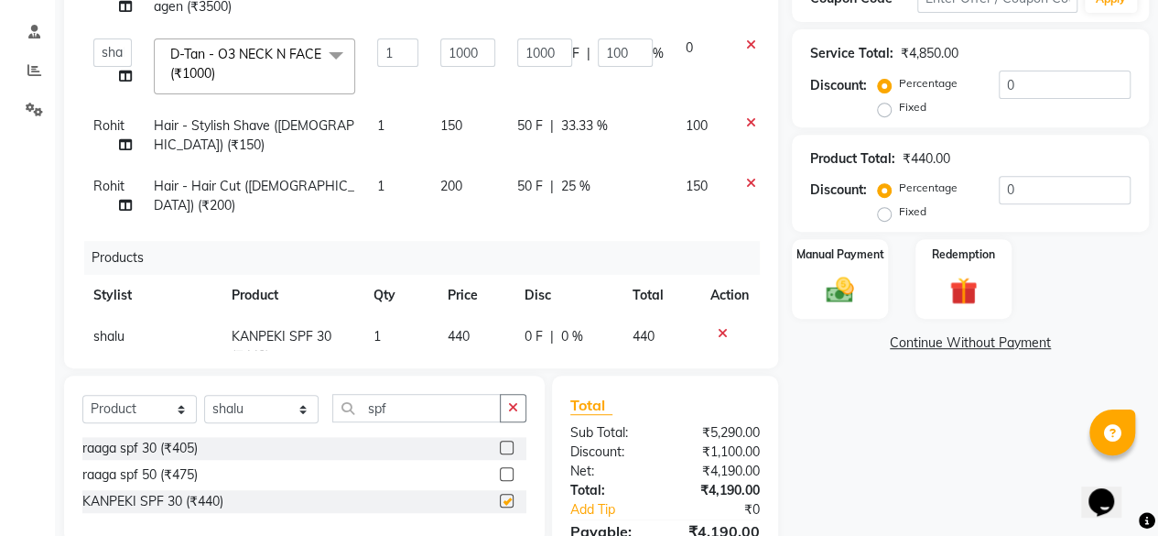
checkbox input "false"
click at [429, 403] on input "spf" at bounding box center [416, 408] width 168 height 28
type input "\"
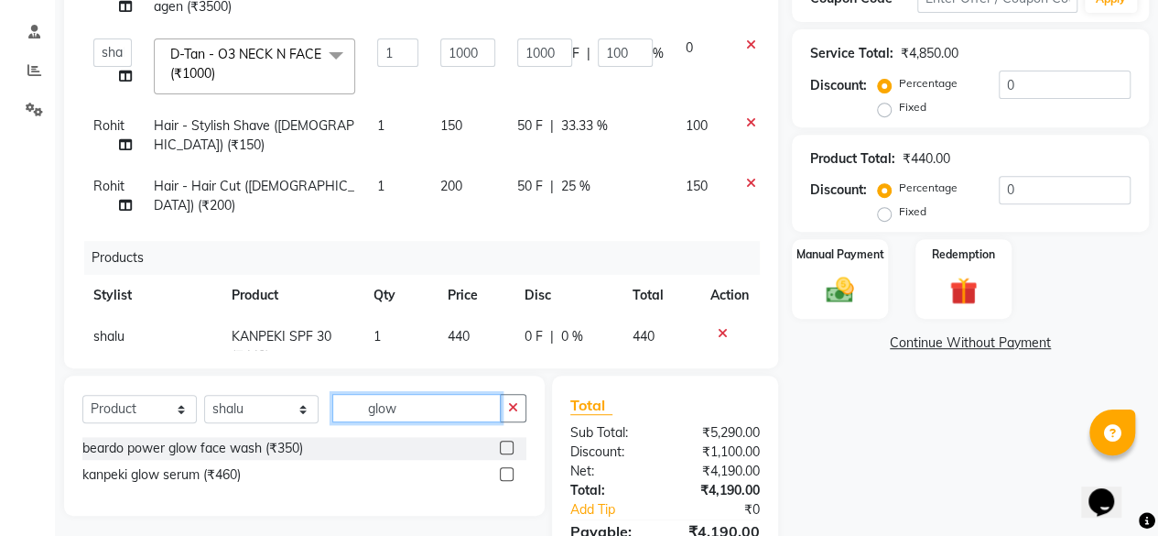
type input "glow"
click at [507, 474] on label at bounding box center [507, 474] width 14 height 14
click at [507, 474] on input "checkbox" at bounding box center [506, 475] width 12 height 12
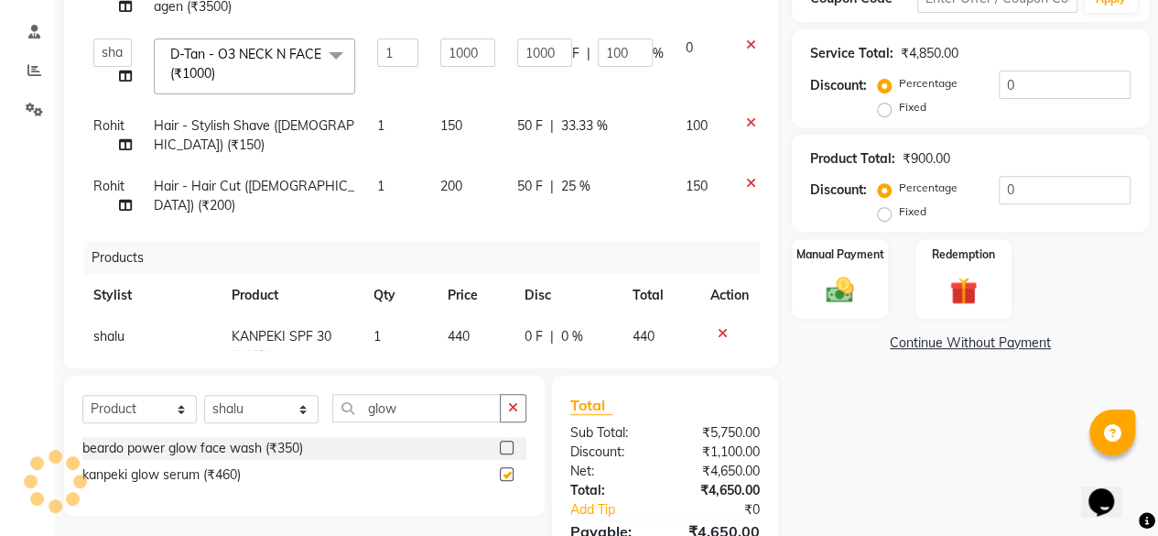
checkbox input "false"
click at [821, 288] on img at bounding box center [840, 290] width 47 height 33
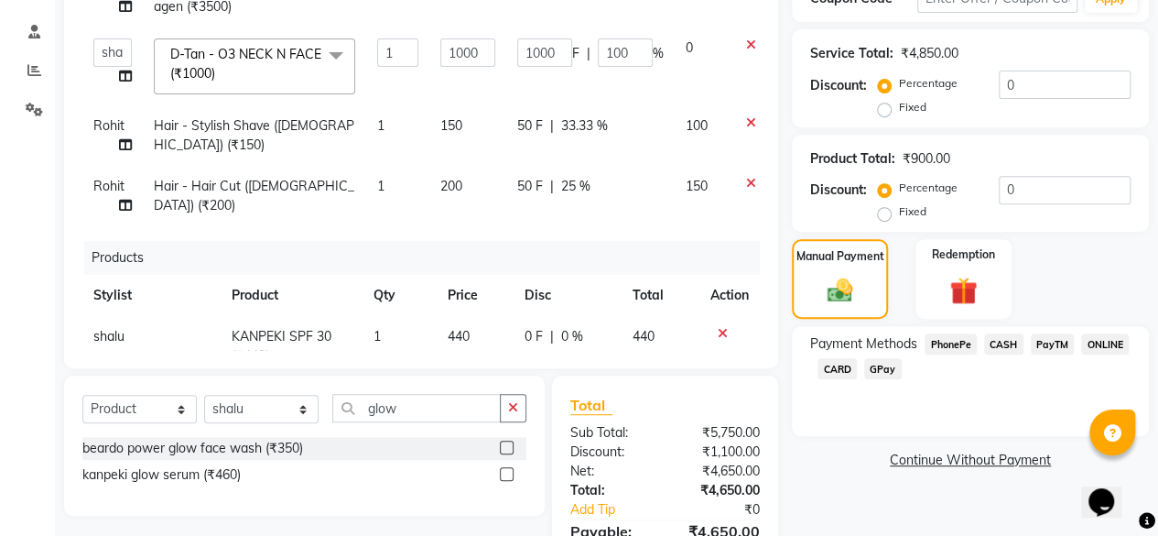
click at [945, 344] on span "PhonePe" at bounding box center [951, 343] width 52 height 21
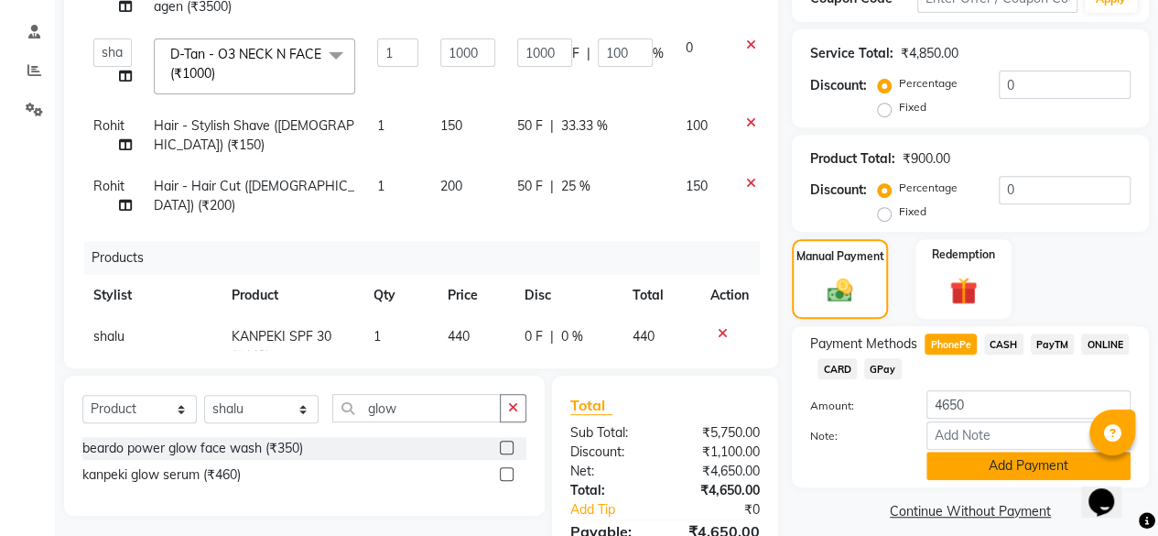
click at [1005, 468] on button "Add Payment" at bounding box center [1029, 465] width 204 height 28
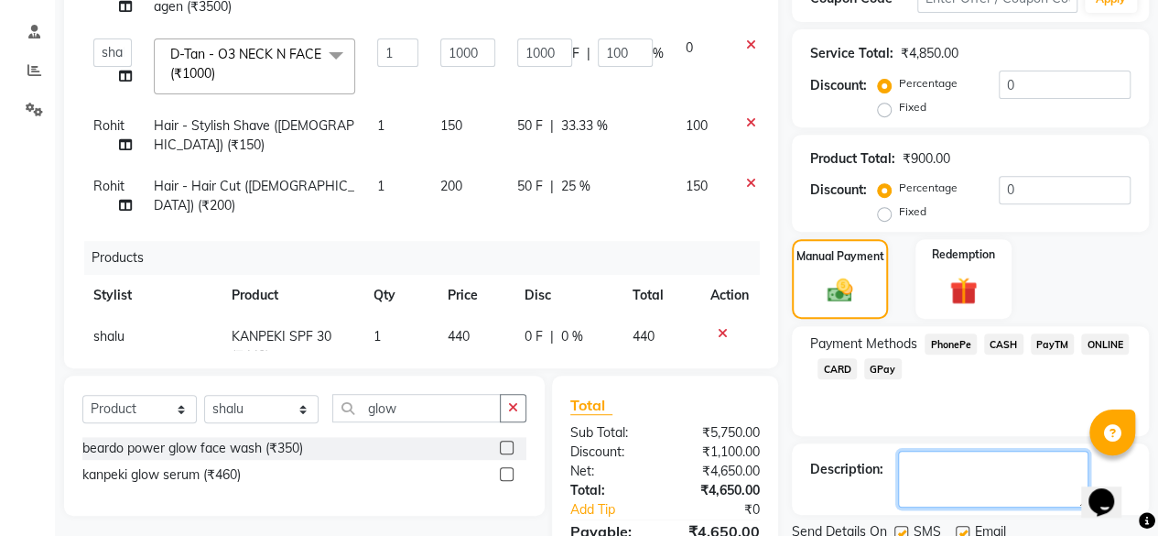
click at [1008, 466] on textarea at bounding box center [993, 478] width 190 height 57
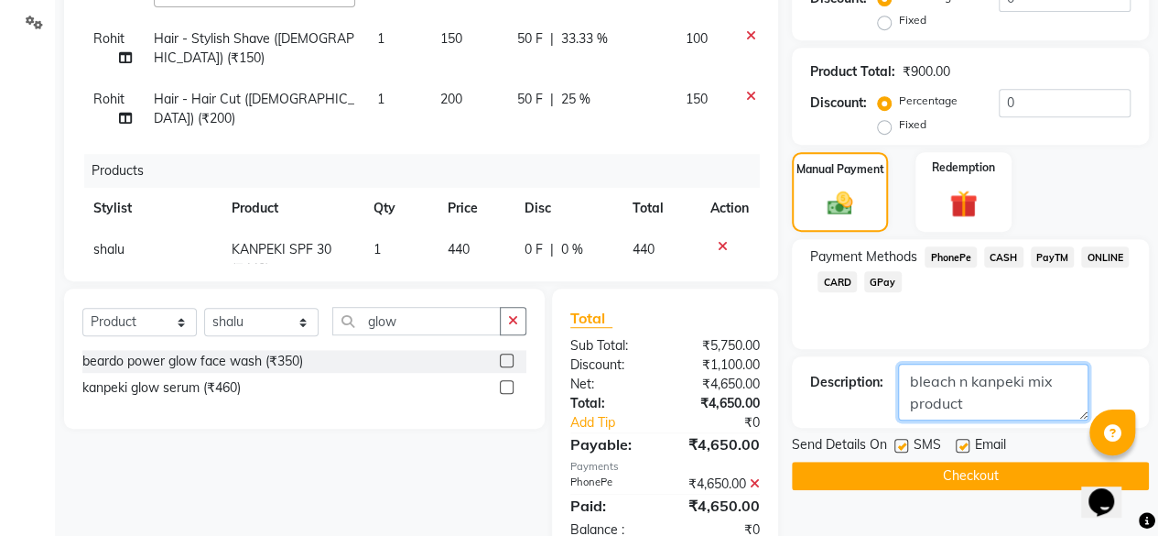
scroll to position [470, 0]
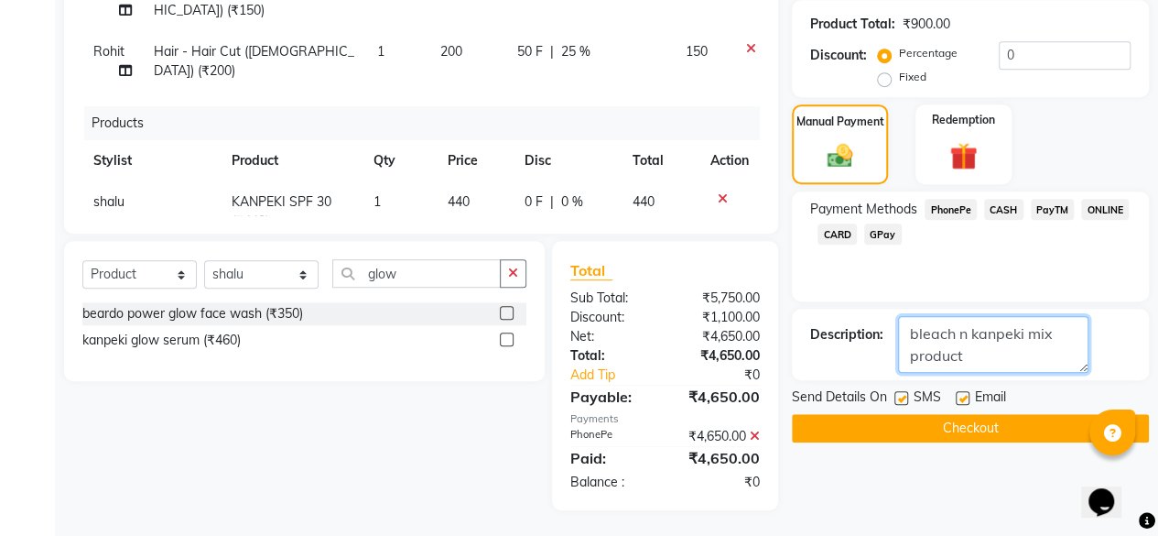
type textarea "bleach n kanpeki mix product"
click at [934, 417] on button "Checkout" at bounding box center [970, 428] width 357 height 28
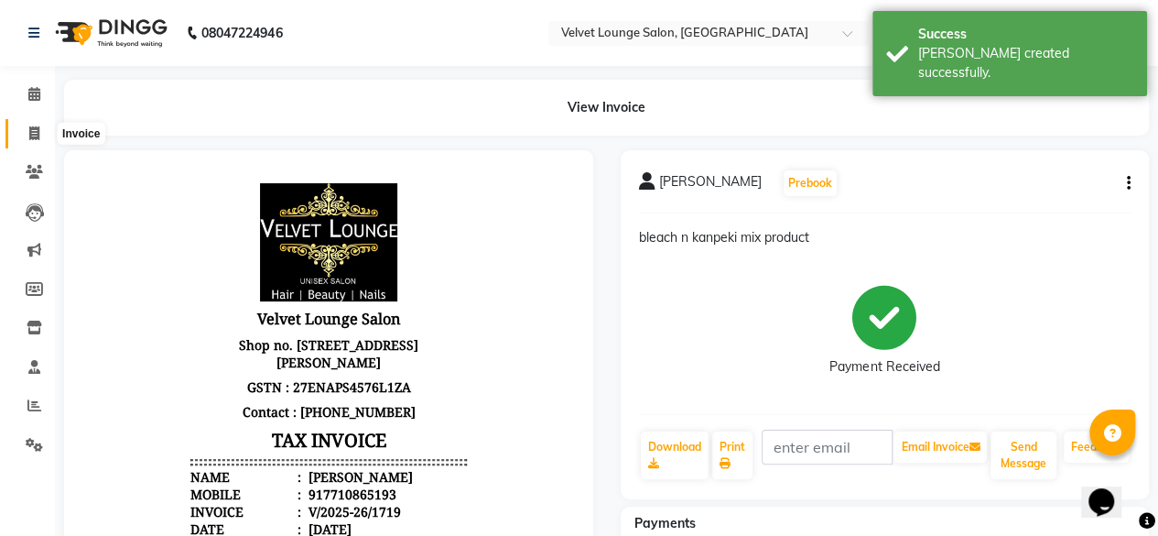
click at [30, 127] on icon at bounding box center [34, 133] width 10 height 14
select select "5962"
select select "service"
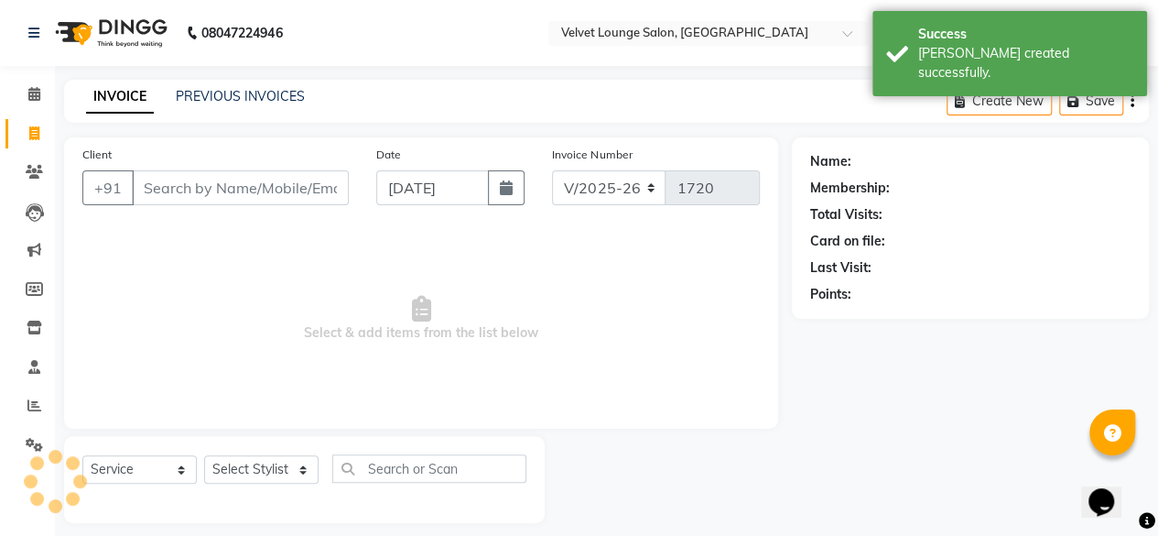
scroll to position [14, 0]
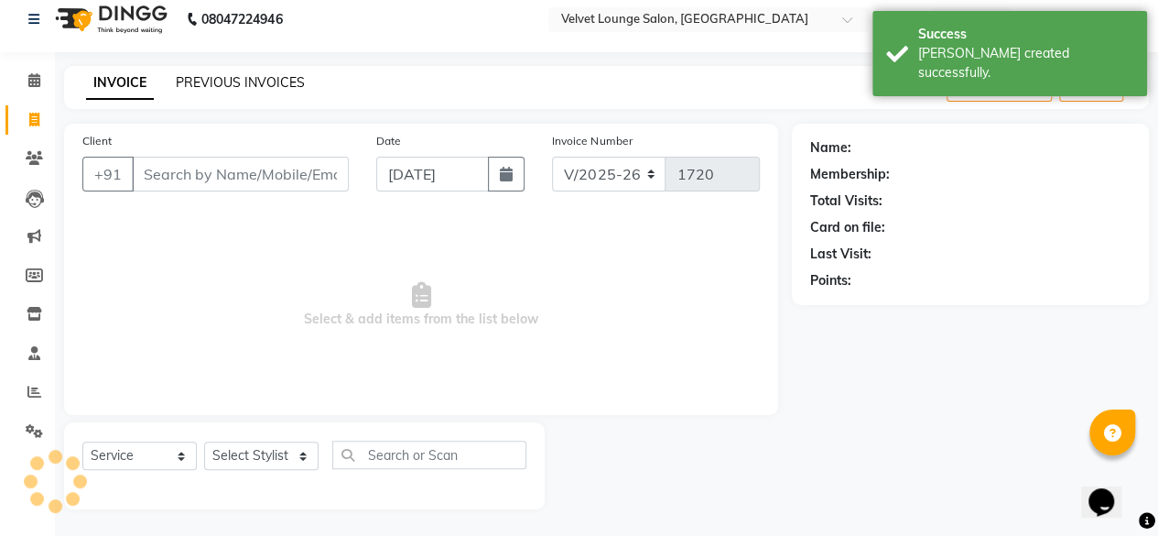
click at [220, 85] on link "PREVIOUS INVOICES" at bounding box center [240, 82] width 129 height 16
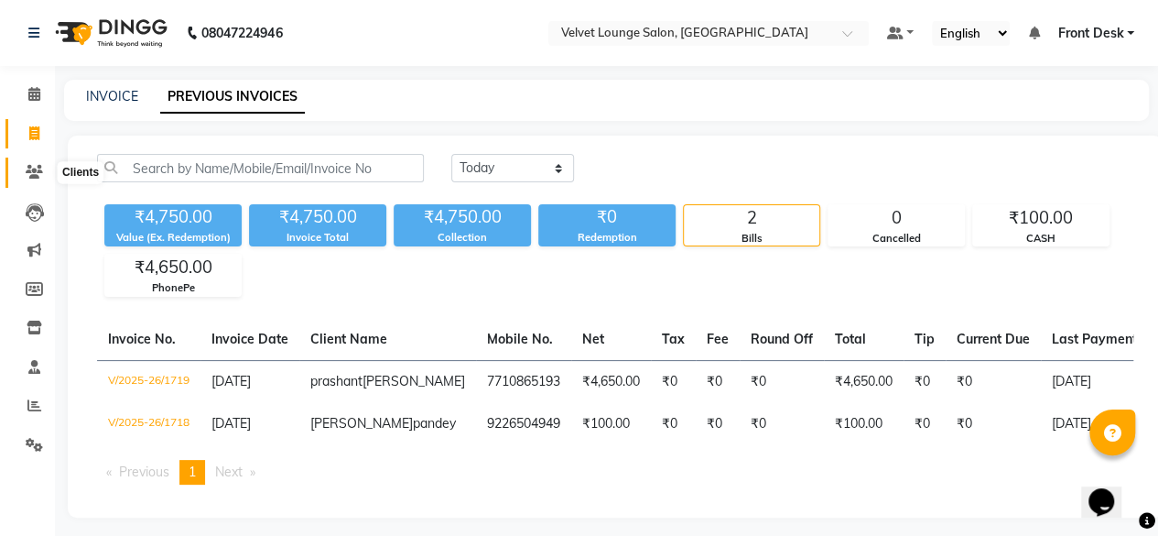
click at [44, 177] on span at bounding box center [34, 172] width 32 height 21
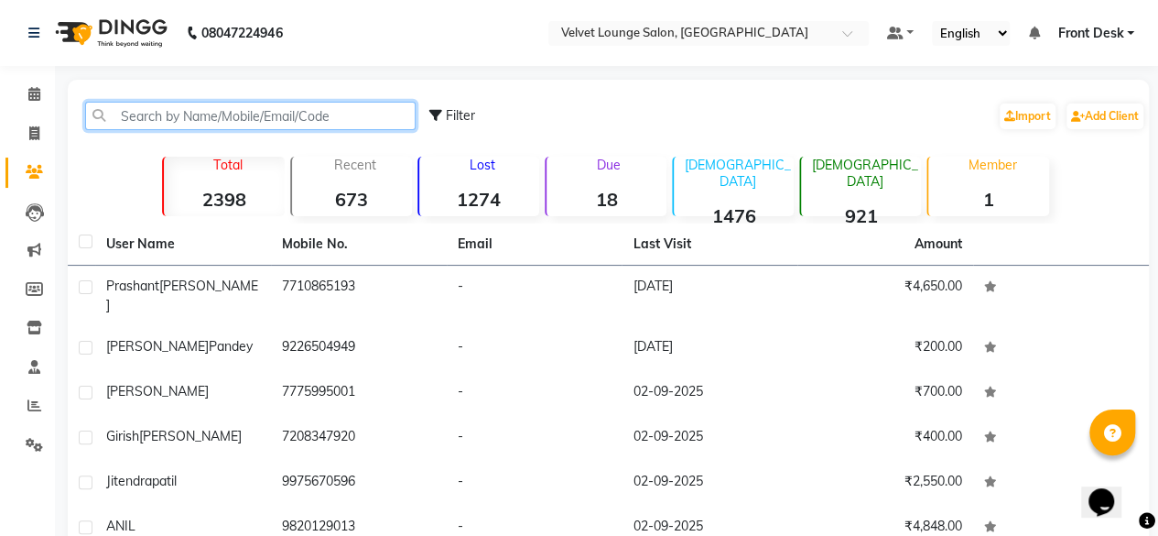
click at [187, 104] on input "text" at bounding box center [250, 116] width 331 height 28
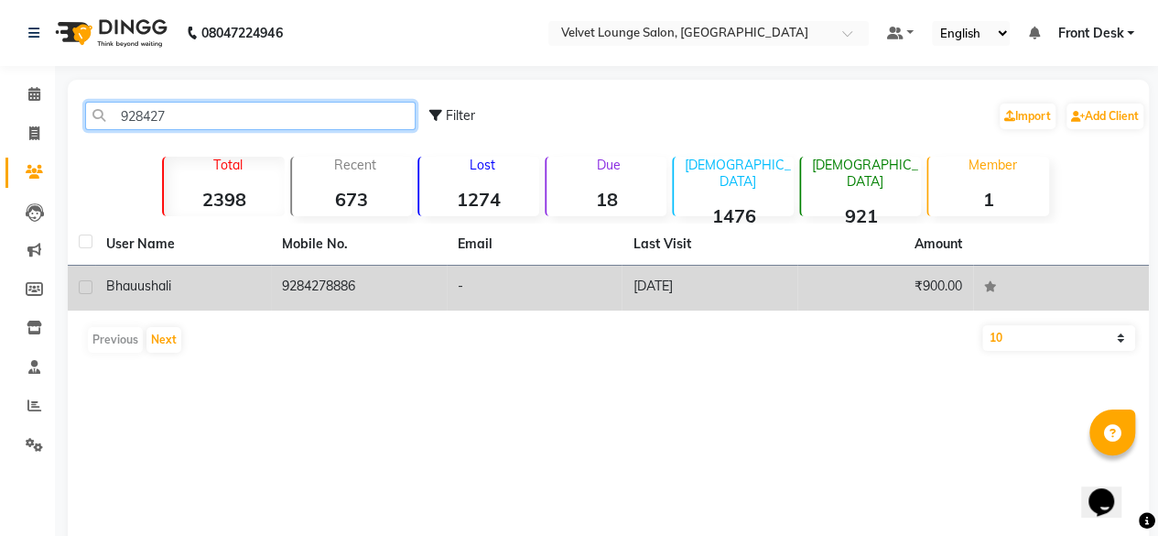
type input "928427"
click at [521, 282] on td "-" at bounding box center [535, 288] width 176 height 45
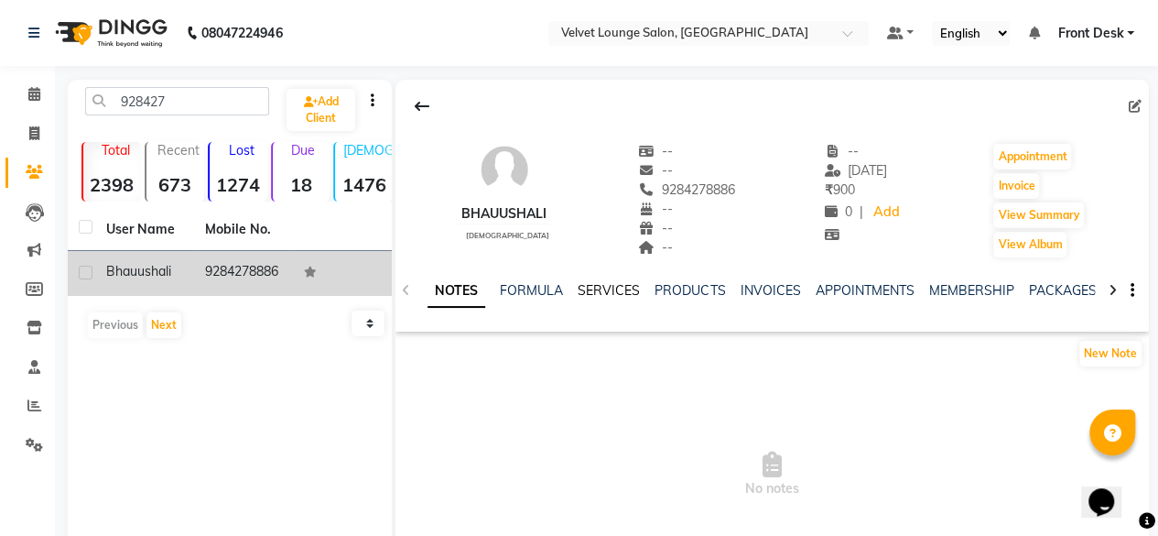
click at [588, 294] on link "SERVICES" at bounding box center [609, 290] width 62 height 16
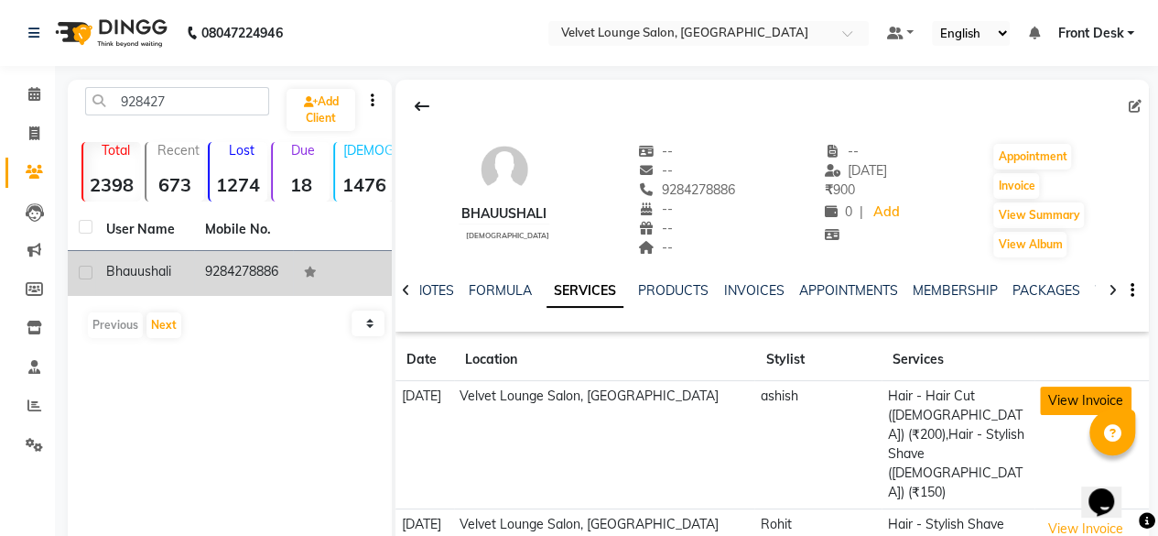
click at [1055, 392] on button "View Invoice" at bounding box center [1086, 400] width 92 height 28
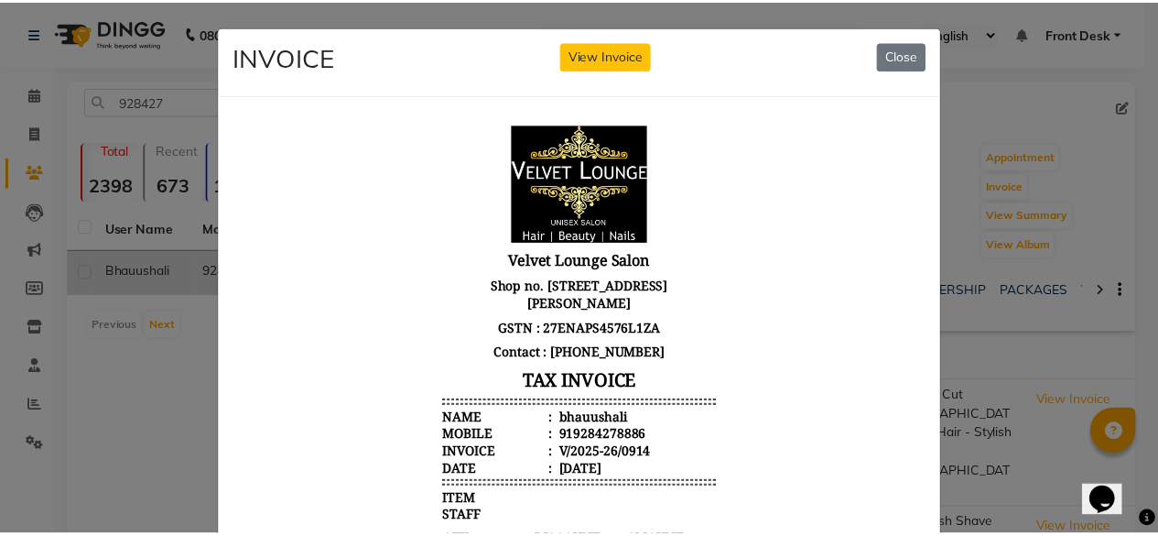
scroll to position [392, 0]
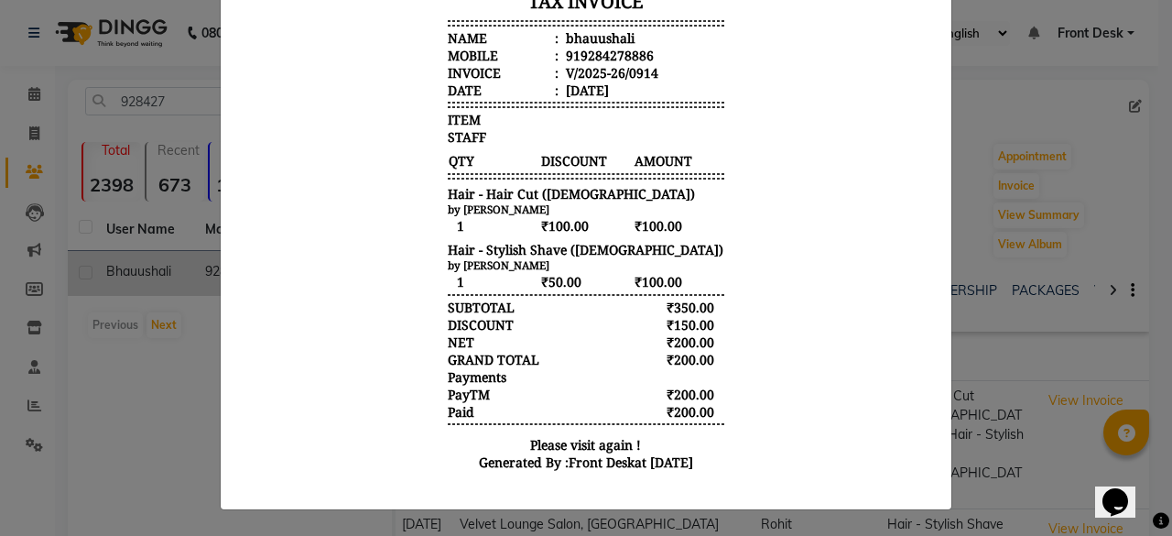
click at [1041, 90] on ngb-modal-window "INVOICE View Invoice Close" at bounding box center [586, 268] width 1172 height 536
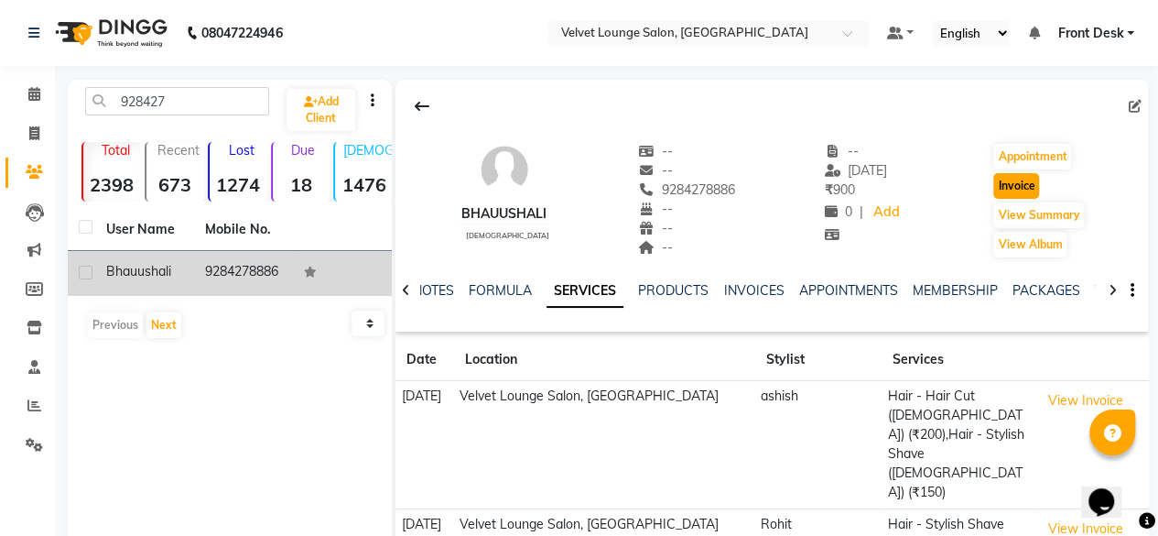
click at [1020, 197] on button "Invoice" at bounding box center [1016, 186] width 46 height 26
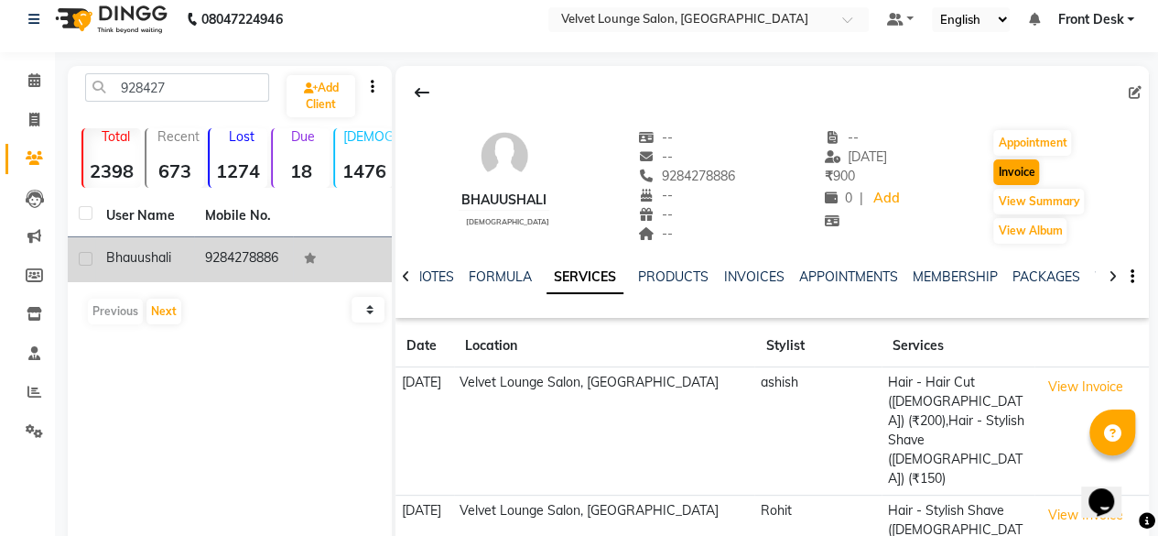
select select "service"
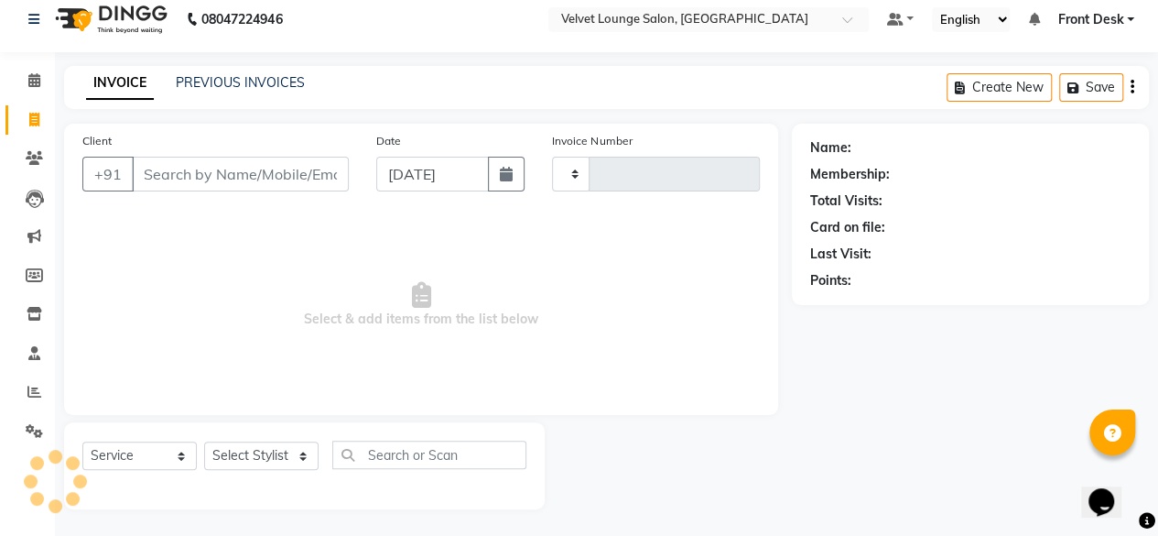
type input "1720"
select select "5962"
type input "9284278886"
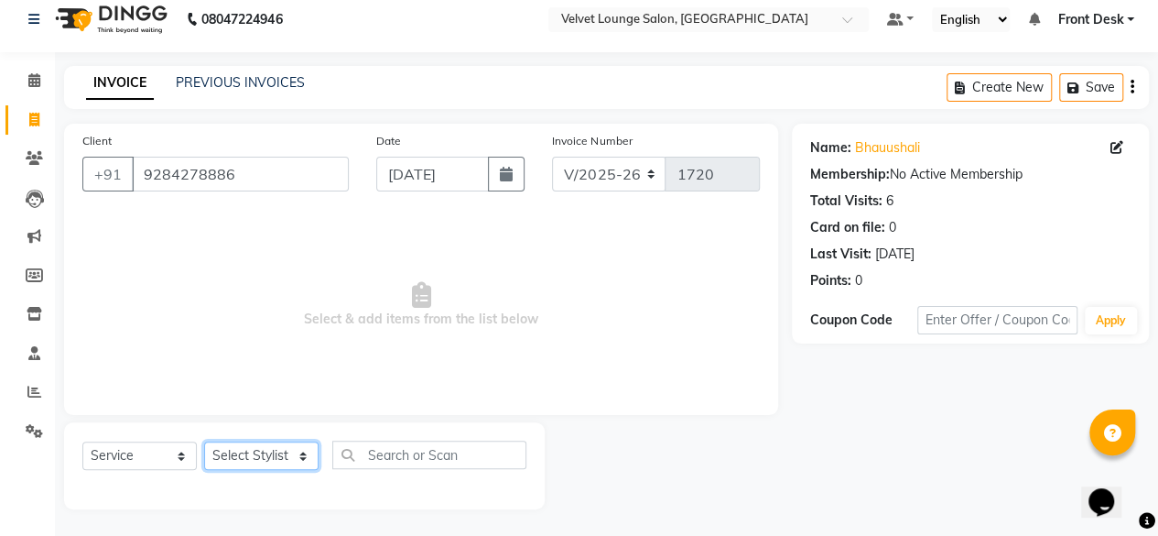
click at [271, 450] on select "Select Stylist Aadil zaher aman shah Arif ashish Front Desk Jaya jyoti madhu Ma…" at bounding box center [261, 455] width 114 height 28
select select "42846"
click at [204, 441] on select "Select Stylist Aadil zaher aman shah Arif ashish Front Desk Jaya jyoti madhu Ma…" at bounding box center [261, 455] width 114 height 28
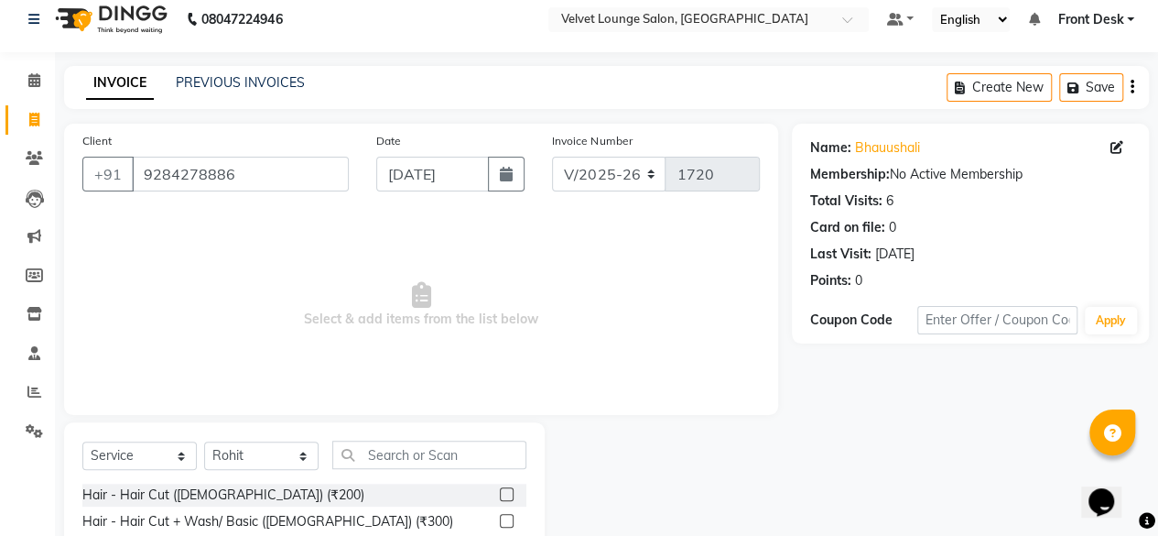
click at [500, 494] on label at bounding box center [507, 494] width 14 height 14
click at [500, 494] on input "checkbox" at bounding box center [506, 495] width 12 height 12
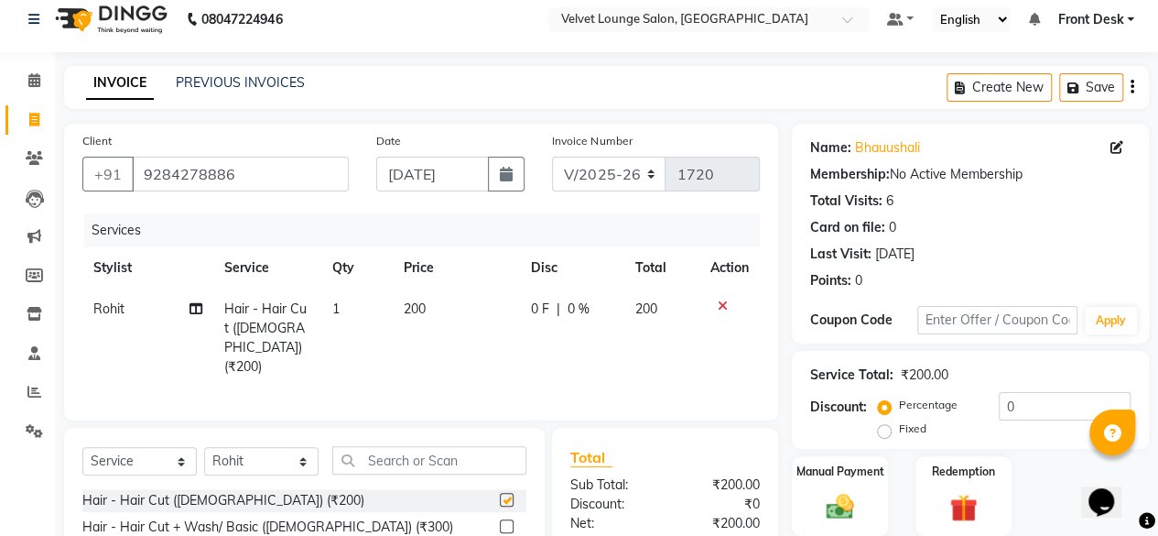
checkbox input "false"
click at [401, 465] on input "text" at bounding box center [429, 460] width 194 height 28
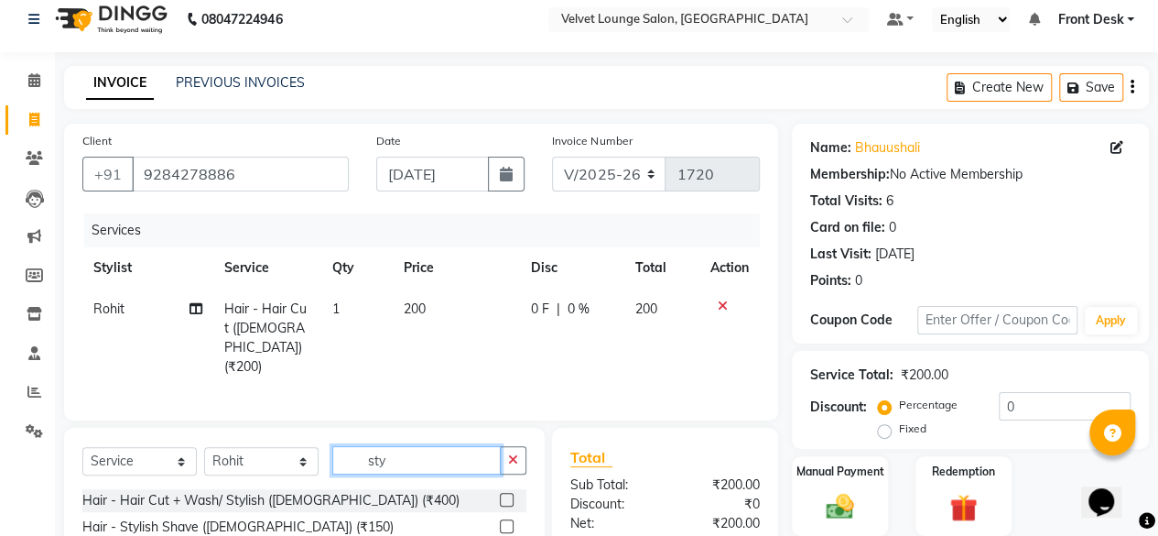
type input "sty"
click at [509, 519] on label at bounding box center [507, 526] width 14 height 14
click at [509, 521] on input "checkbox" at bounding box center [506, 527] width 12 height 12
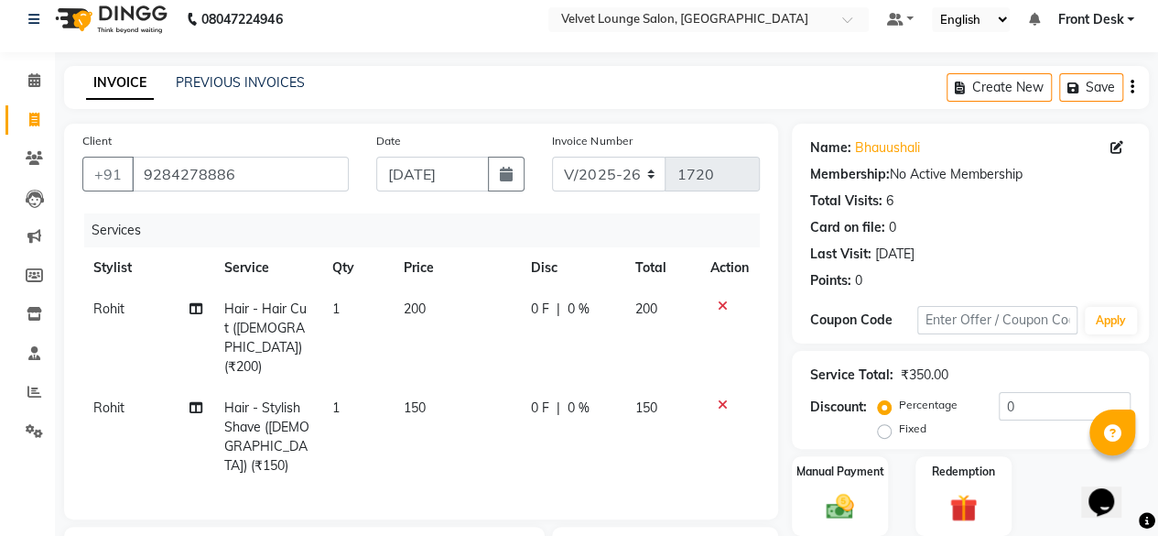
checkbox input "false"
click at [527, 387] on td "0 F | 0 %" at bounding box center [572, 436] width 104 height 99
select select "42846"
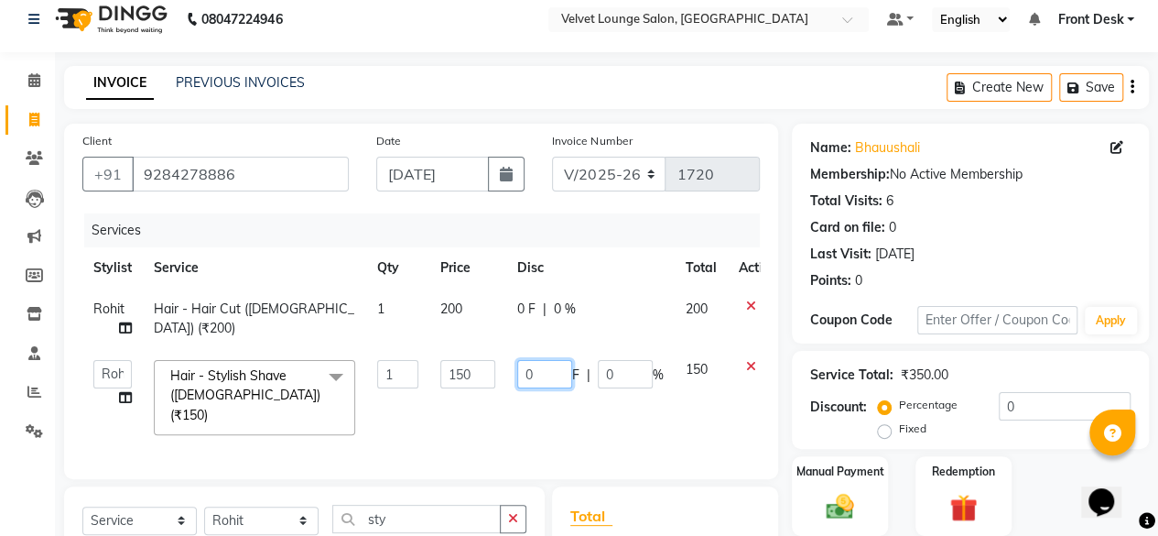
click at [517, 374] on input "0" at bounding box center [544, 374] width 55 height 28
type input "50"
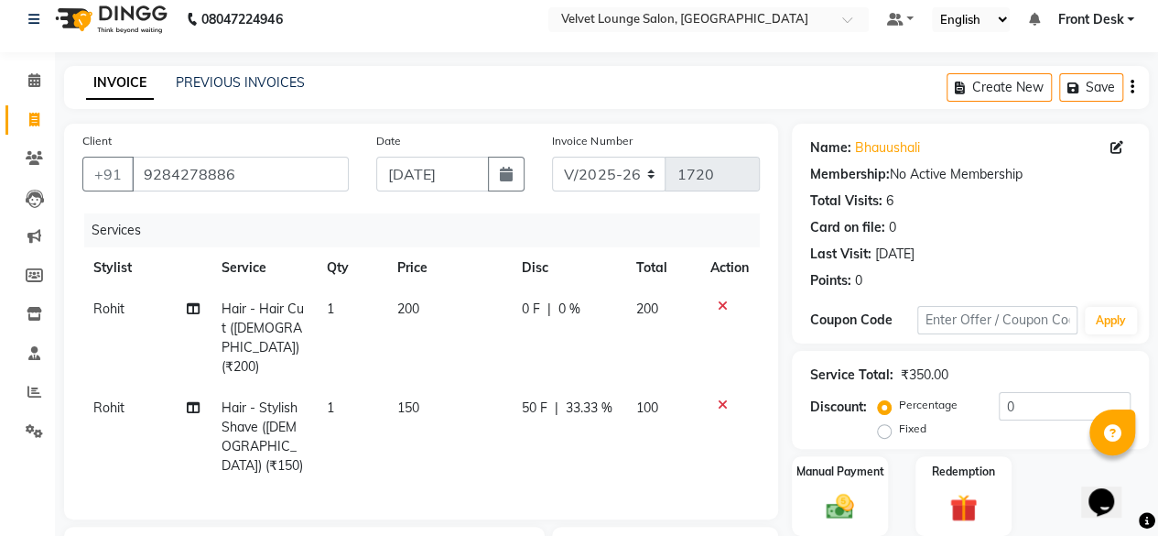
click at [513, 309] on td "0 F | 0 %" at bounding box center [568, 337] width 114 height 99
select select "42846"
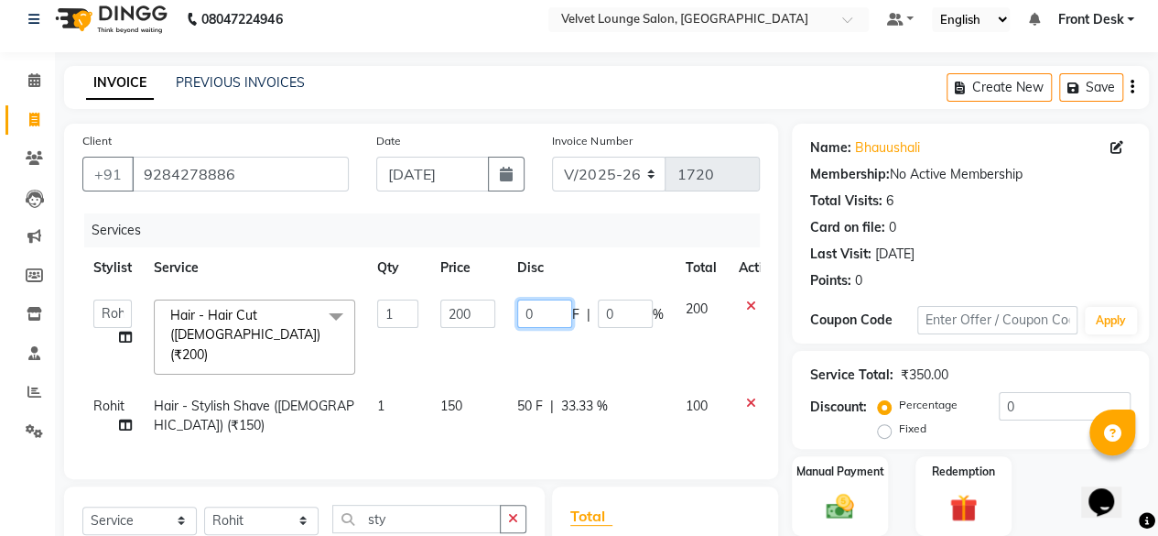
click at [527, 309] on input "0" at bounding box center [544, 313] width 55 height 28
type input "50"
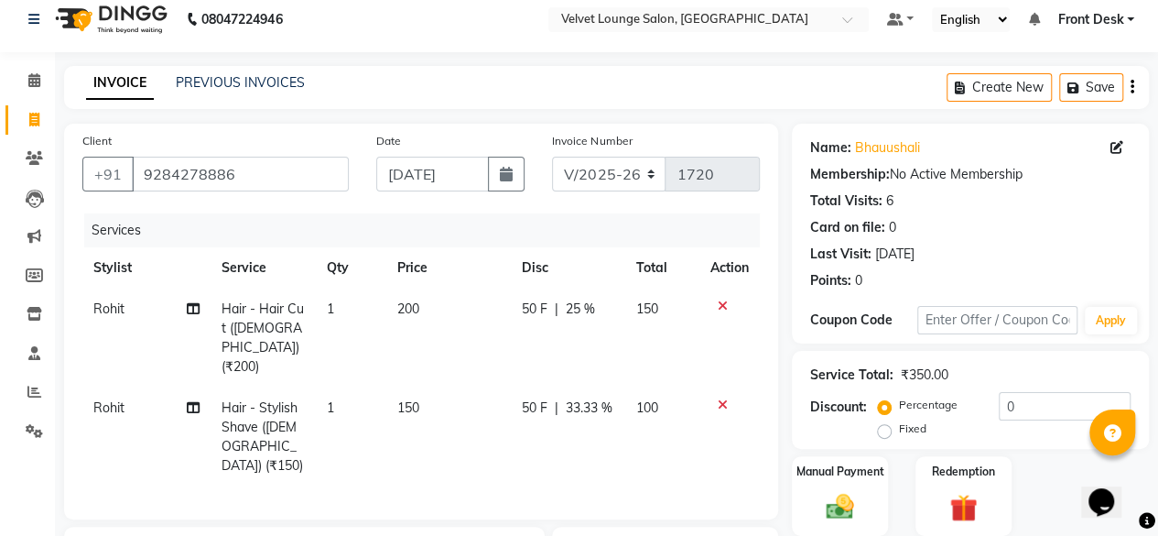
click at [742, 494] on div "Client +91 9284278886 Date 03-09-2025 Invoice Number V/2025 V/2025-26 1720 Serv…" at bounding box center [421, 441] width 742 height 634
drag, startPoint x: 899, startPoint y: 506, endPoint x: 842, endPoint y: 499, distance: 57.2
click at [842, 499] on div "Manual Payment Redemption" at bounding box center [970, 496] width 385 height 80
click at [842, 499] on img at bounding box center [840, 506] width 47 height 33
click at [527, 309] on span "50 F" at bounding box center [535, 308] width 26 height 19
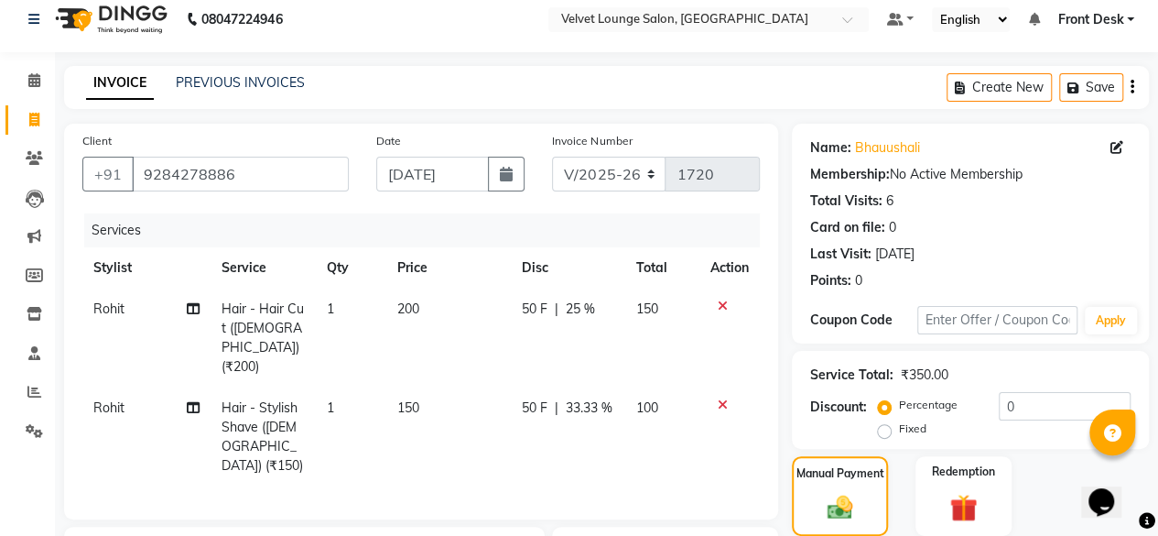
select select "42846"
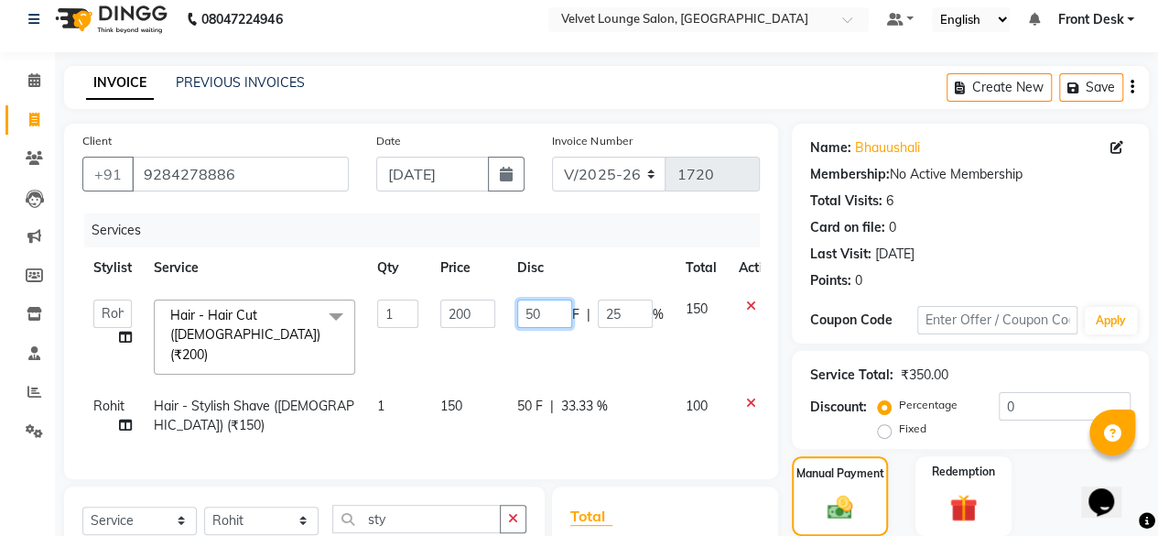
click at [535, 312] on input "50" at bounding box center [544, 313] width 55 height 28
type input "100"
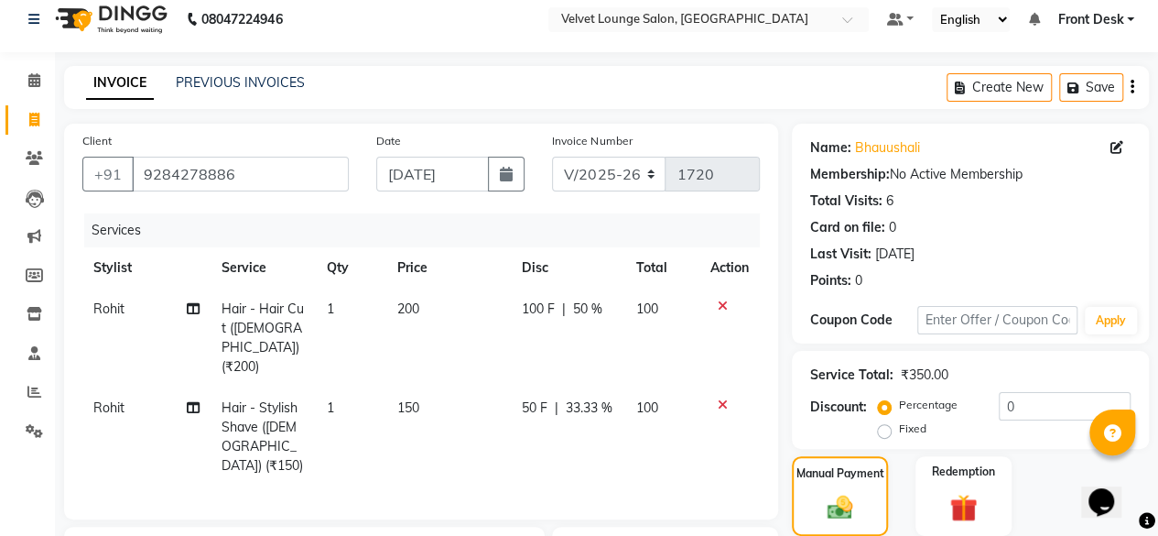
click at [773, 420] on div "Client +91 9284278886 Date 03-09-2025 Invoice Number V/2025 V/2025-26 1720 Serv…" at bounding box center [421, 322] width 714 height 396
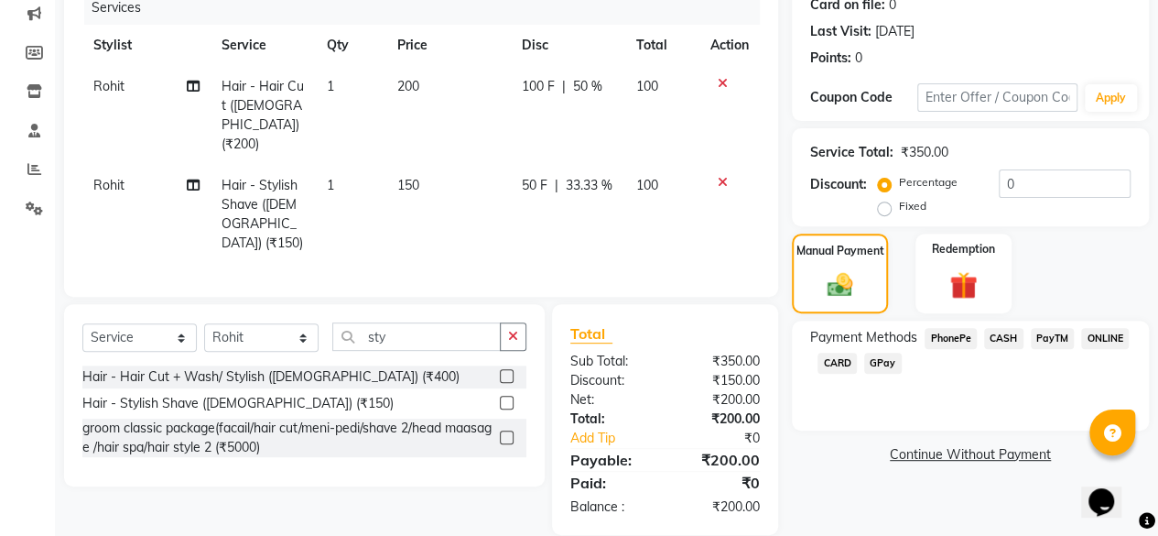
click at [965, 336] on span "PhonePe" at bounding box center [951, 338] width 52 height 21
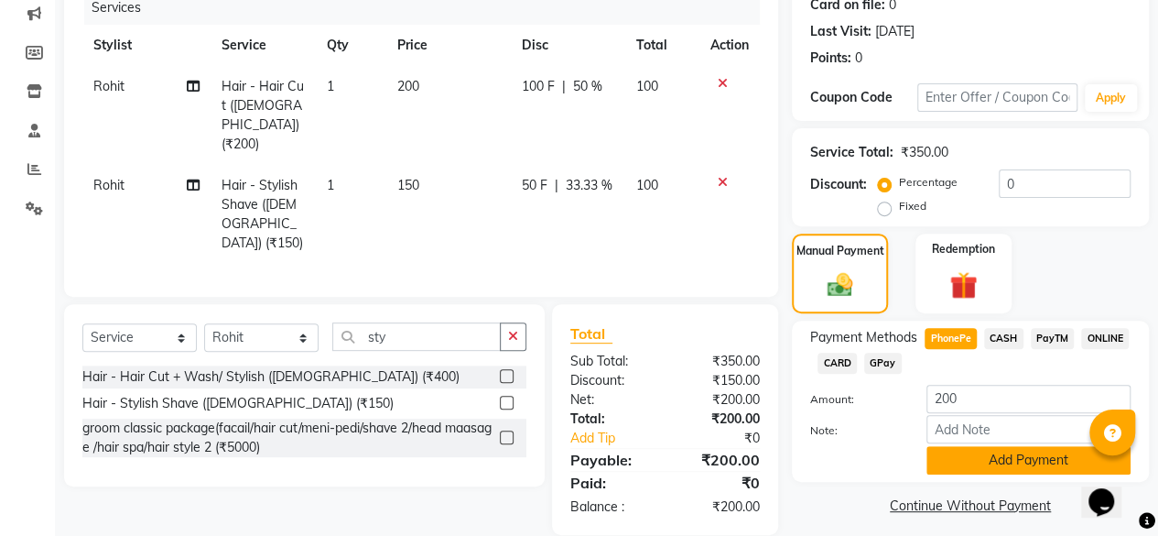
click at [1001, 449] on button "Add Payment" at bounding box center [1029, 460] width 204 height 28
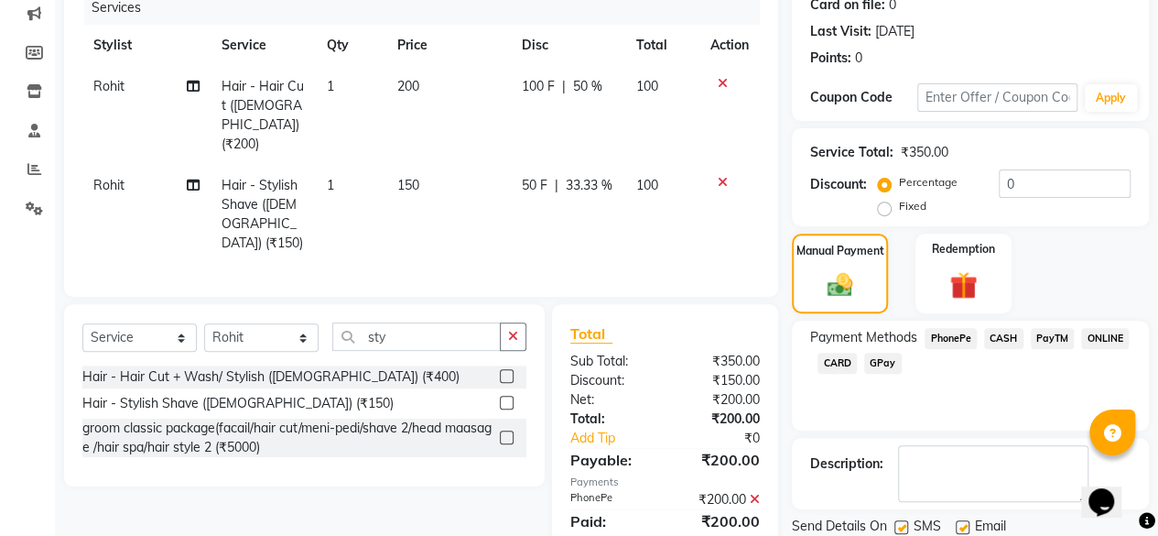
click at [754, 493] on icon at bounding box center [755, 499] width 10 height 13
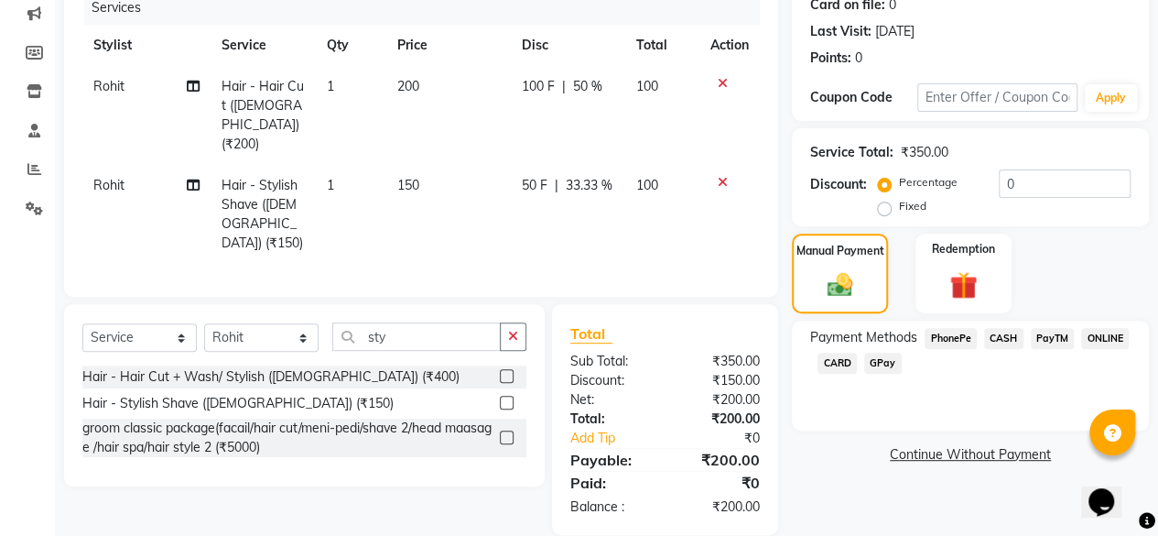
click at [1020, 342] on span "CASH" at bounding box center [1003, 338] width 39 height 21
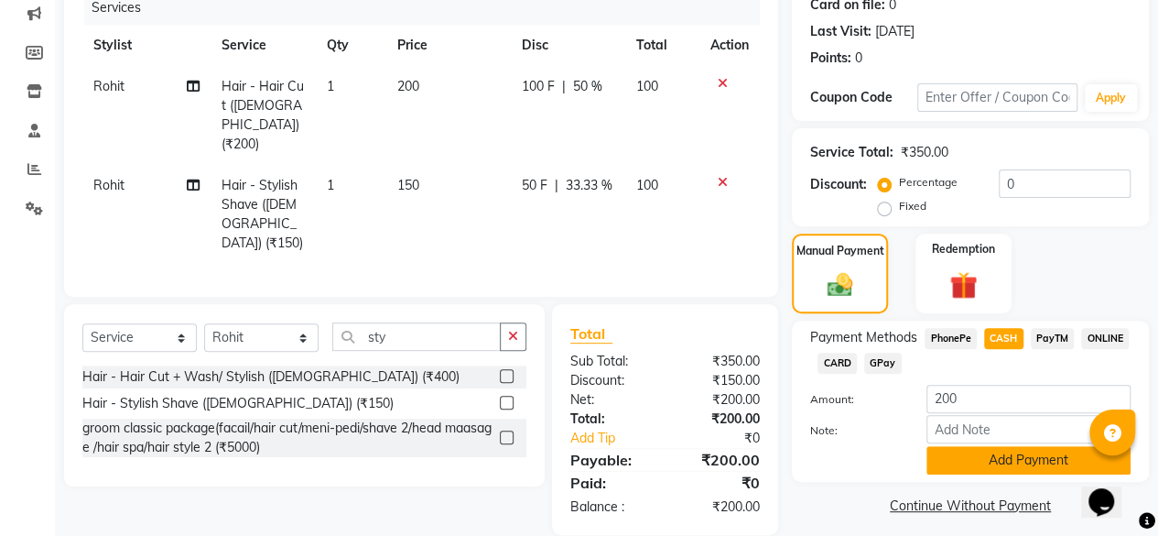
click at [1042, 451] on button "Add Payment" at bounding box center [1029, 460] width 204 height 28
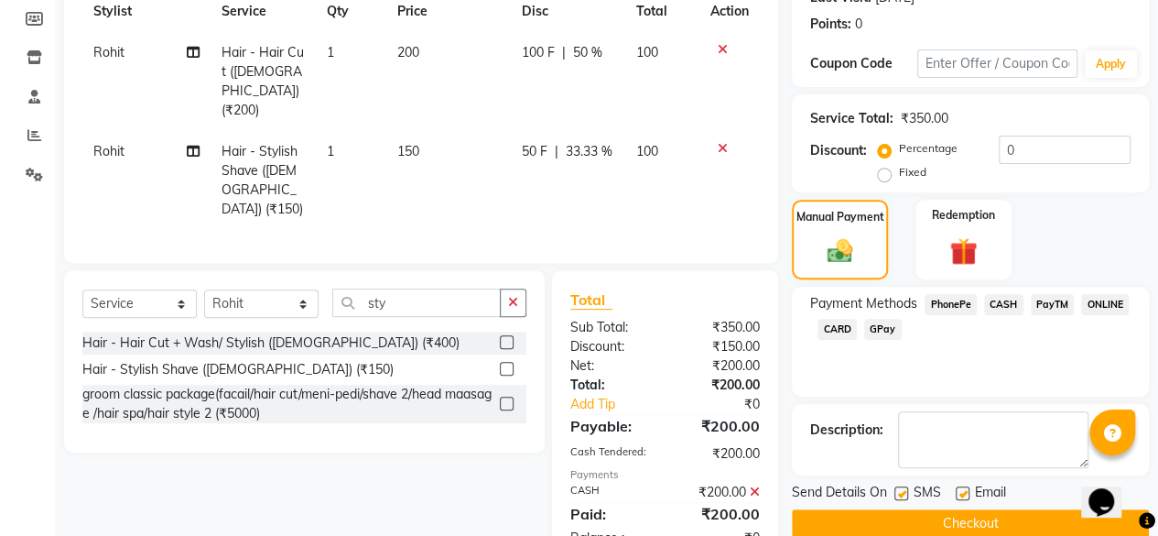
scroll to position [301, 0]
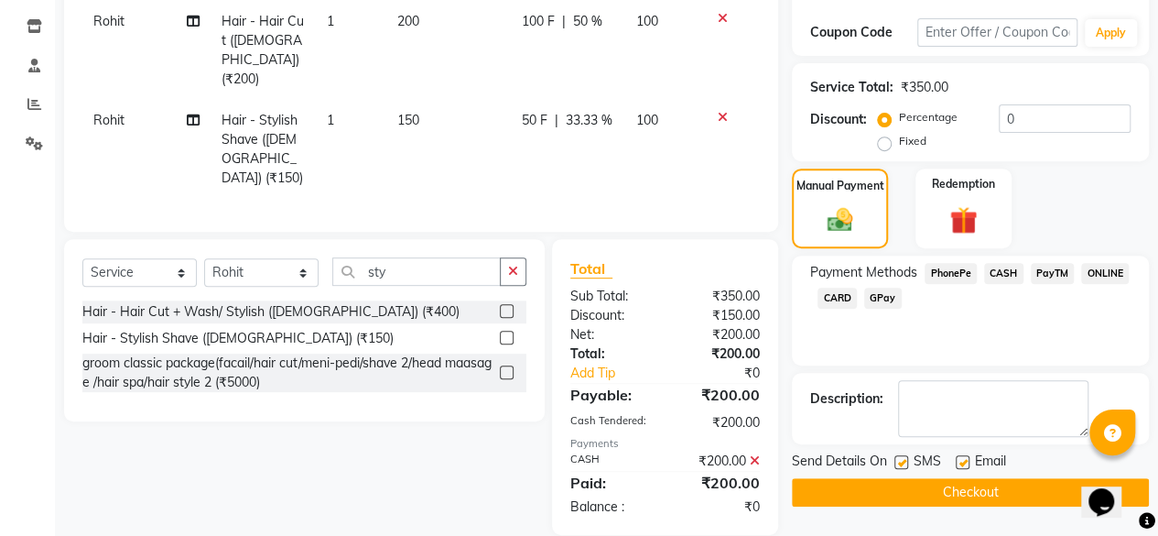
click at [1014, 488] on button "Checkout" at bounding box center [970, 492] width 357 height 28
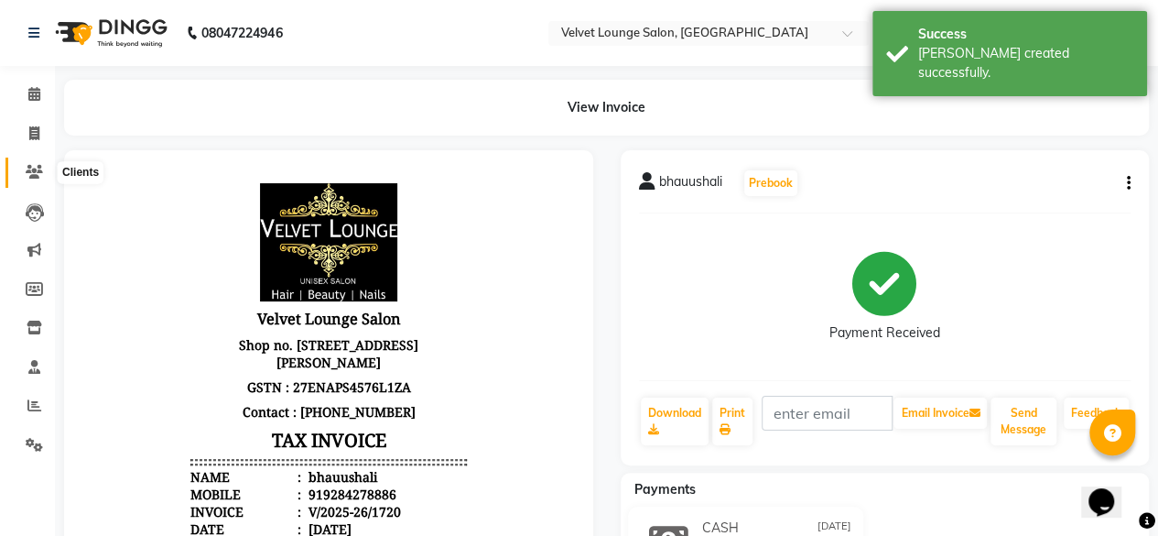
click at [20, 178] on span at bounding box center [34, 172] width 32 height 21
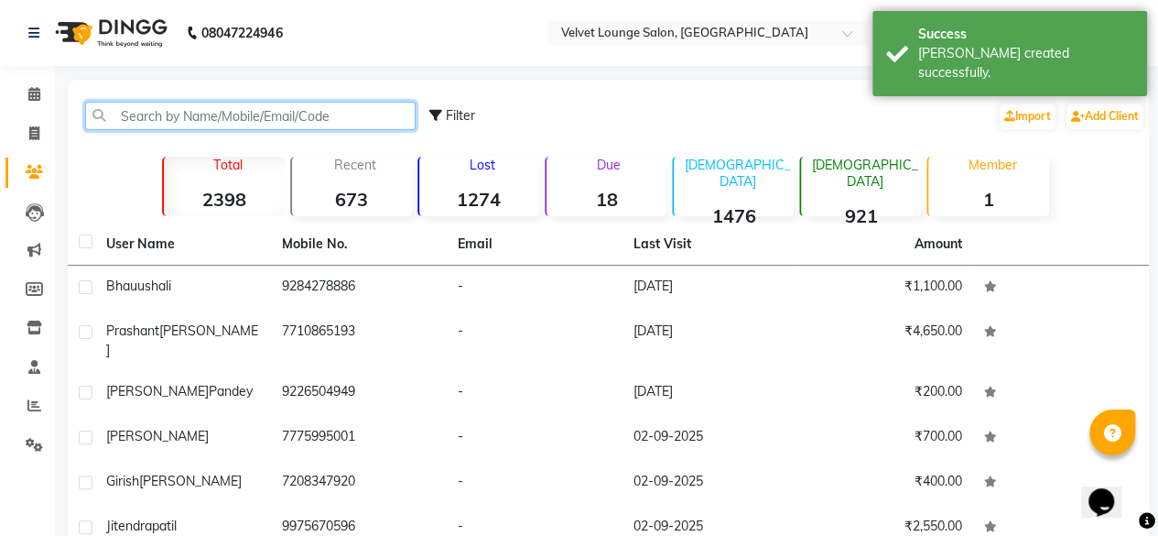
click at [182, 111] on input "text" at bounding box center [250, 116] width 331 height 28
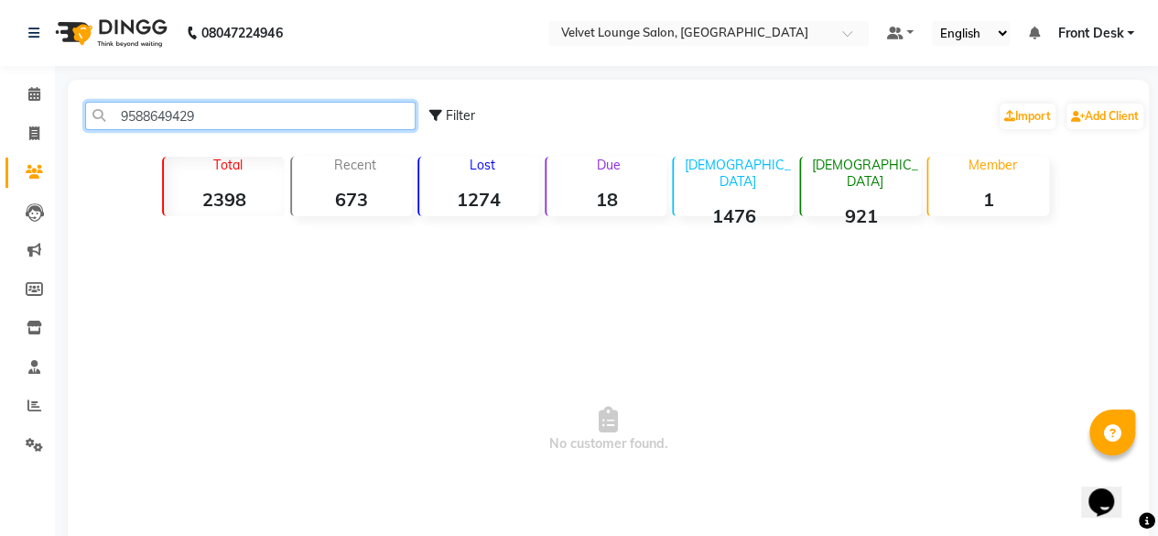
click at [230, 118] on input "9588649429" at bounding box center [250, 116] width 331 height 28
type input "9588649429"
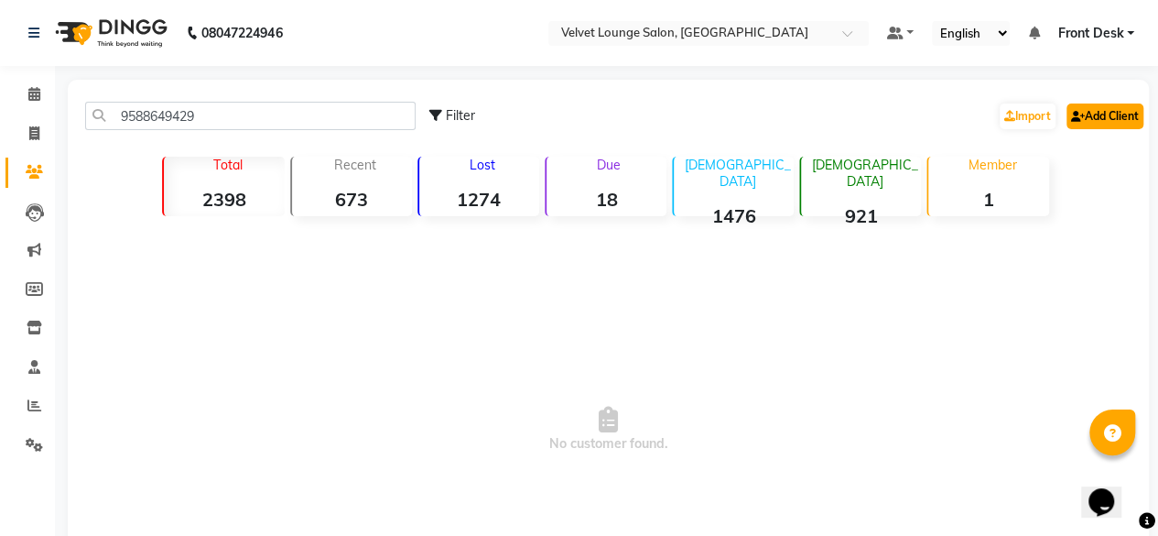
click at [1123, 103] on link "Add Client" at bounding box center [1105, 116] width 77 height 26
select select "22"
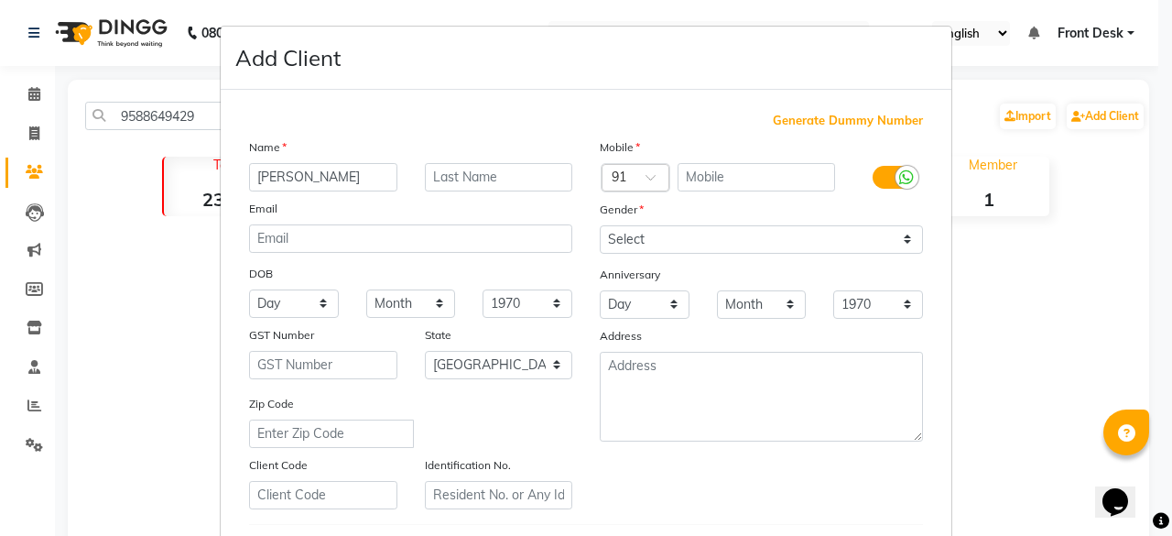
type input "rupesh"
click at [714, 178] on input "text" at bounding box center [757, 177] width 158 height 28
paste input "9588649429"
type input "9588649429"
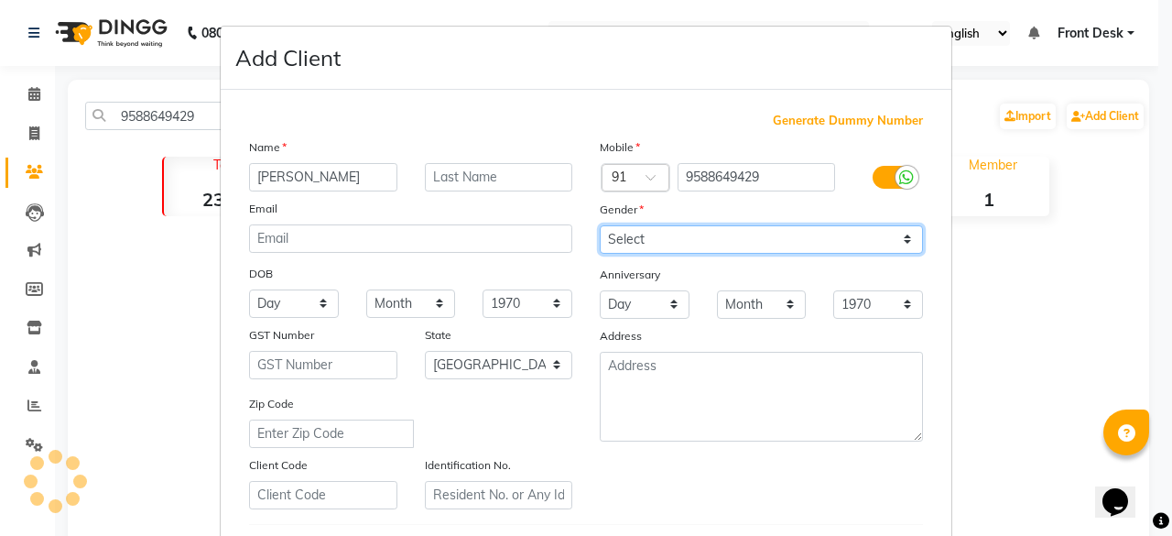
click at [645, 235] on select "Select Male Female Other Prefer Not To Say" at bounding box center [761, 239] width 323 height 28
select select "male"
click at [600, 225] on select "Select Male Female Other Prefer Not To Say" at bounding box center [761, 239] width 323 height 28
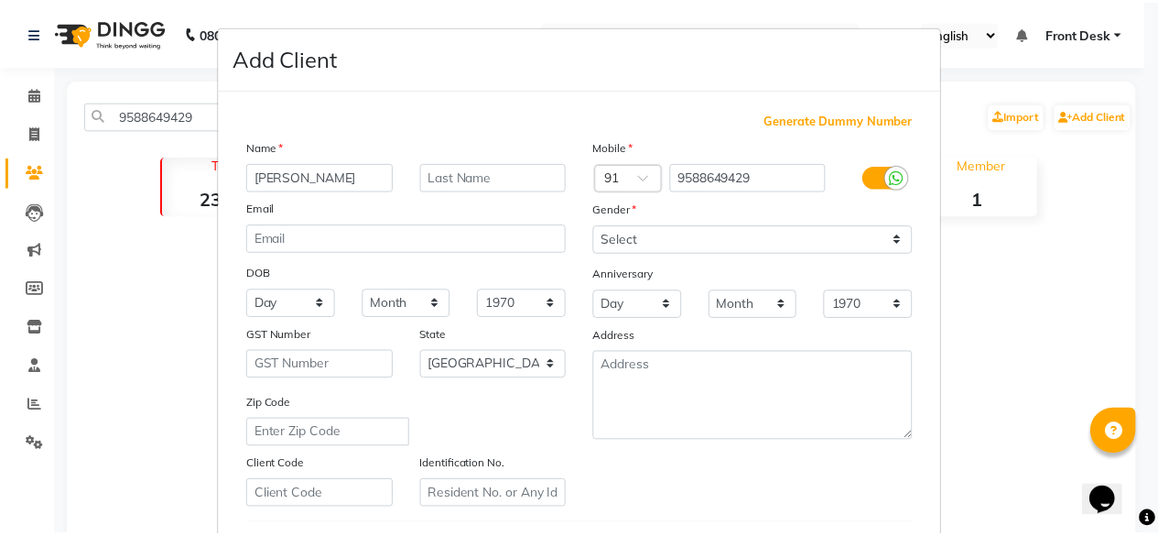
scroll to position [306, 0]
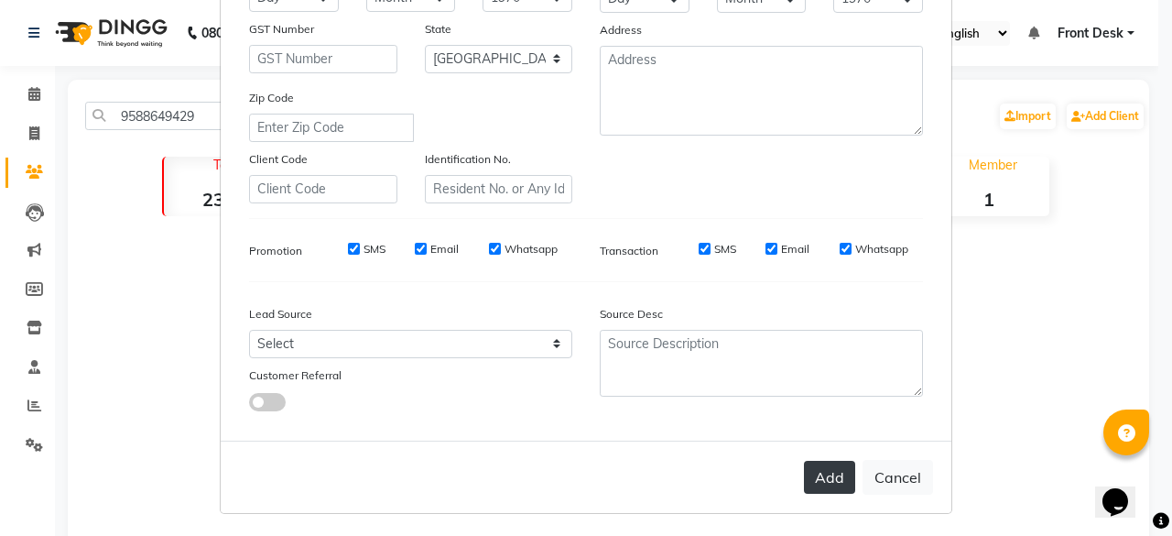
click at [820, 487] on button "Add" at bounding box center [829, 477] width 51 height 33
select select
select select "null"
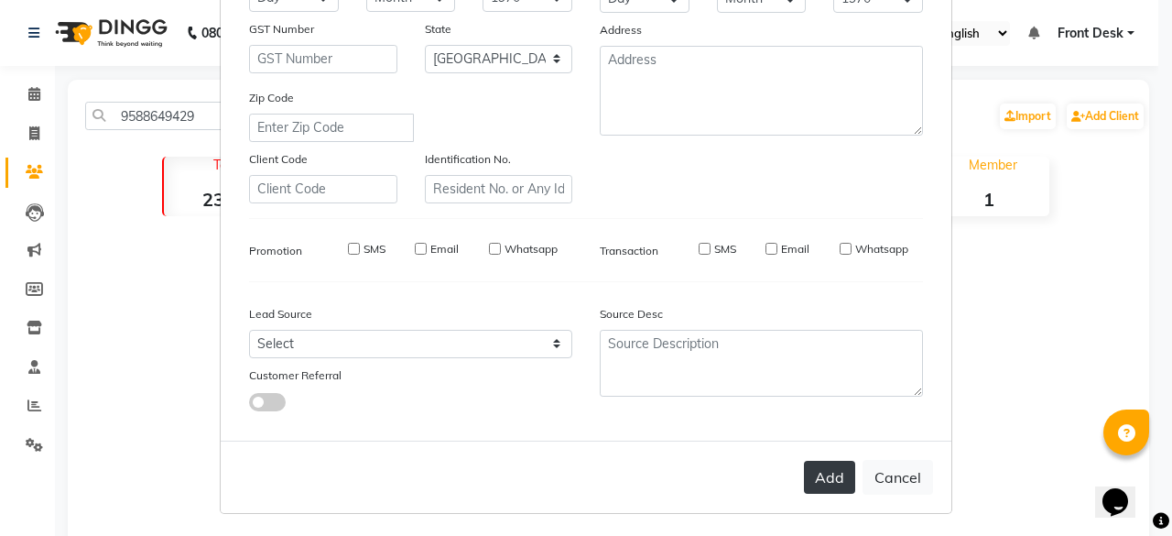
select select
checkbox input "false"
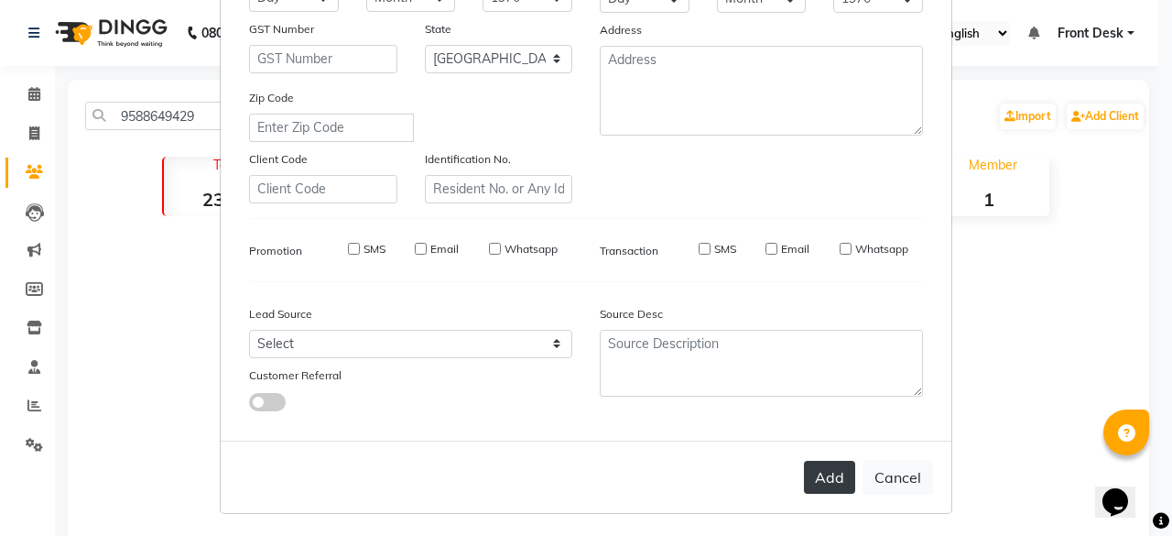
checkbox input "false"
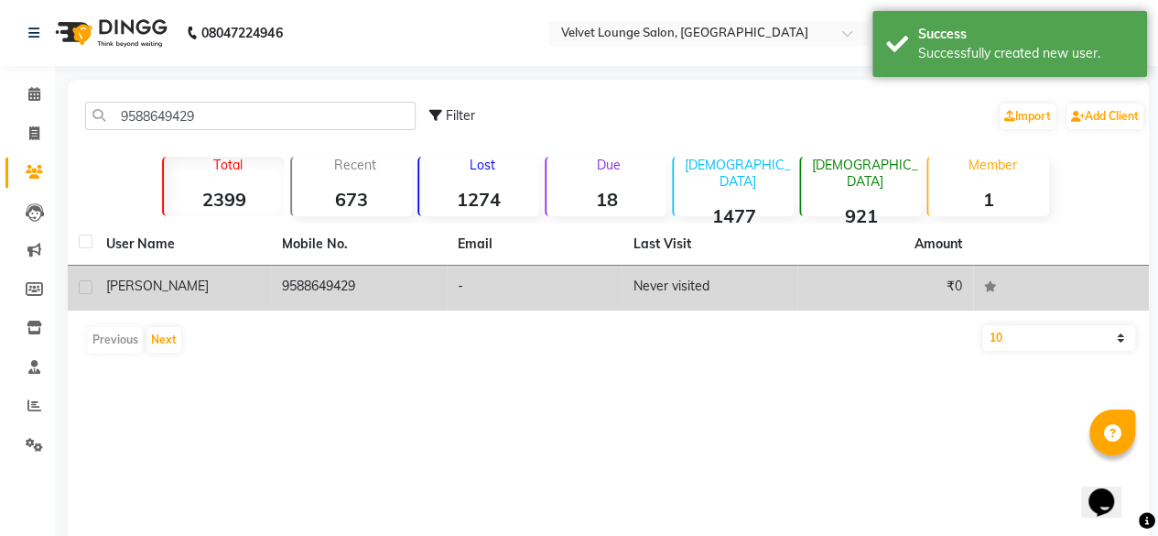
click at [748, 282] on td "Never visited" at bounding box center [710, 288] width 176 height 45
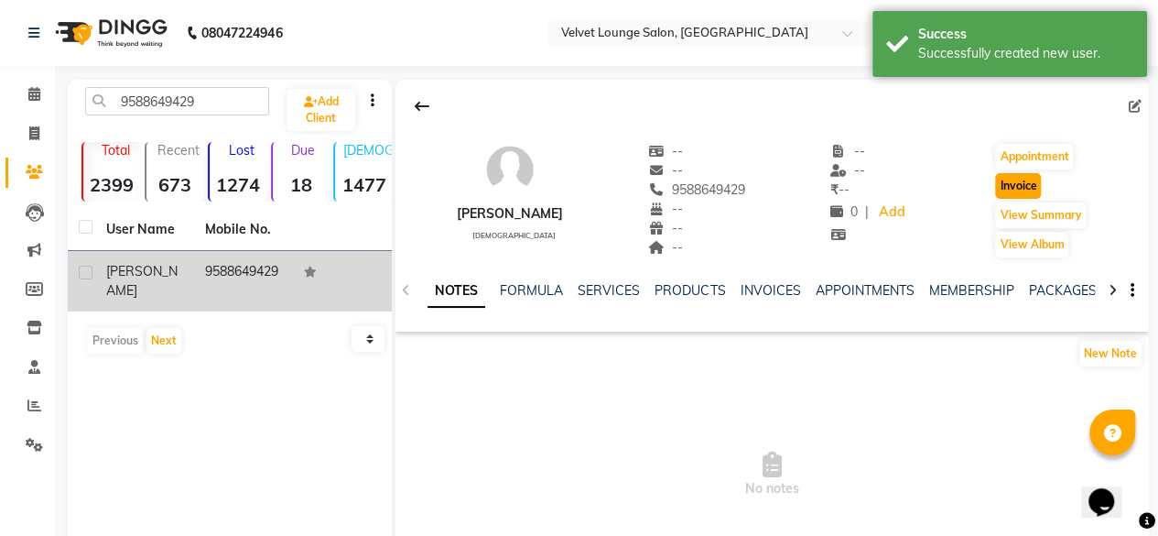
click at [1022, 184] on button "Invoice" at bounding box center [1018, 186] width 46 height 26
select select "5962"
select select "service"
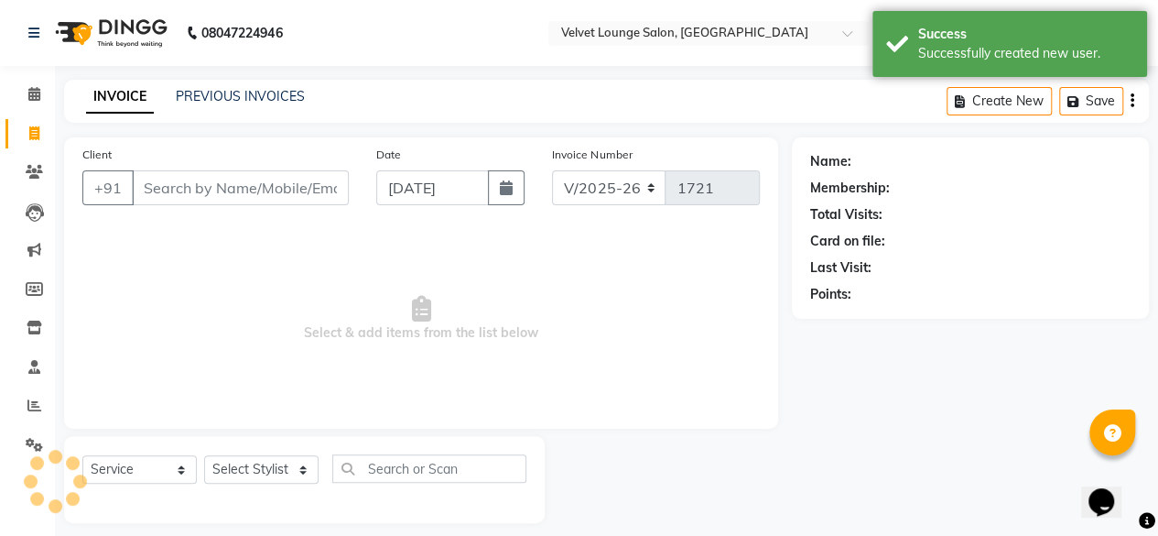
scroll to position [14, 0]
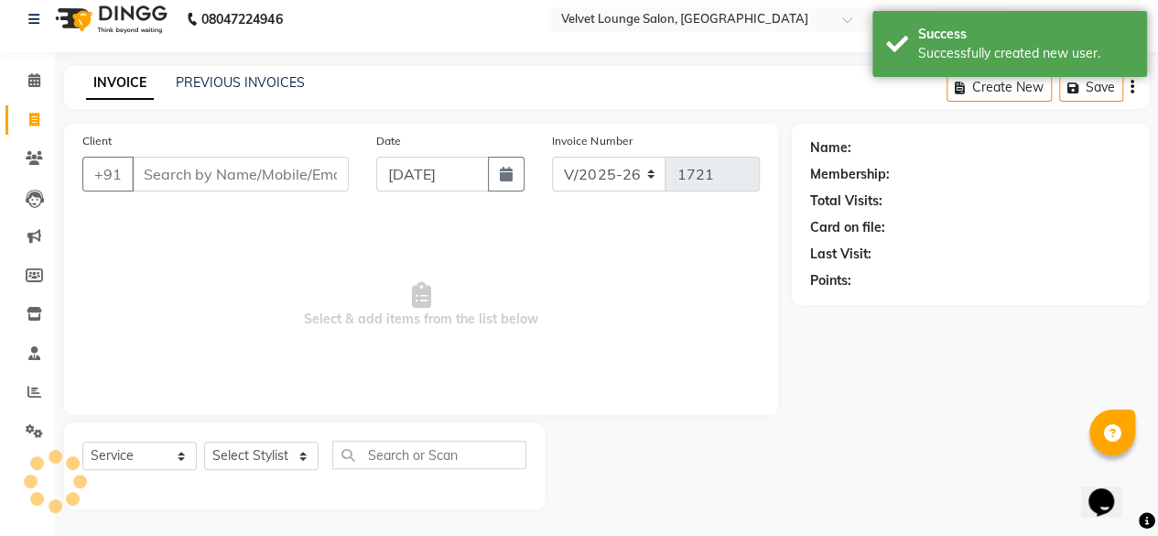
type input "9588649429"
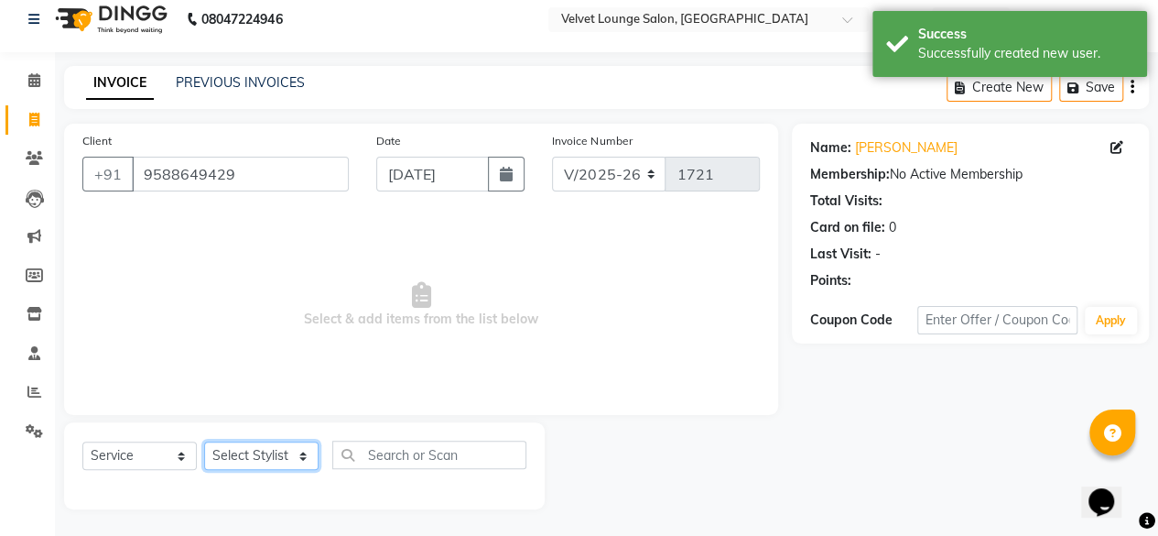
click at [255, 453] on select "Select Stylist Aadil zaher aman shah Arif ashish Front Desk Jaya jyoti madhu Ma…" at bounding box center [261, 455] width 114 height 28
select select "42846"
click at [204, 441] on select "Select Stylist Aadil zaher aman shah Arif ashish Front Desk Jaya jyoti madhu Ma…" at bounding box center [261, 455] width 114 height 28
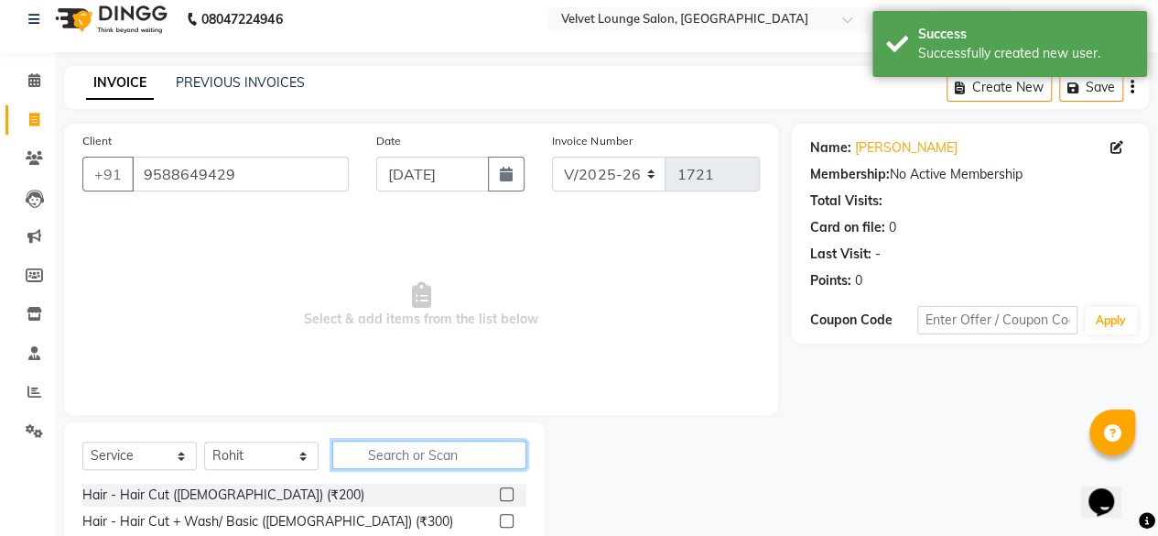
click at [453, 456] on input "text" at bounding box center [429, 454] width 194 height 28
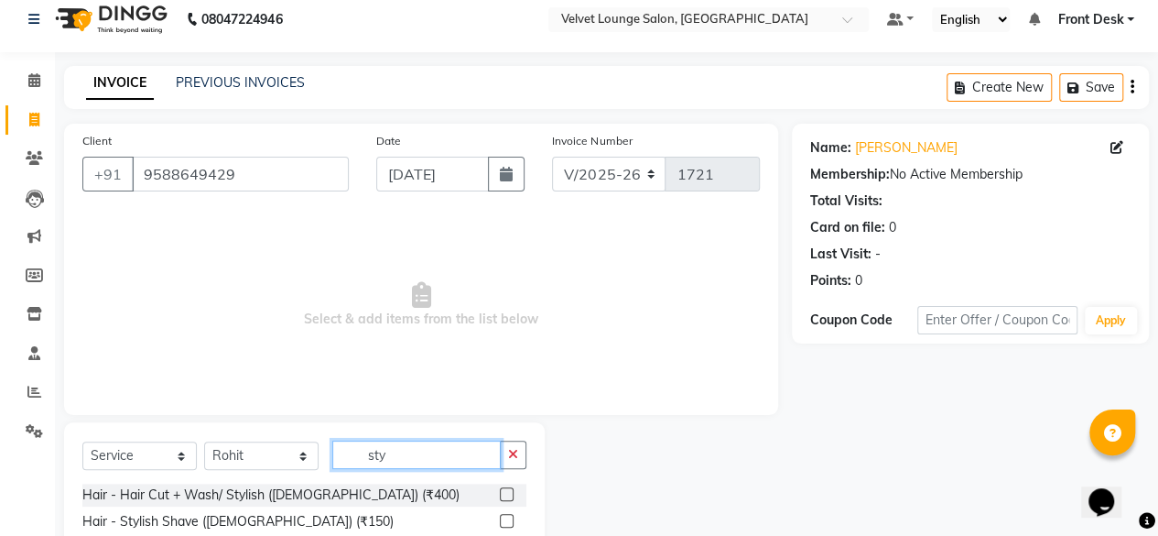
type input "sty"
click at [506, 519] on label at bounding box center [507, 521] width 14 height 14
click at [506, 519] on input "checkbox" at bounding box center [506, 521] width 12 height 12
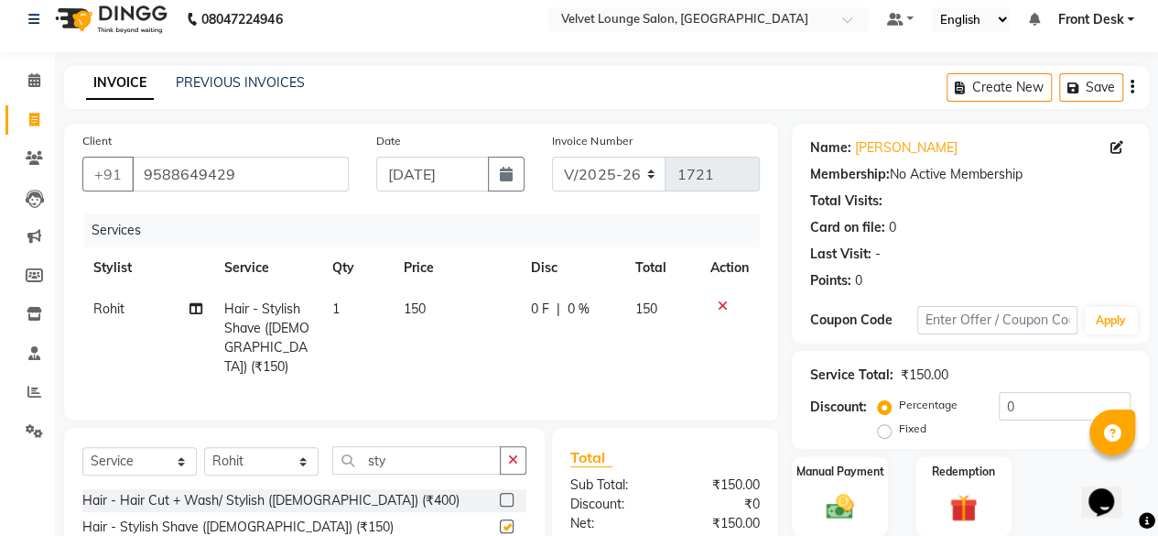
checkbox input "false"
click at [422, 454] on input "sty" at bounding box center [416, 460] width 168 height 28
type input "s"
click at [500, 493] on label at bounding box center [507, 500] width 14 height 14
click at [500, 494] on input "checkbox" at bounding box center [506, 500] width 12 height 12
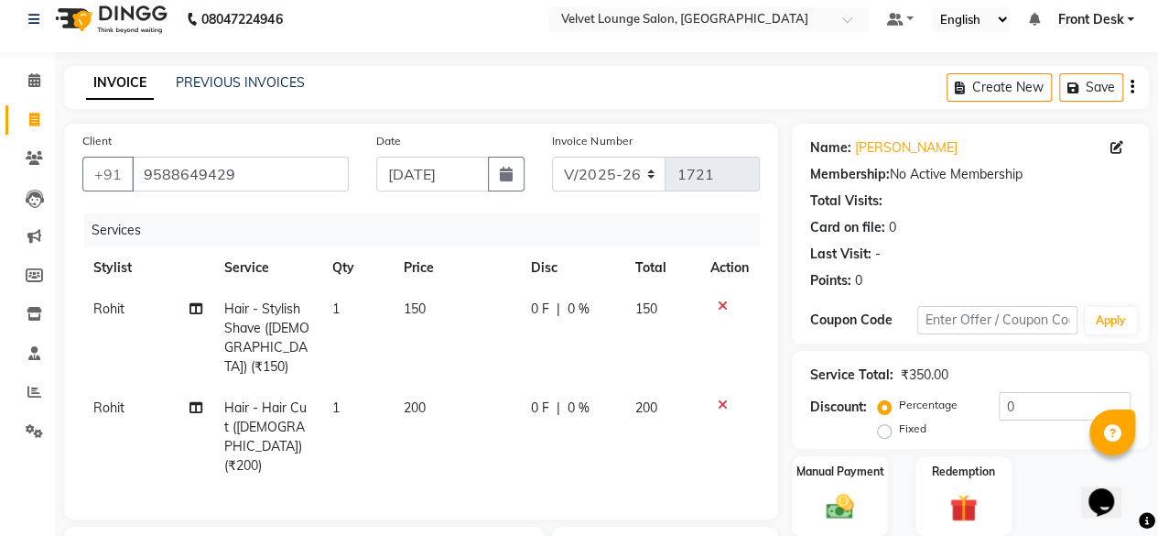
checkbox input "false"
click at [520, 387] on td "0 F | 0 %" at bounding box center [572, 436] width 104 height 99
select select "42846"
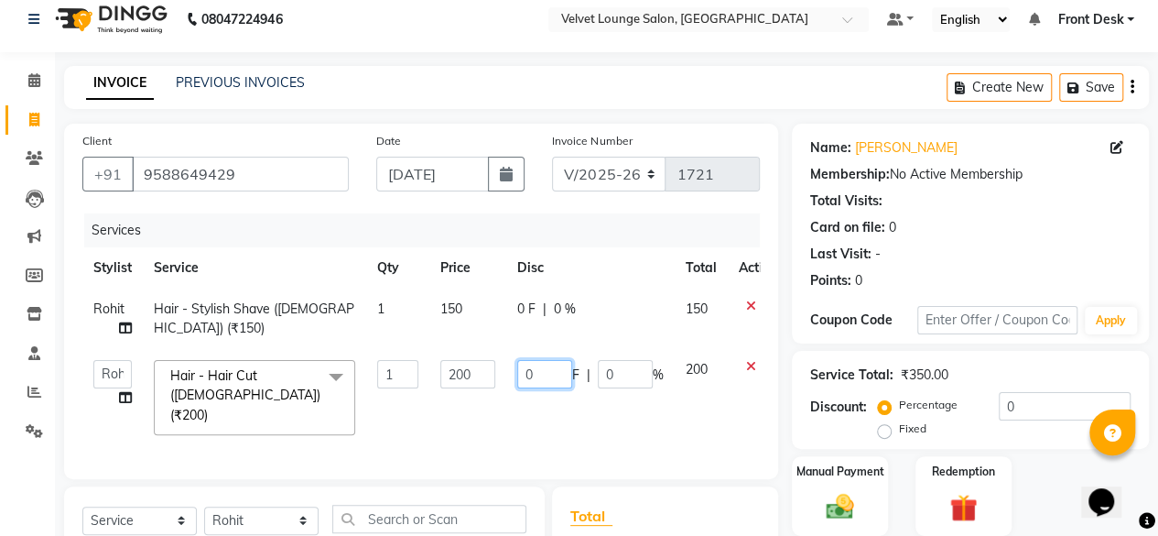
click at [526, 374] on input "0" at bounding box center [544, 374] width 55 height 28
type input "50"
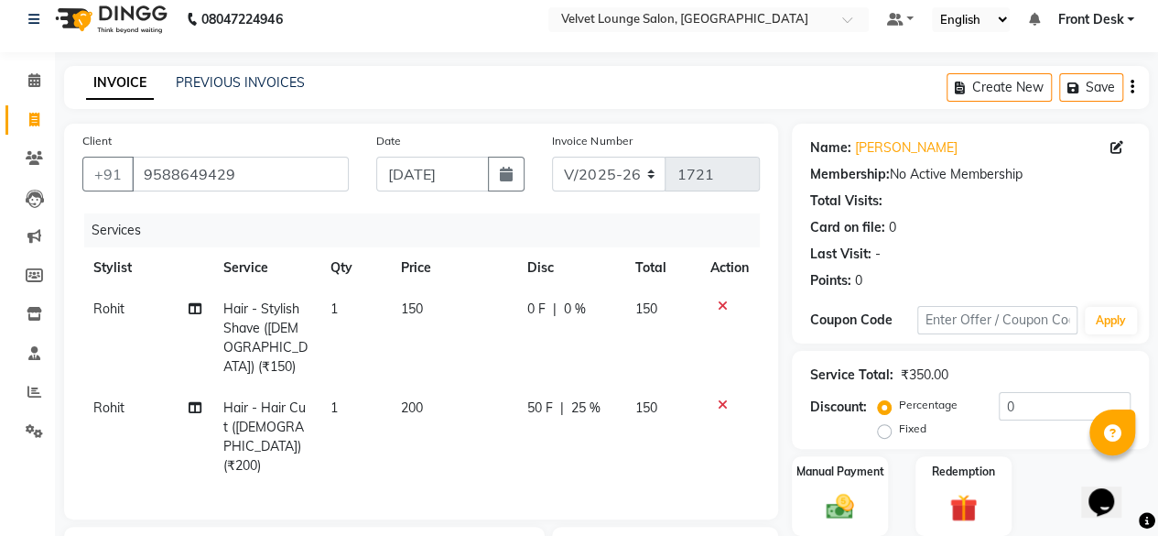
click at [511, 316] on tr "Rohit Hair - Stylish Shave (Male) (₹150) 1 150 0 F | 0 % 150" at bounding box center [421, 337] width 678 height 99
click at [524, 307] on td "0 F | 0 %" at bounding box center [570, 337] width 108 height 99
select select "42846"
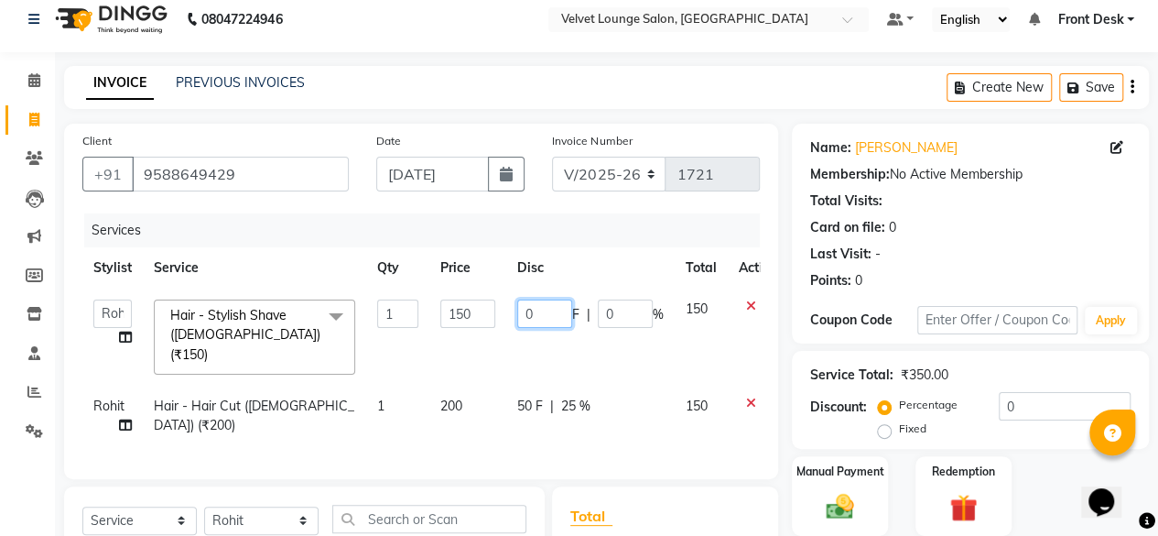
click at [524, 307] on input "0" at bounding box center [544, 313] width 55 height 28
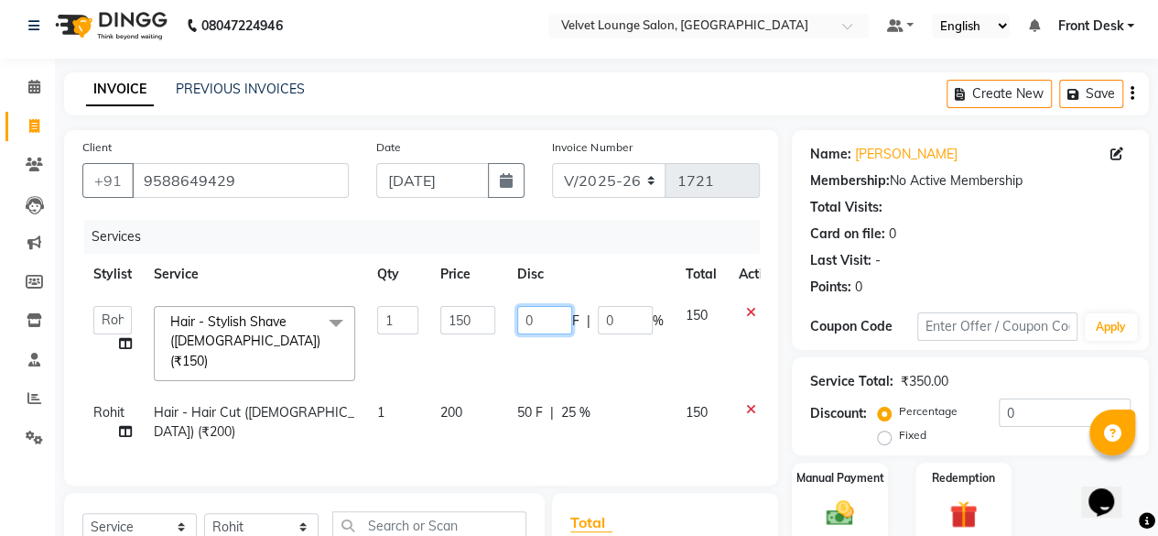
scroll to position [0, 0]
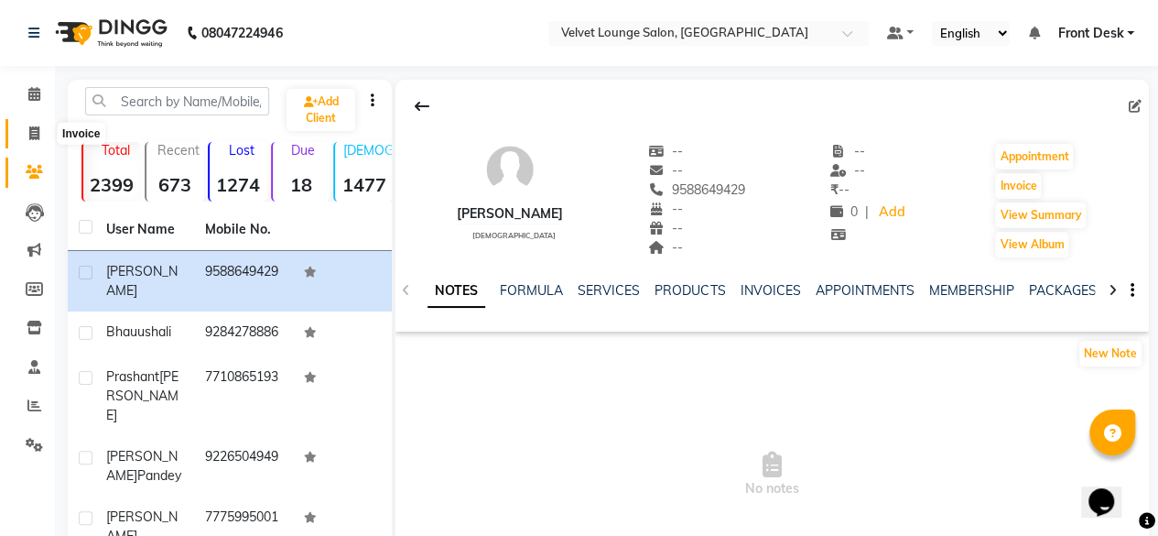
click at [24, 133] on span at bounding box center [34, 134] width 32 height 21
select select "5962"
select select "service"
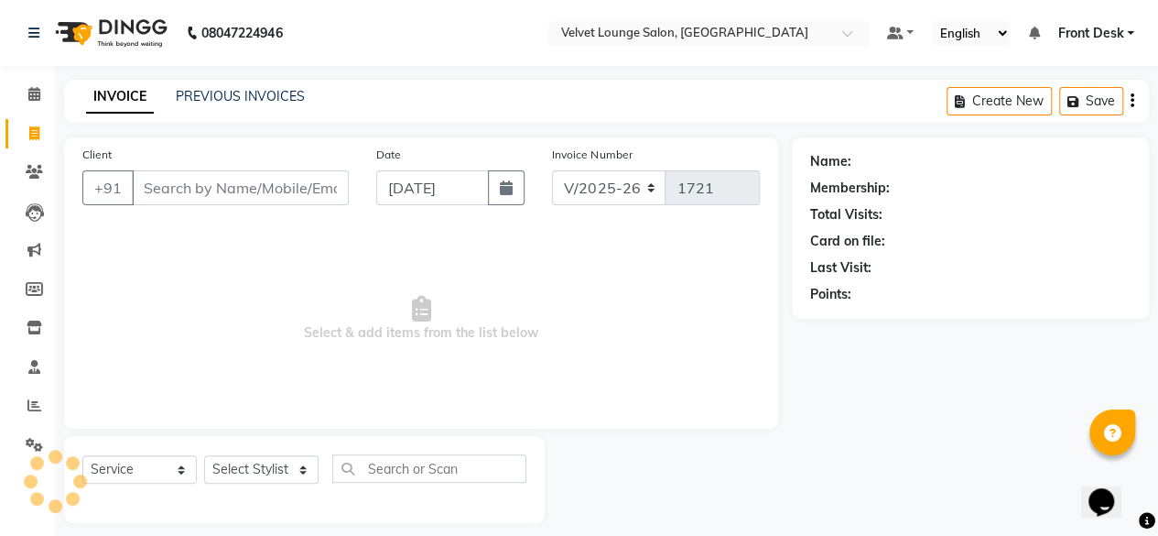
scroll to position [14, 0]
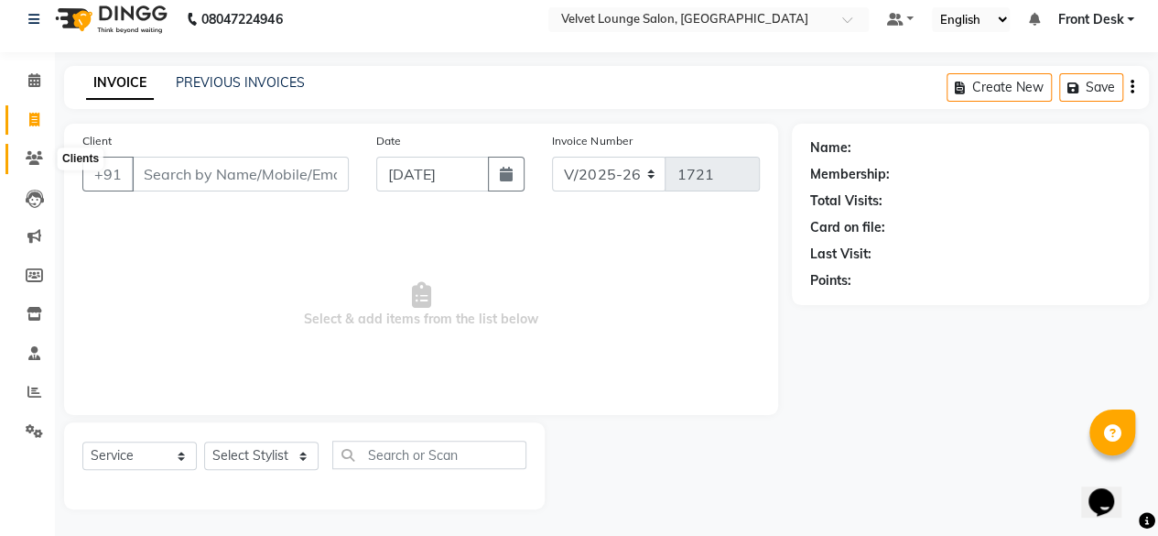
click at [31, 153] on icon at bounding box center [34, 158] width 17 height 14
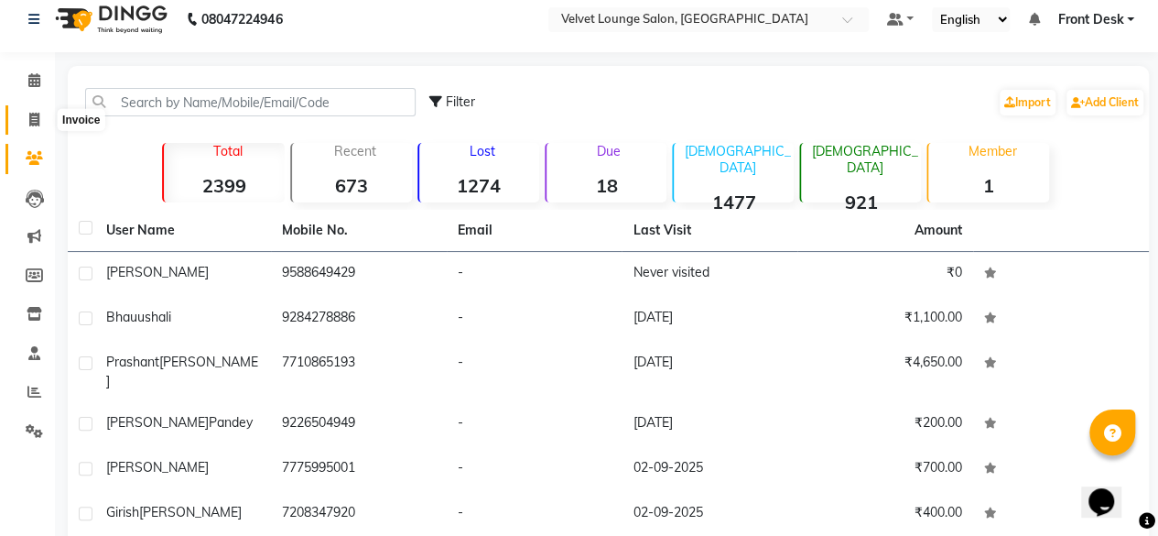
click at [38, 127] on span at bounding box center [34, 120] width 32 height 21
select select "5962"
select select "service"
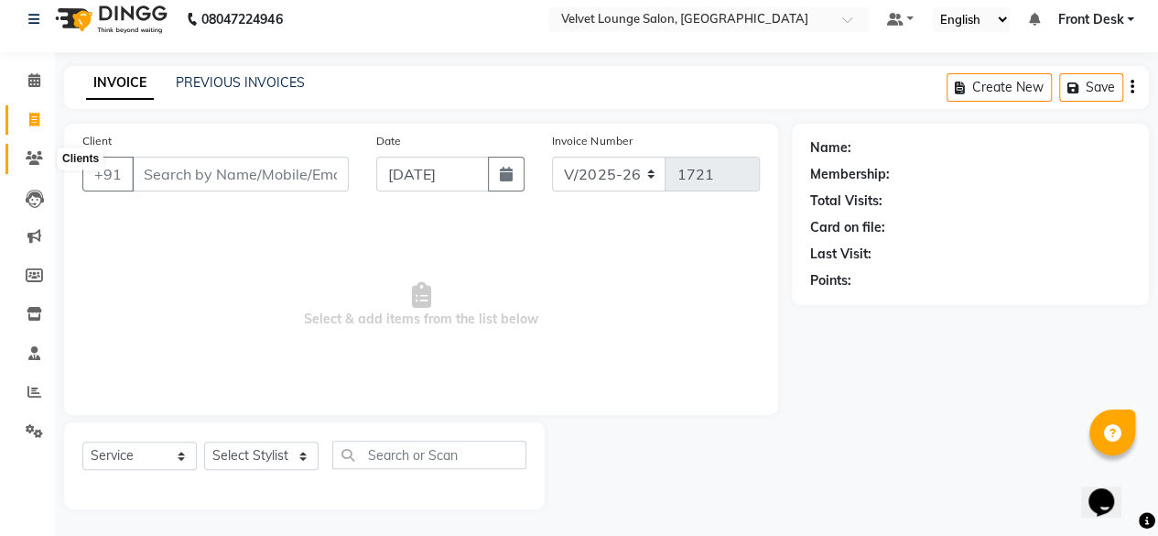
click at [32, 162] on icon at bounding box center [34, 158] width 17 height 14
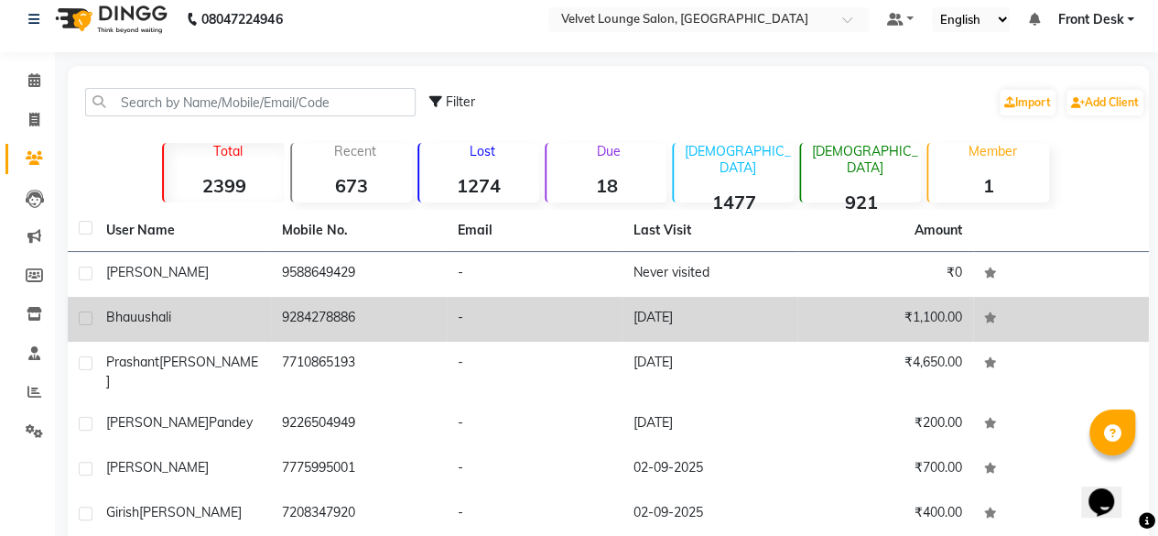
click at [440, 316] on td "9284278886" at bounding box center [359, 319] width 176 height 45
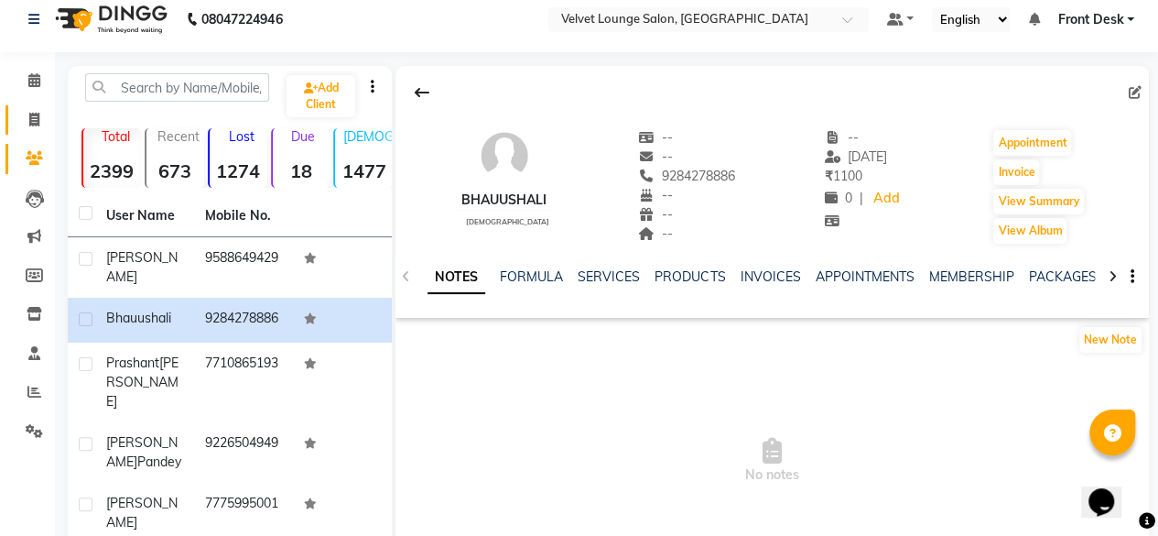
click at [16, 114] on link "Invoice" at bounding box center [27, 120] width 44 height 30
select select "service"
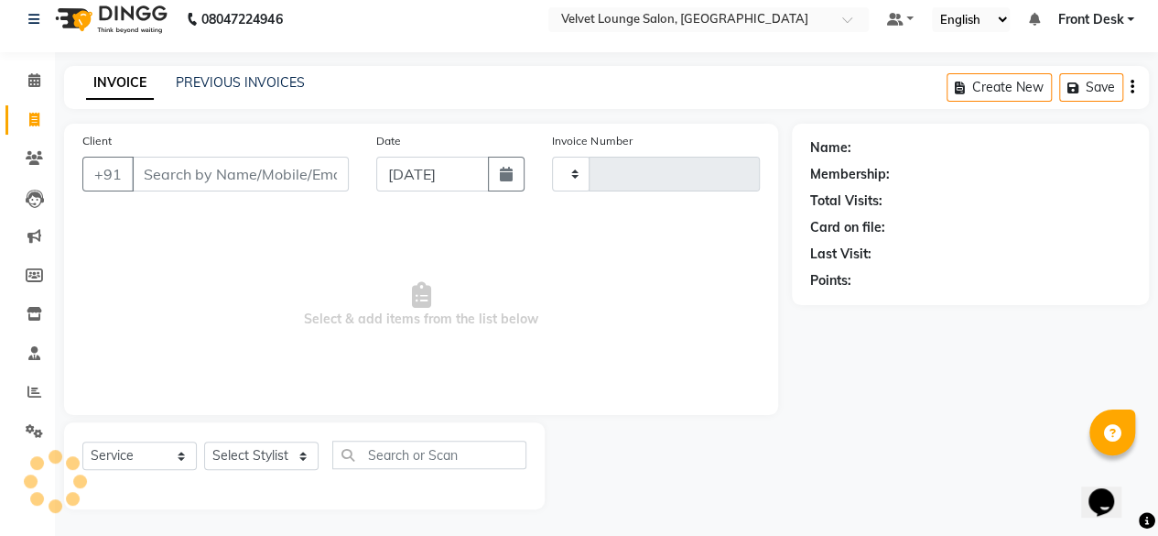
type input "1721"
select select "5962"
click at [262, 73] on div "PREVIOUS INVOICES" at bounding box center [240, 82] width 129 height 19
click at [277, 80] on link "PREVIOUS INVOICES" at bounding box center [240, 82] width 129 height 16
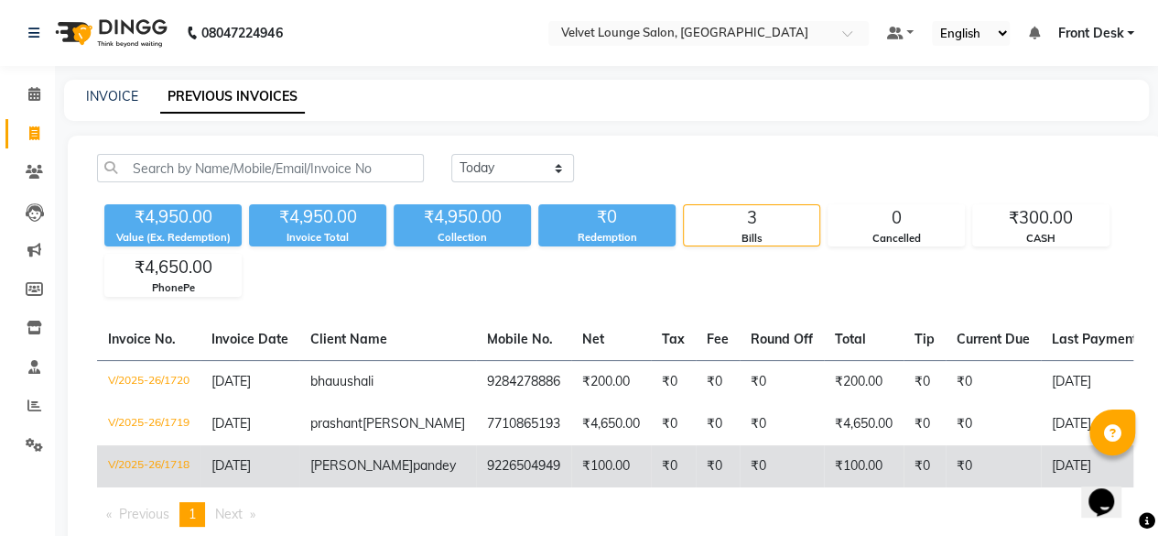
click at [824, 487] on td "₹100.00" at bounding box center [864, 466] width 80 height 42
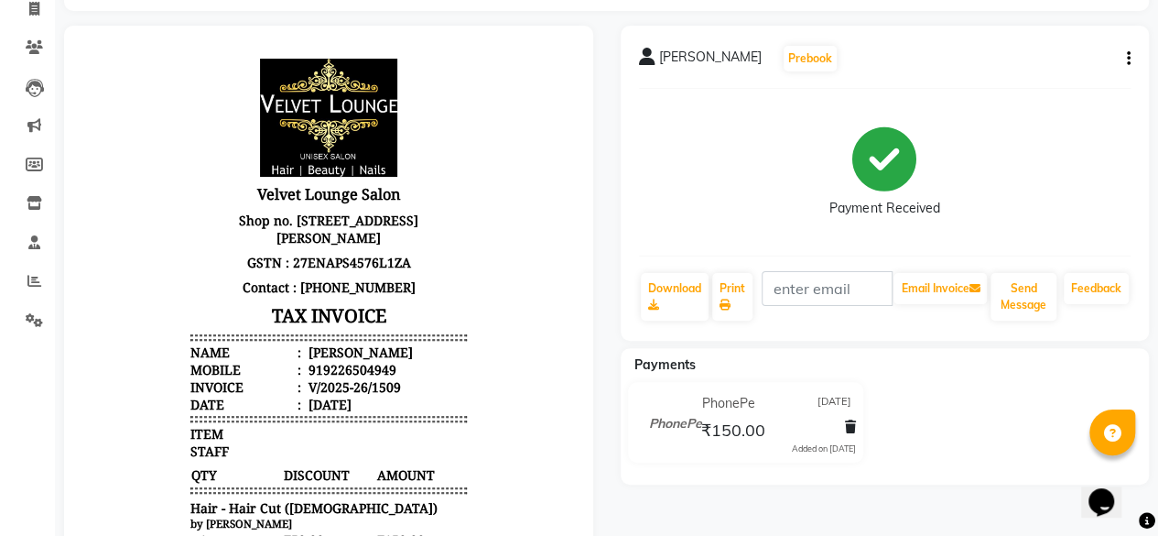
scroll to position [108, 0]
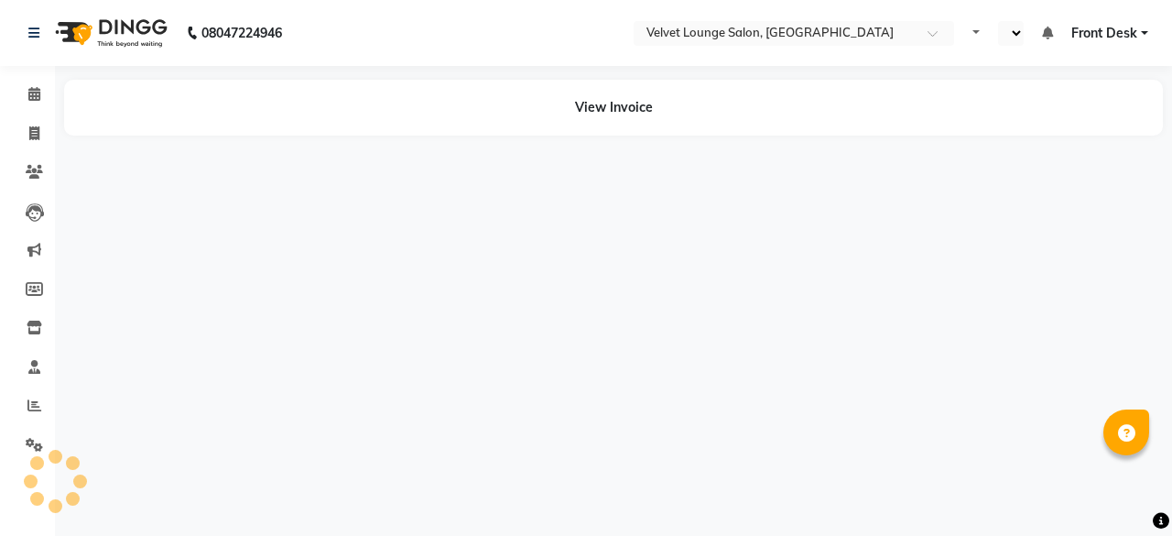
select select "en"
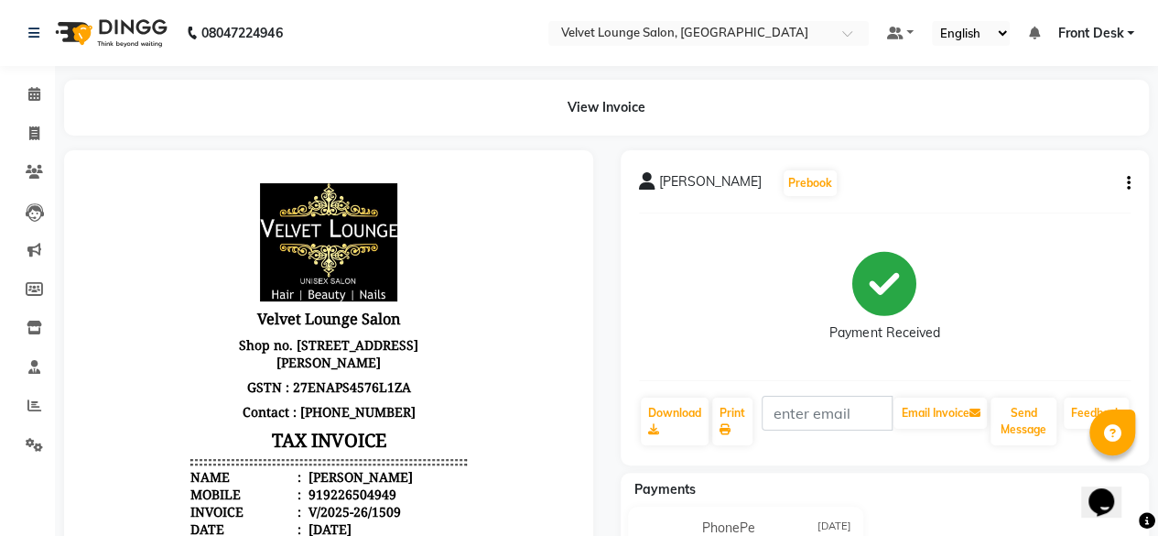
click at [1130, 183] on icon "button" at bounding box center [1129, 183] width 4 height 1
click at [1037, 184] on div "Edit Invoice" at bounding box center [1036, 194] width 125 height 23
select select "service"
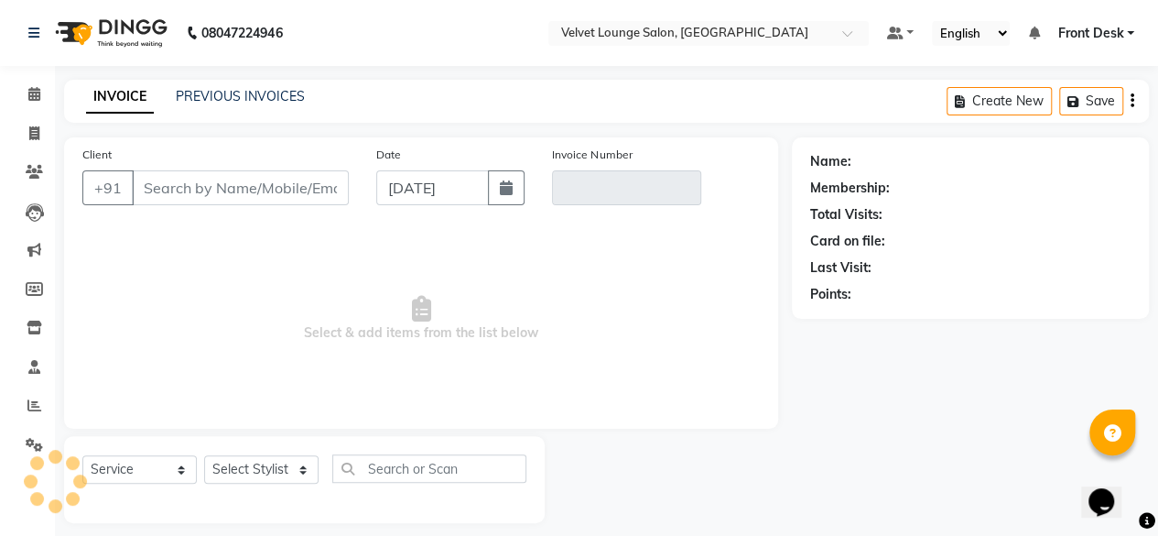
scroll to position [14, 0]
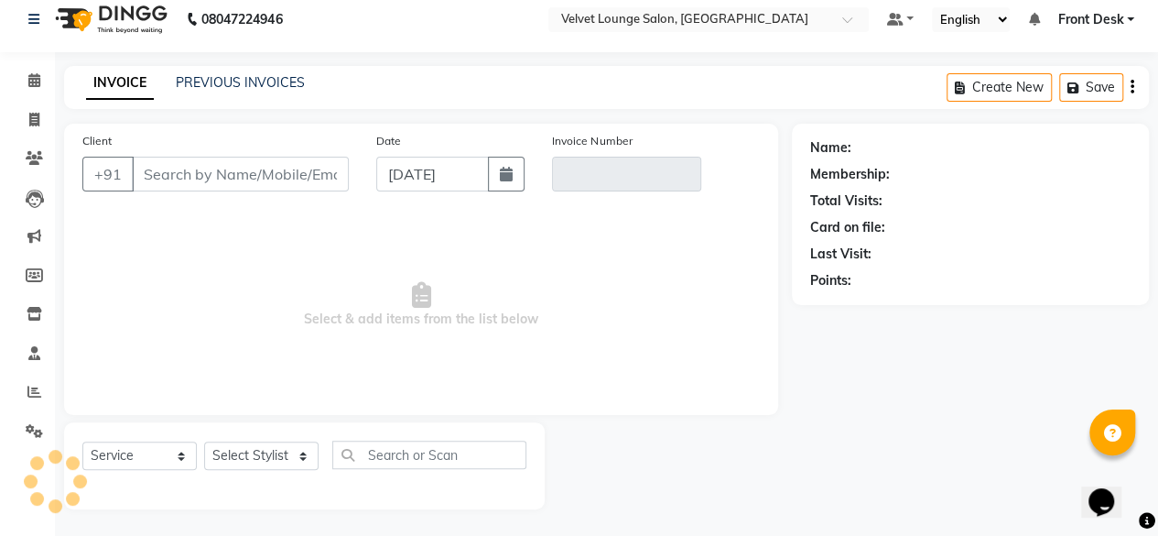
type input "9226504949"
type input "V/2025-26/1509"
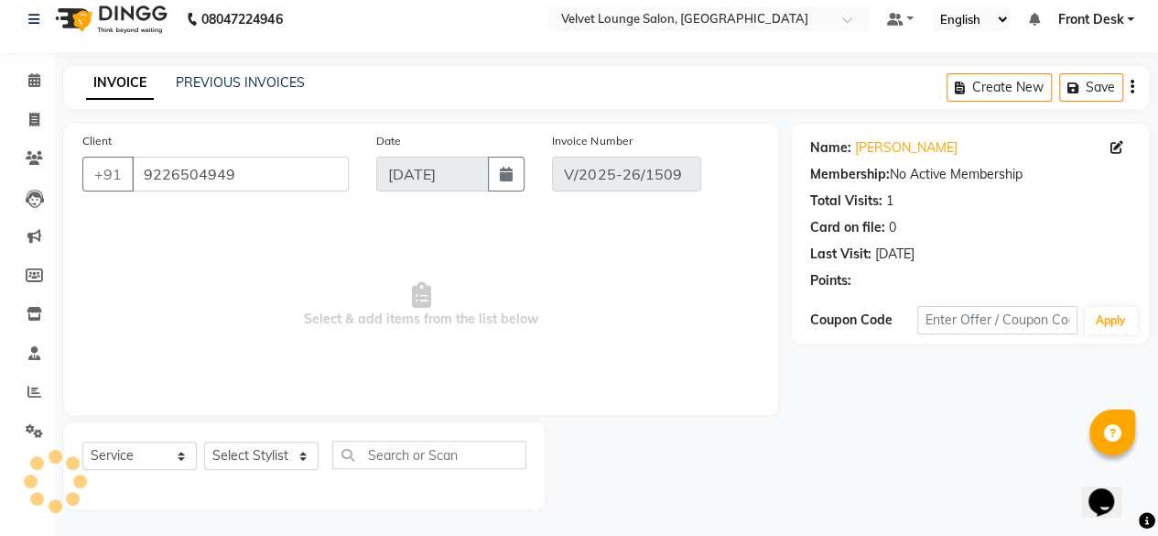
type input "[DATE]"
select select "select"
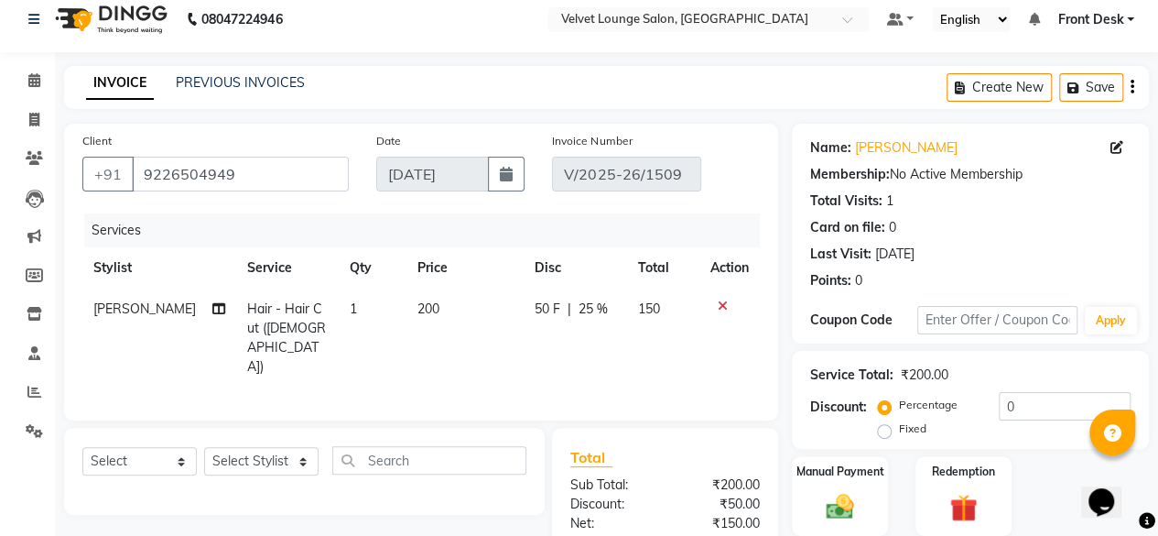
click at [524, 310] on td "50 F | 25 %" at bounding box center [575, 337] width 103 height 99
select select "86704"
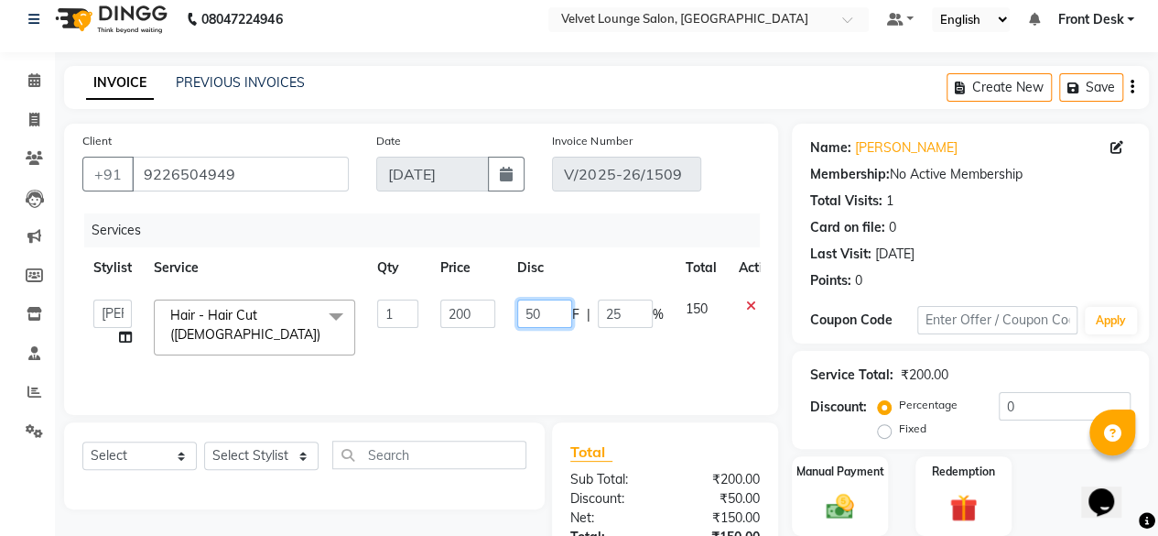
click at [524, 316] on input "50" at bounding box center [544, 313] width 55 height 28
click at [531, 317] on input "50" at bounding box center [544, 313] width 55 height 28
type input "100"
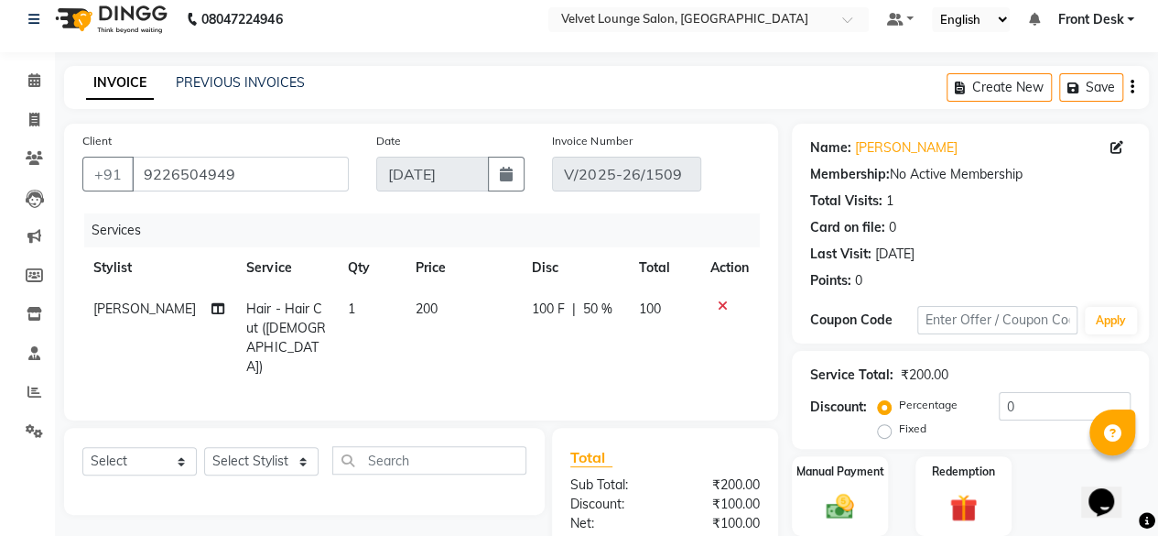
click at [796, 405] on div "Service Total: ₹200.00 Discount: Percentage Fixed 0" at bounding box center [970, 400] width 357 height 98
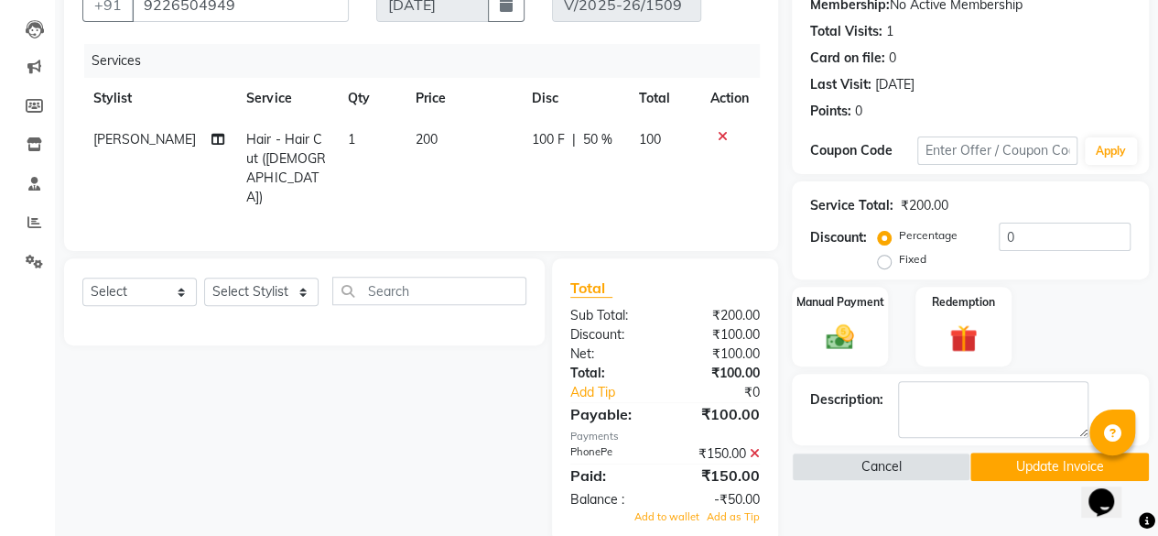
scroll to position [211, 0]
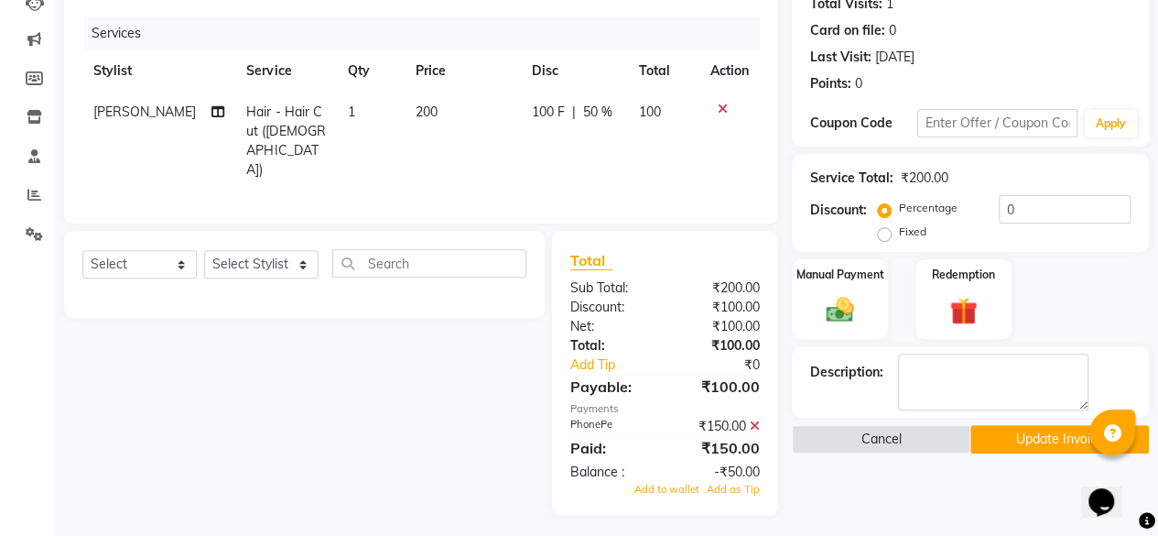
click at [756, 424] on icon at bounding box center [755, 425] width 10 height 13
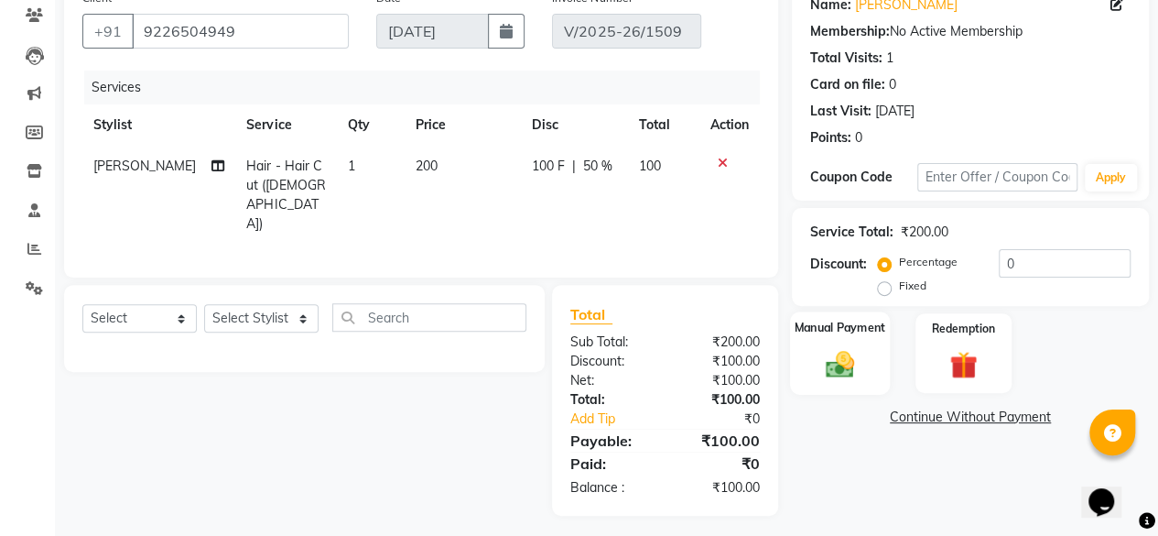
click at [852, 356] on img at bounding box center [840, 363] width 47 height 33
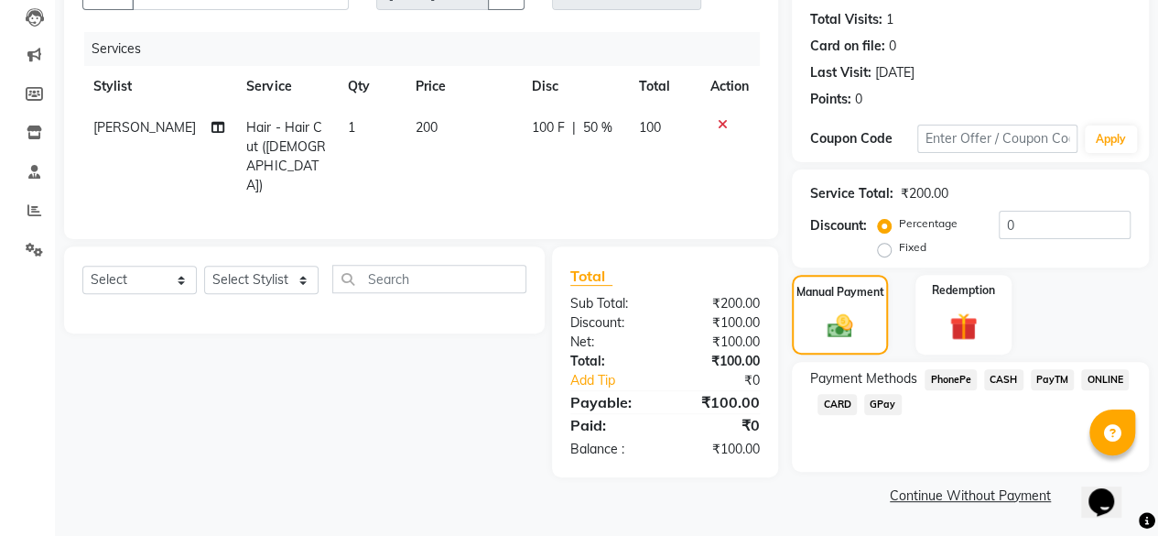
click at [950, 382] on span "PhonePe" at bounding box center [951, 379] width 52 height 21
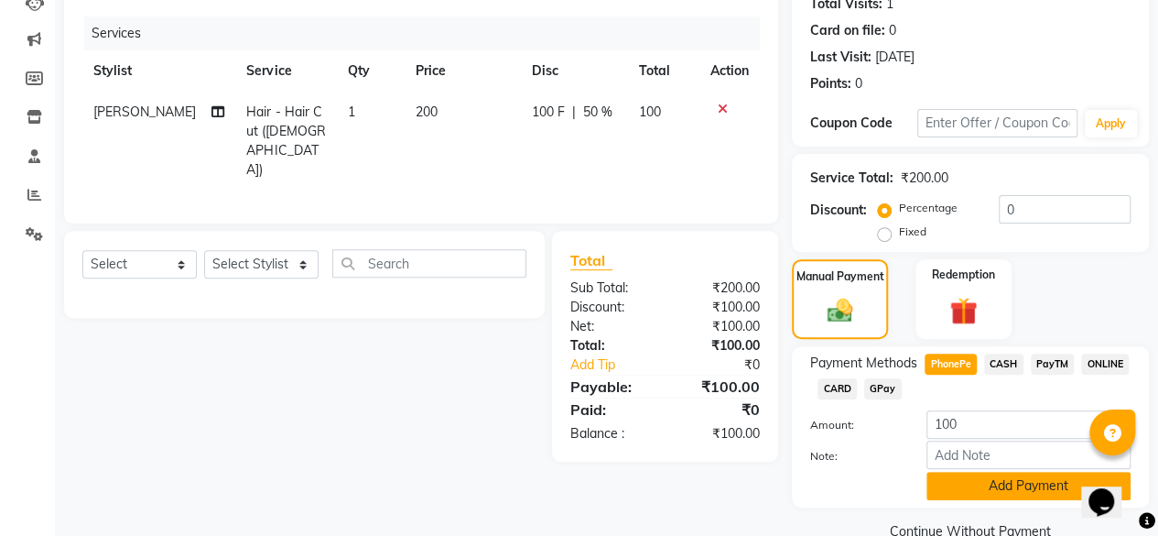
click at [996, 478] on button "Add Payment" at bounding box center [1029, 486] width 204 height 28
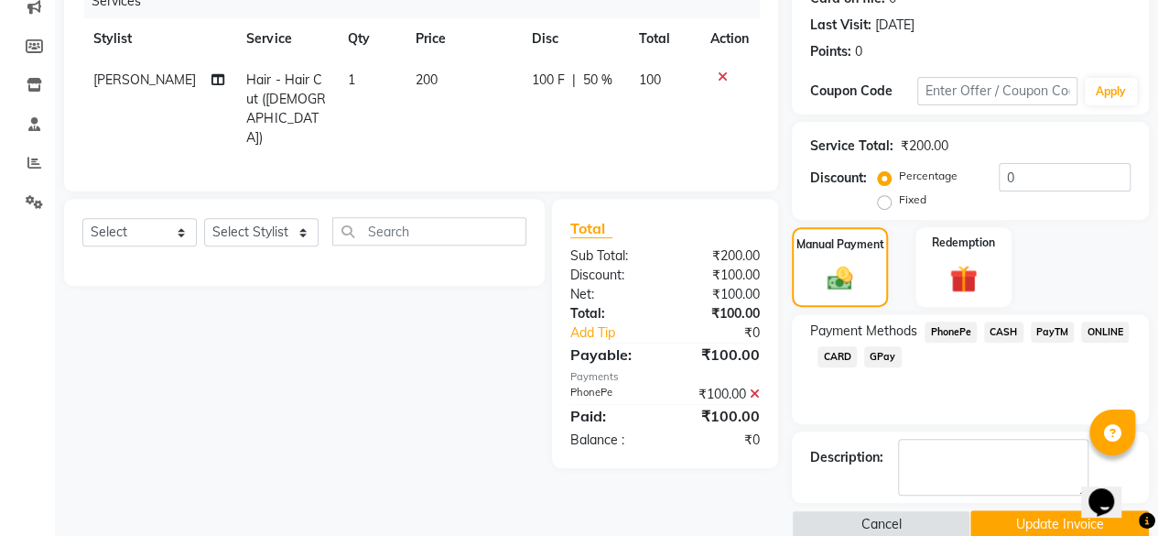
scroll to position [271, 0]
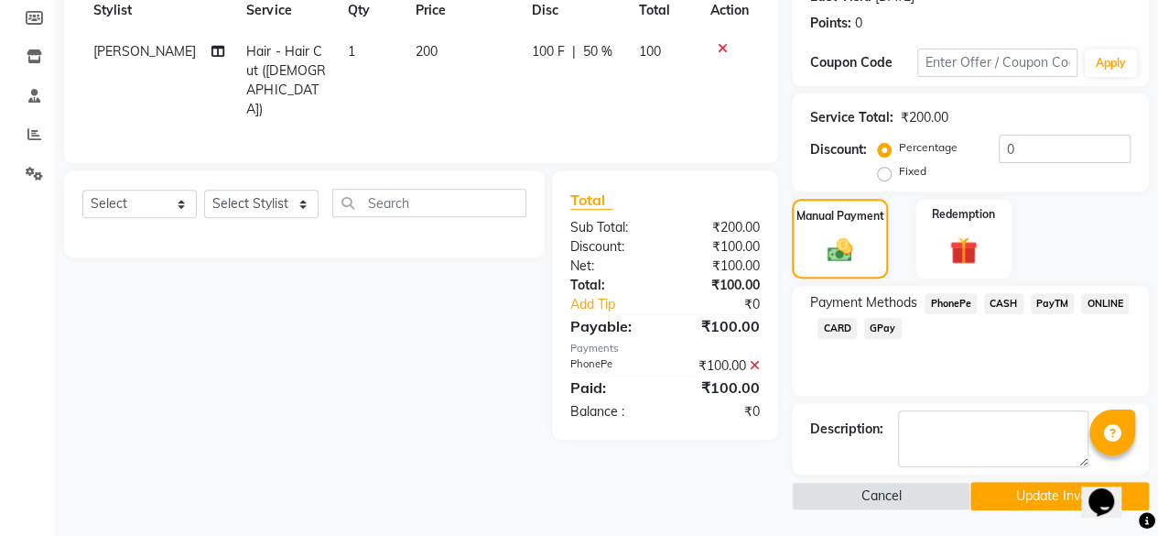
click at [1040, 493] on button "Update Invoice" at bounding box center [1060, 496] width 179 height 28
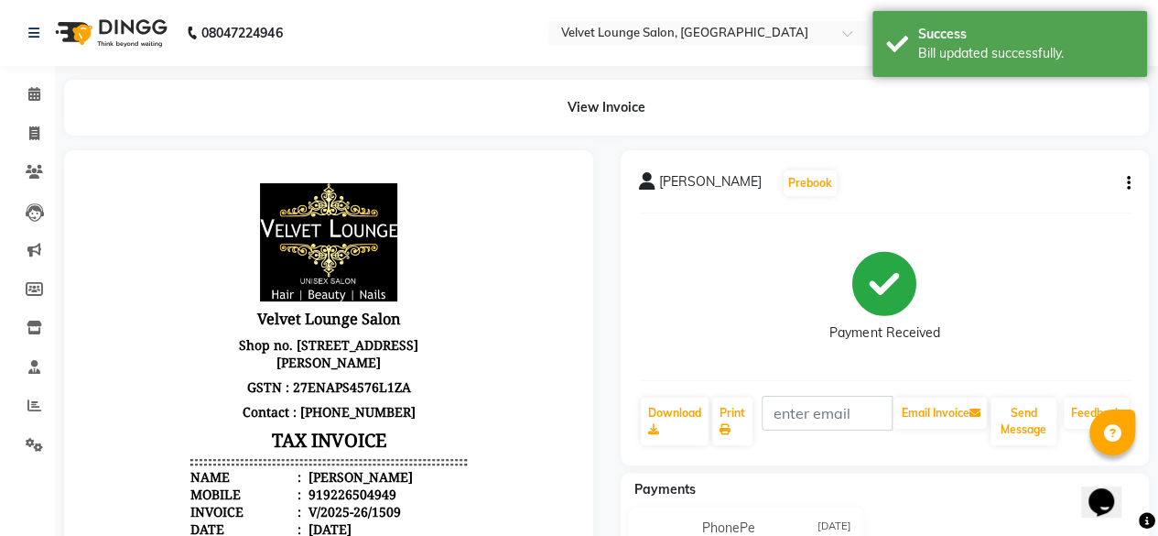
click at [374, 503] on div "919226504949" at bounding box center [351, 493] width 92 height 17
copy div "919226504949"
click at [35, 164] on span at bounding box center [34, 172] width 32 height 21
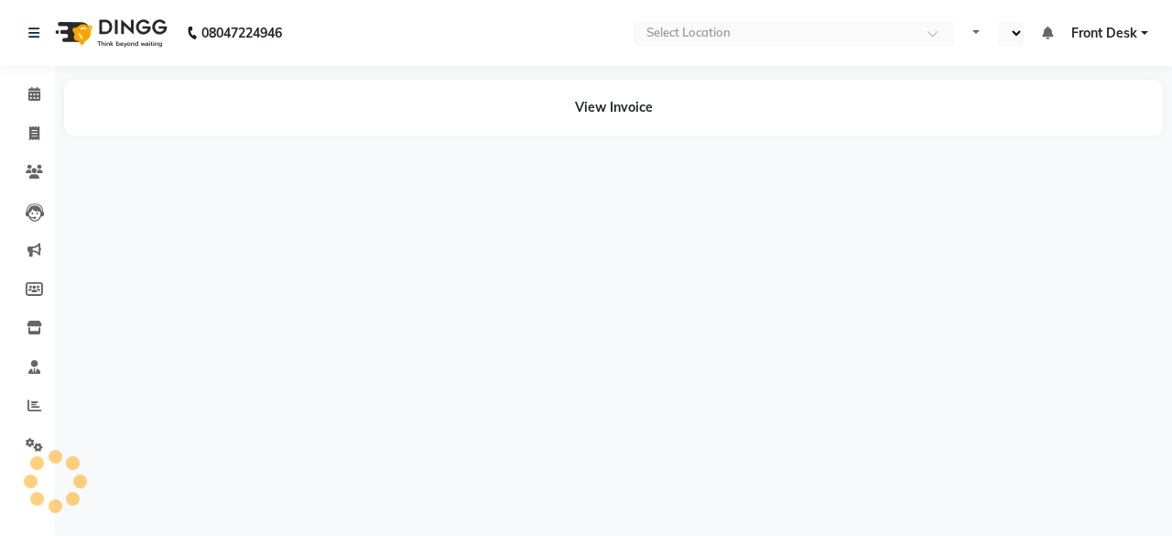
select select "en"
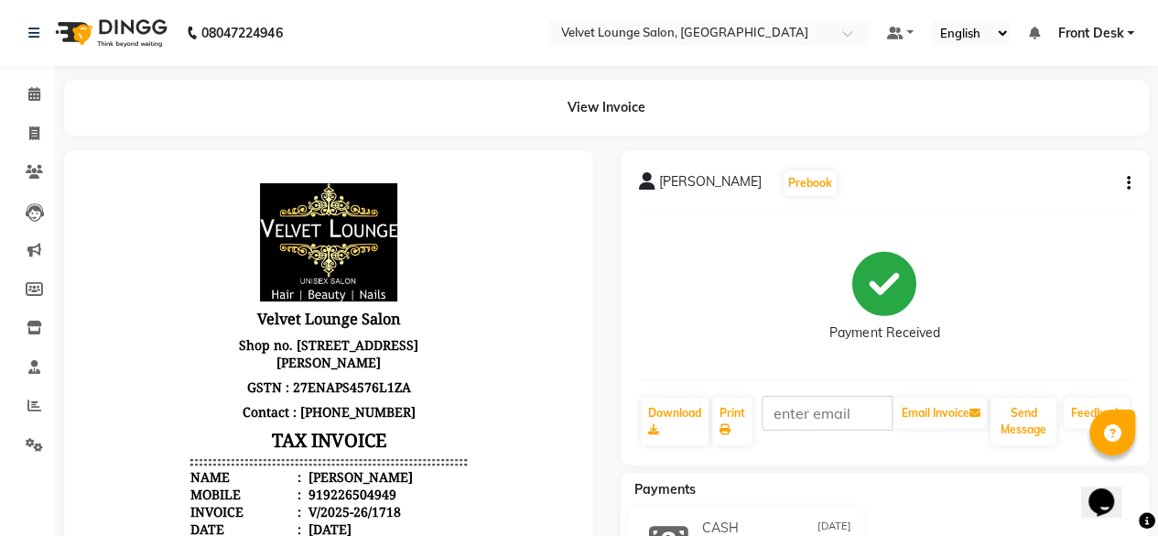
click at [1129, 184] on icon "button" at bounding box center [1129, 183] width 4 height 1
click at [18, 166] on span at bounding box center [34, 172] width 32 height 21
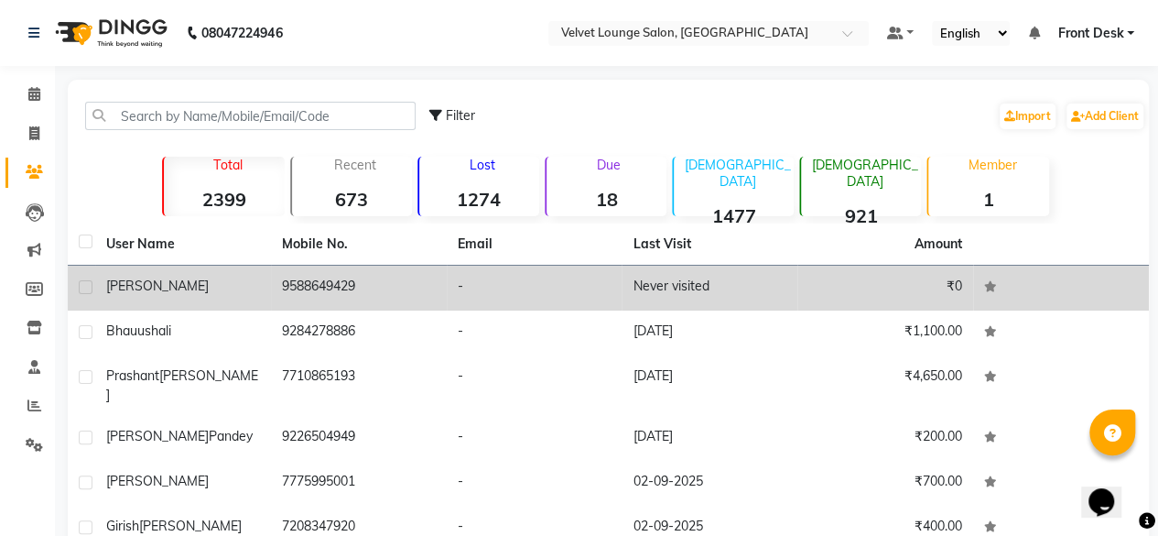
click at [607, 266] on td "-" at bounding box center [535, 288] width 176 height 45
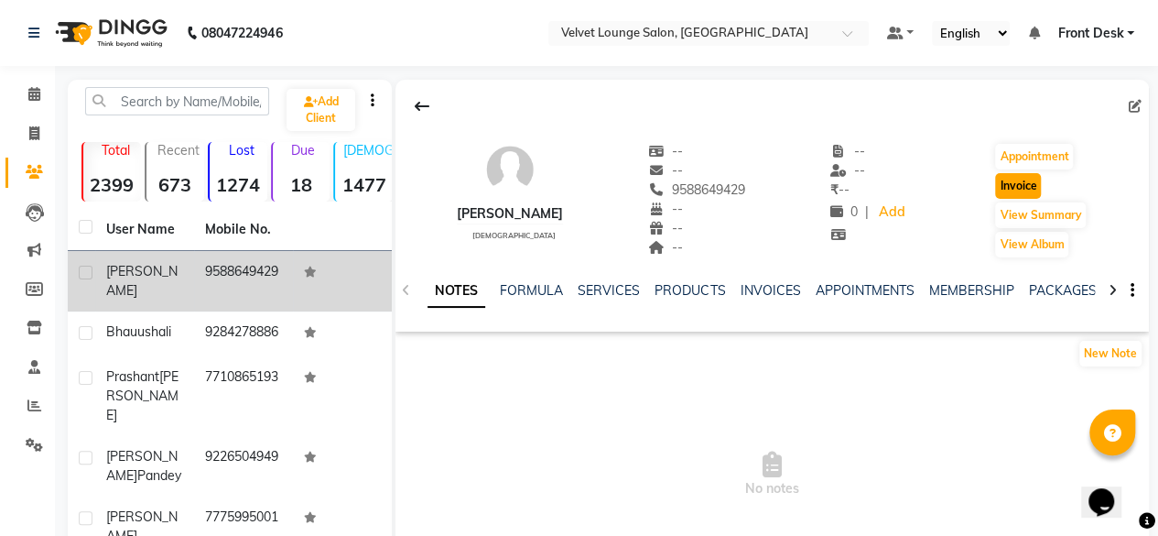
click at [1013, 193] on button "Invoice" at bounding box center [1018, 186] width 46 height 26
select select "5962"
select select "service"
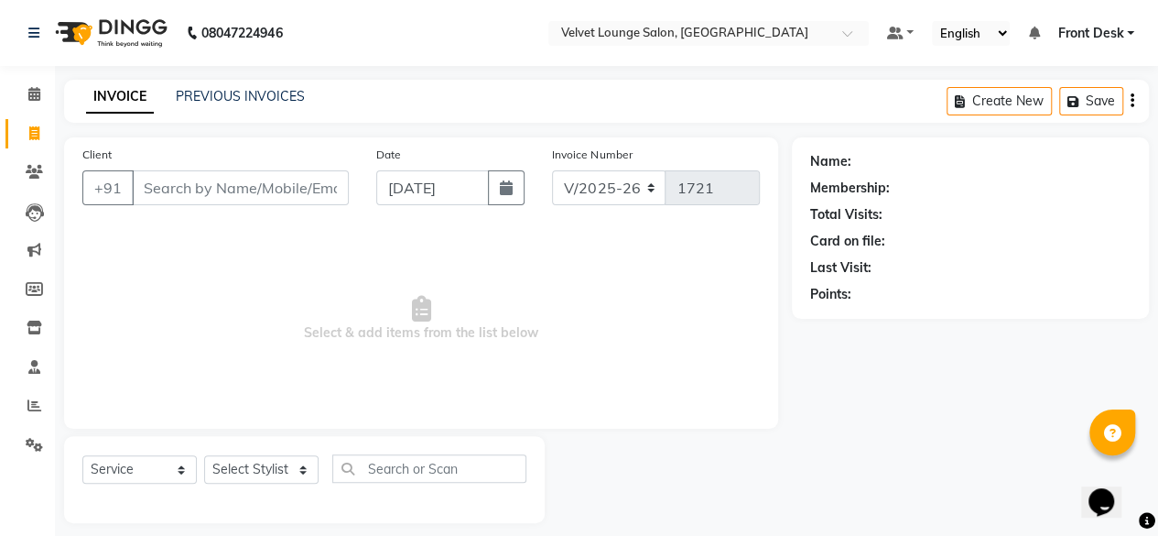
scroll to position [14, 0]
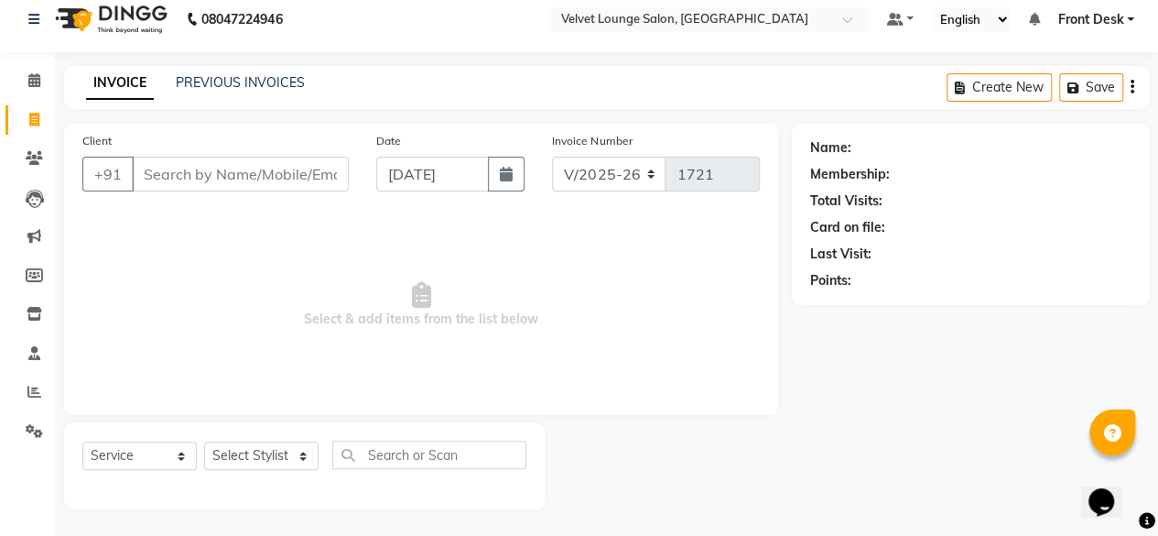
type input "9588649429"
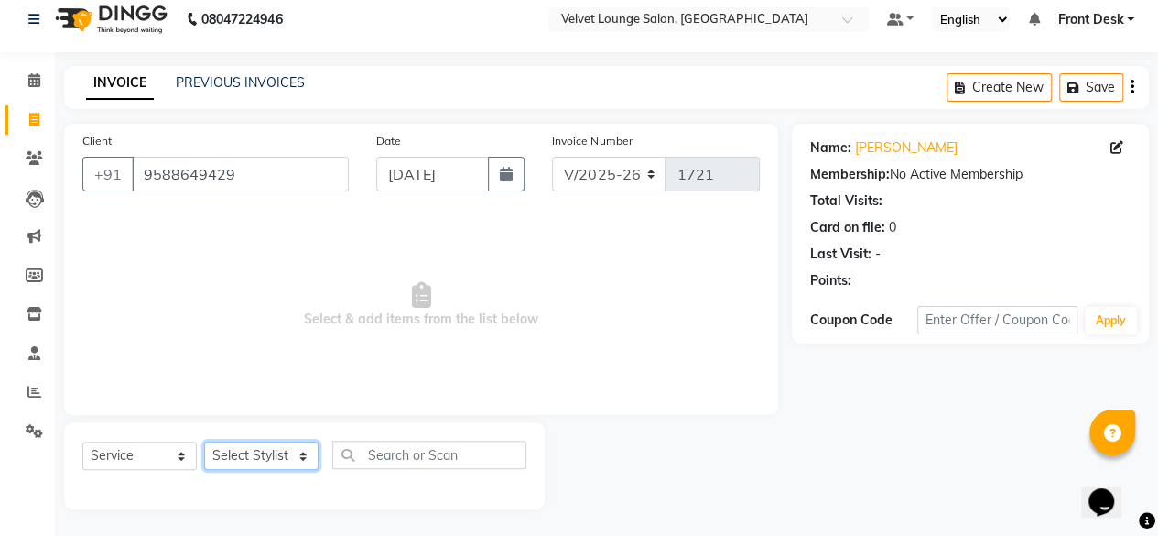
click at [239, 457] on select "Select Stylist [PERSON_NAME] [PERSON_NAME] [PERSON_NAME] Front Desk Jaya jyoti …" at bounding box center [261, 455] width 114 height 28
select select "42846"
click at [204, 441] on select "Select Stylist [PERSON_NAME] [PERSON_NAME] [PERSON_NAME] Front Desk Jaya jyoti …" at bounding box center [261, 455] width 114 height 28
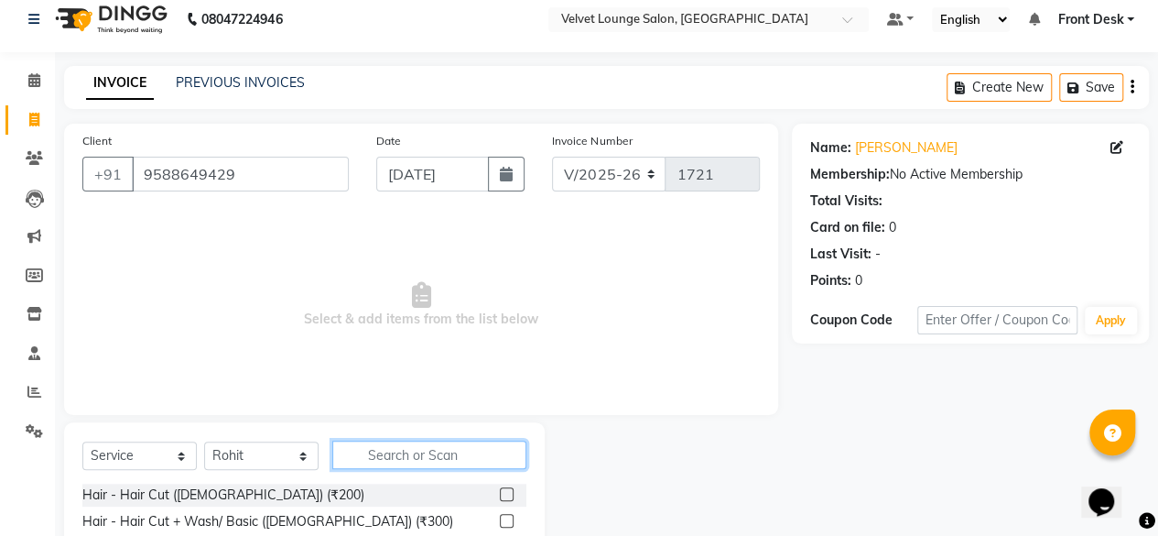
click at [440, 443] on input "text" at bounding box center [429, 454] width 194 height 28
type input "sty"
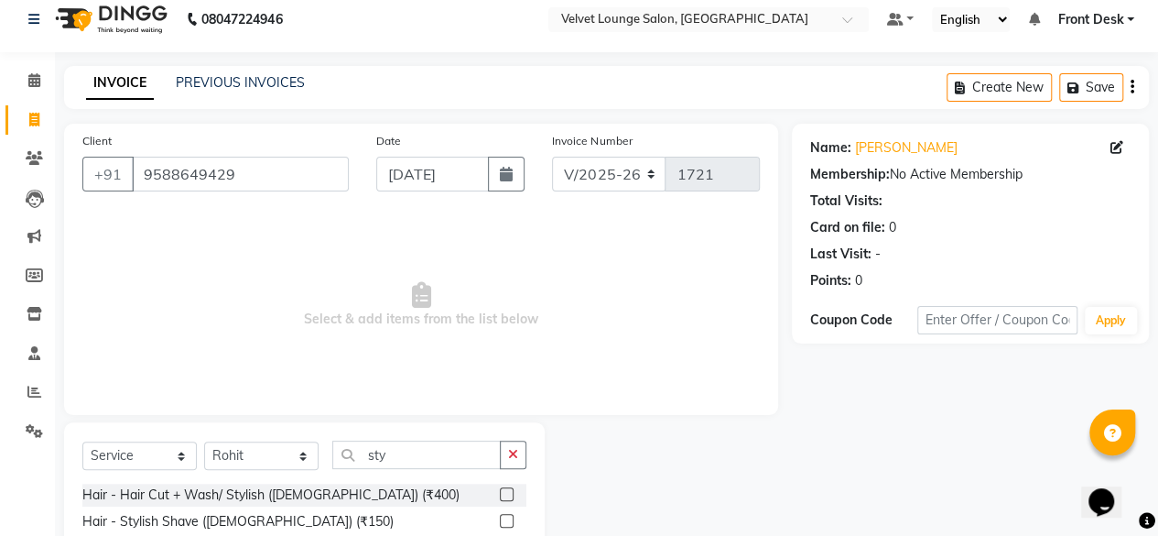
click at [505, 522] on label at bounding box center [507, 521] width 14 height 14
click at [505, 522] on input "checkbox" at bounding box center [506, 521] width 12 height 12
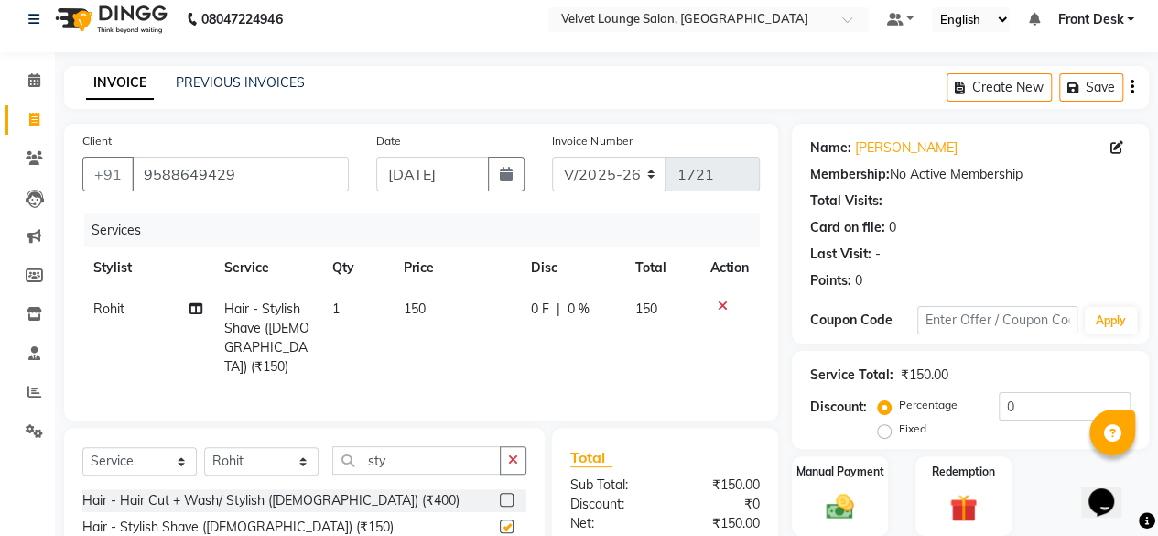
checkbox input "false"
click at [531, 318] on td "0 F | 0 %" at bounding box center [572, 337] width 104 height 99
select select "42846"
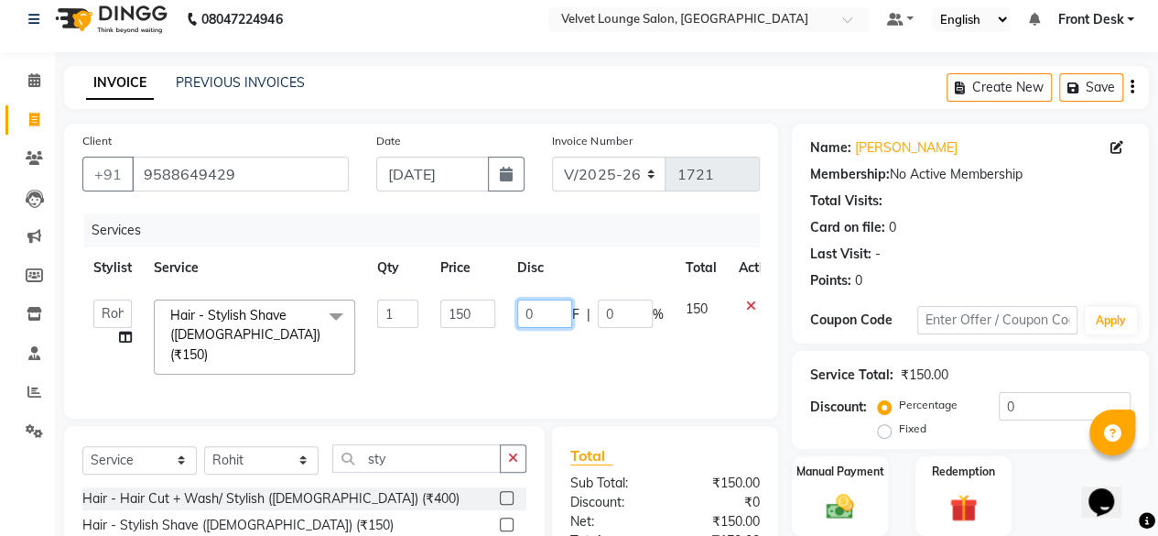
click at [520, 309] on input "0" at bounding box center [544, 313] width 55 height 28
type input "50"
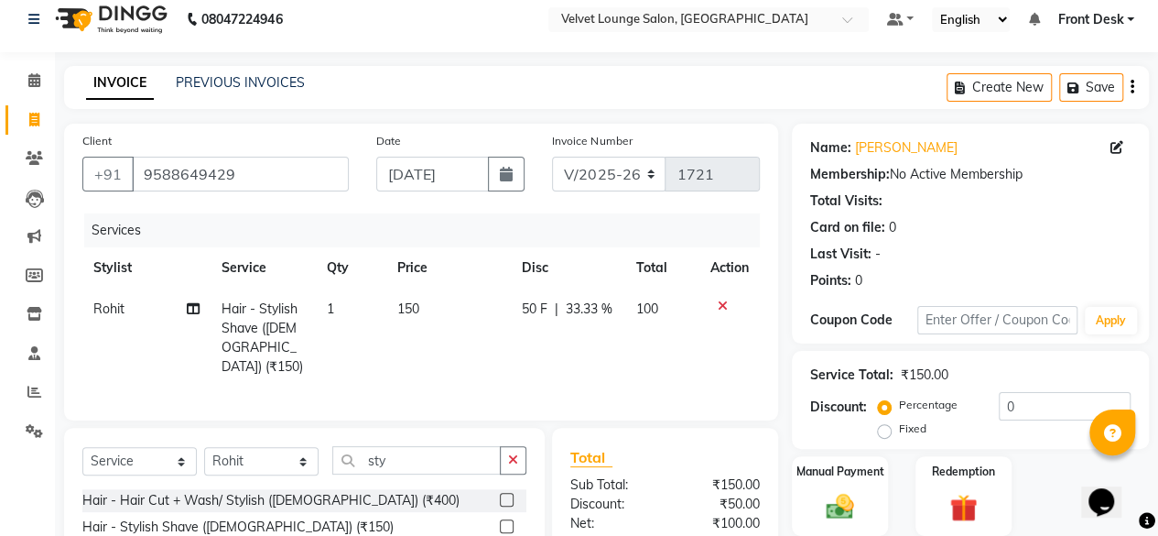
click at [765, 448] on div "Total Sub Total: ₹150.00 Discount: ₹50.00 Net: ₹100.00 Total: ₹100.00 Add Tip ₹…" at bounding box center [665, 543] width 226 height 231
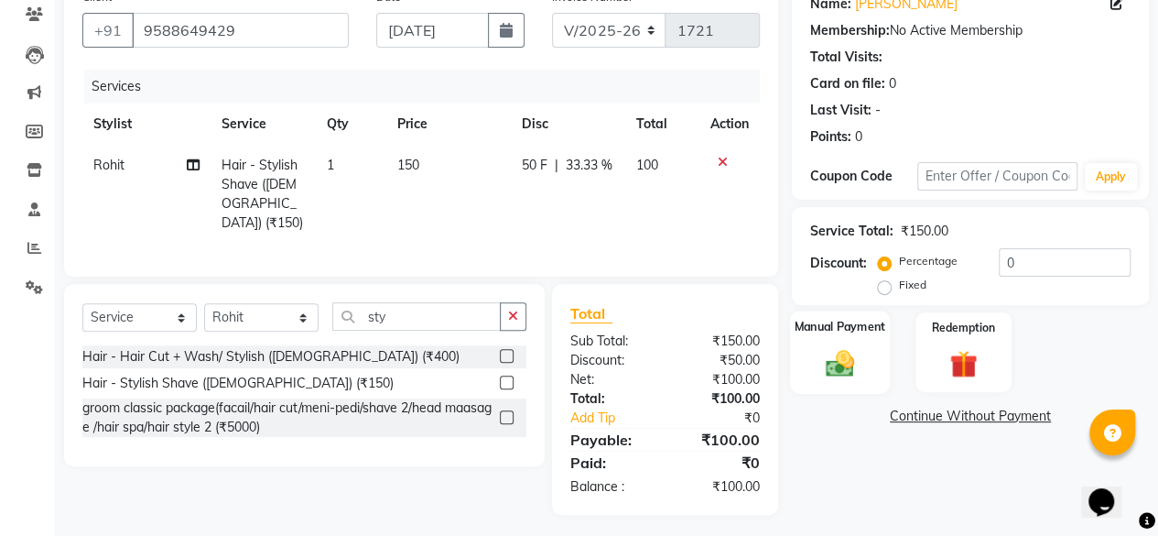
click at [884, 369] on div "Manual Payment" at bounding box center [840, 351] width 100 height 83
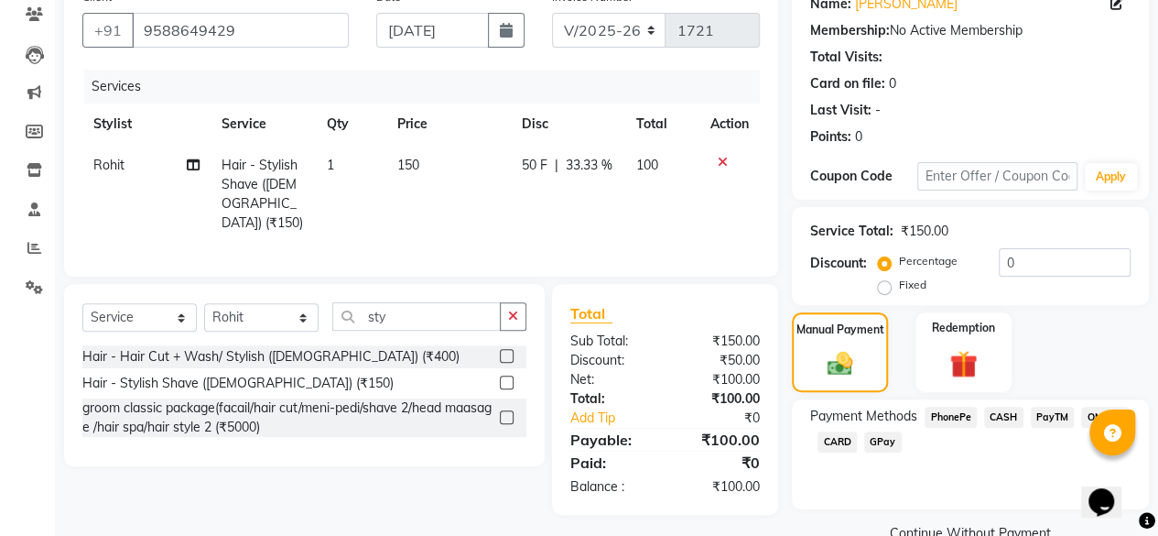
click at [949, 415] on span "PhonePe" at bounding box center [951, 417] width 52 height 21
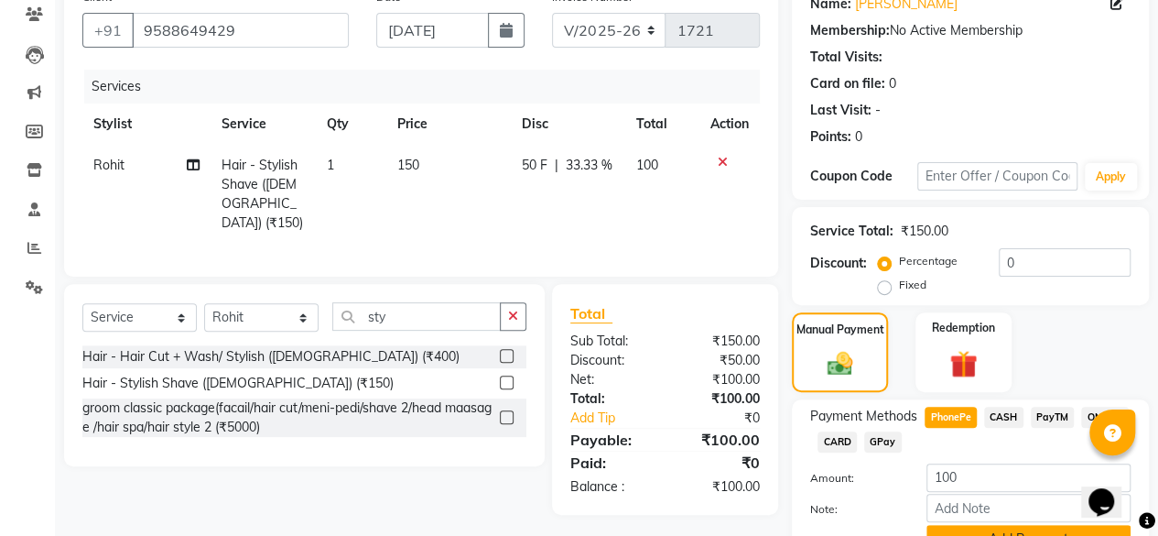
click at [1033, 529] on button "Add Payment" at bounding box center [1029, 539] width 204 height 28
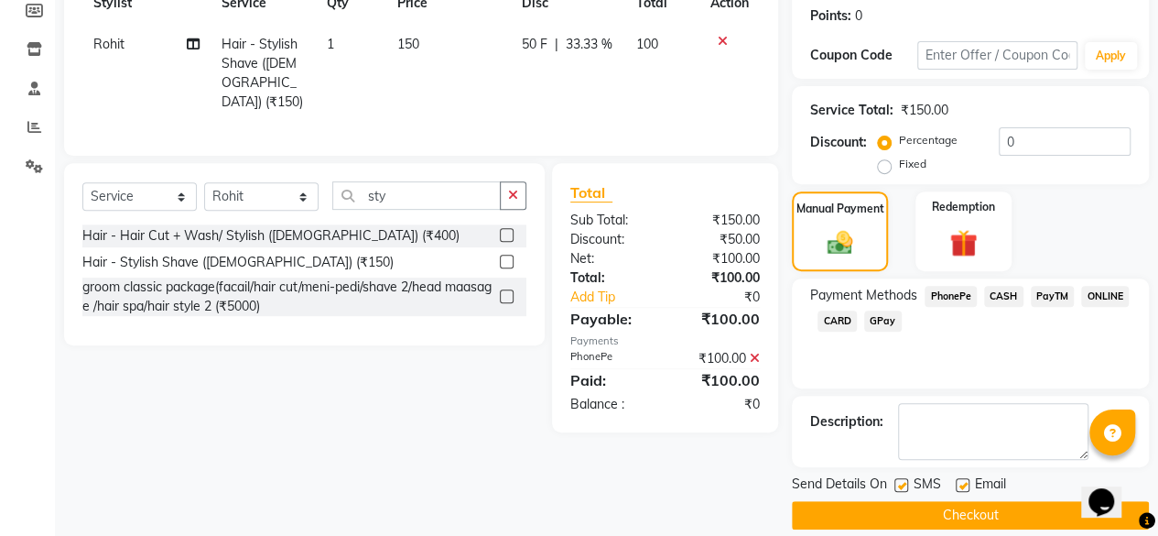
scroll to position [297, 0]
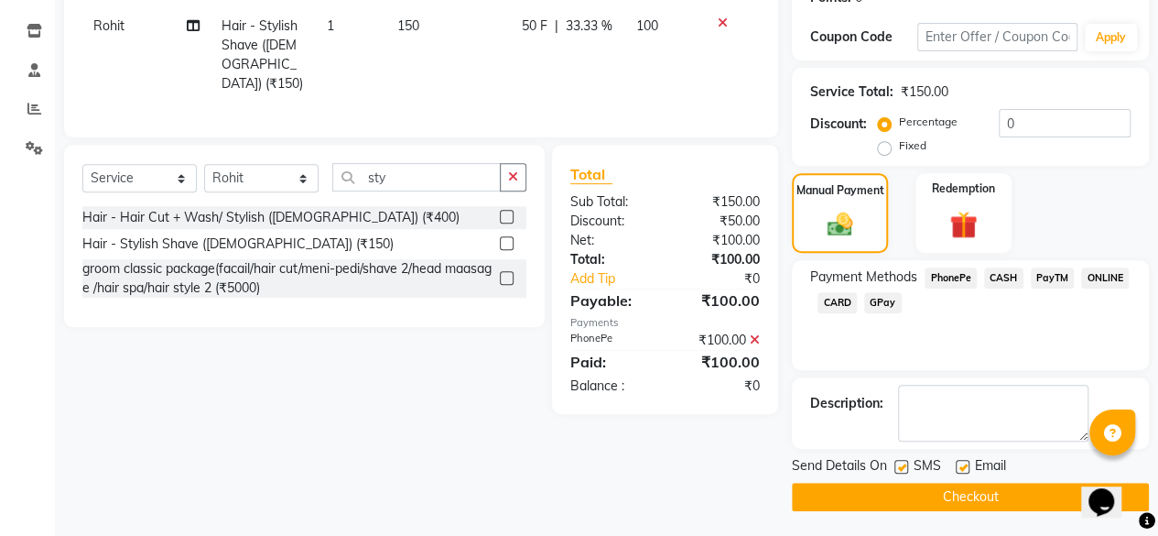
click at [990, 488] on button "Checkout" at bounding box center [970, 497] width 357 height 28
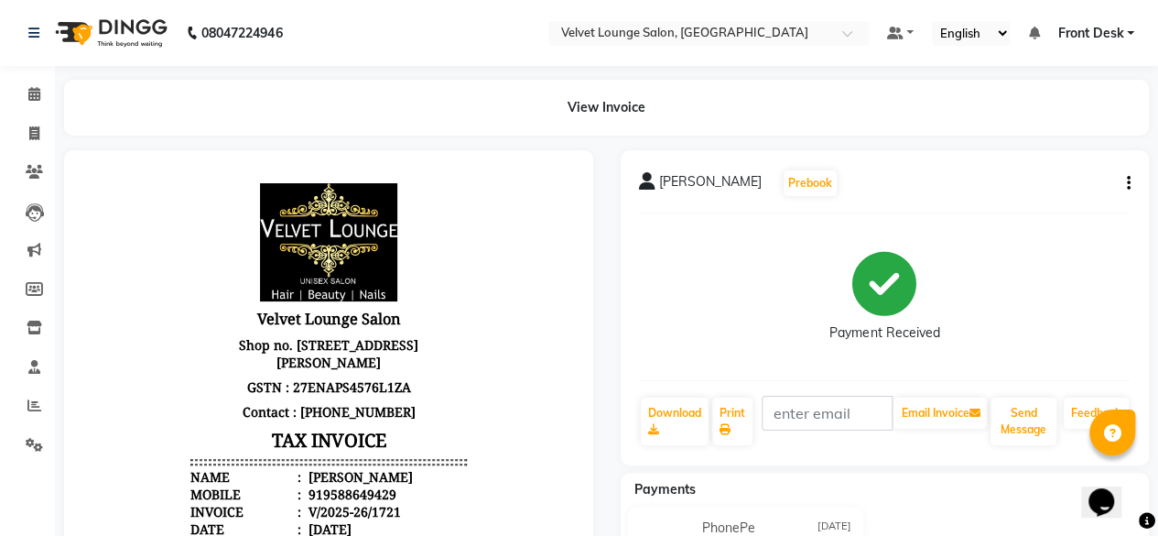
scroll to position [401, 0]
